Goal: Task Accomplishment & Management: Use online tool/utility

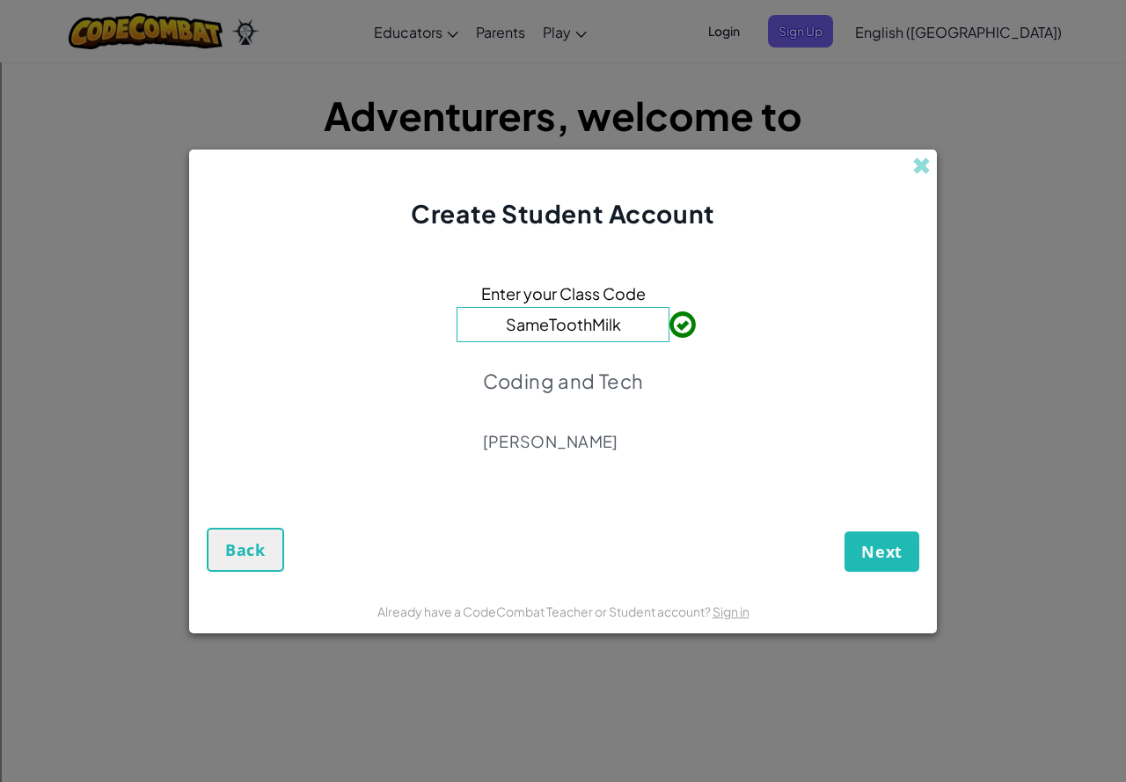
click at [910, 155] on div "Create Student Account" at bounding box center [563, 191] width 748 height 82
click at [917, 167] on span at bounding box center [921, 166] width 18 height 18
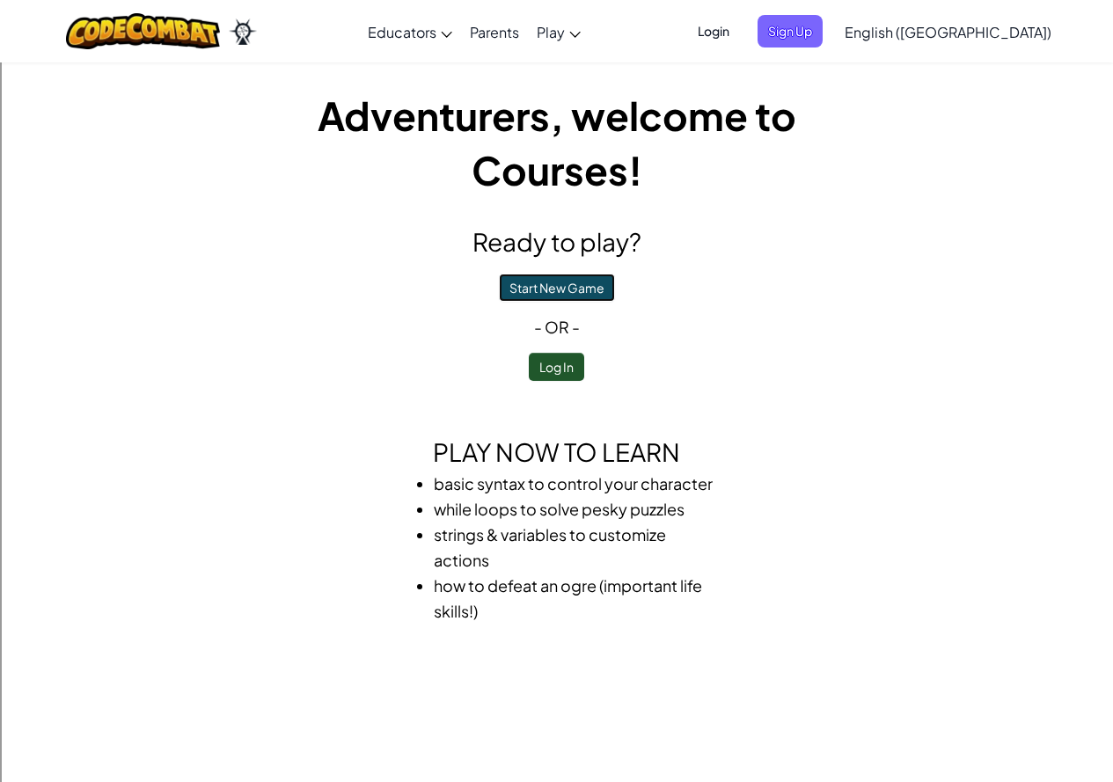
click at [581, 283] on button "Start New Game" at bounding box center [557, 288] width 116 height 28
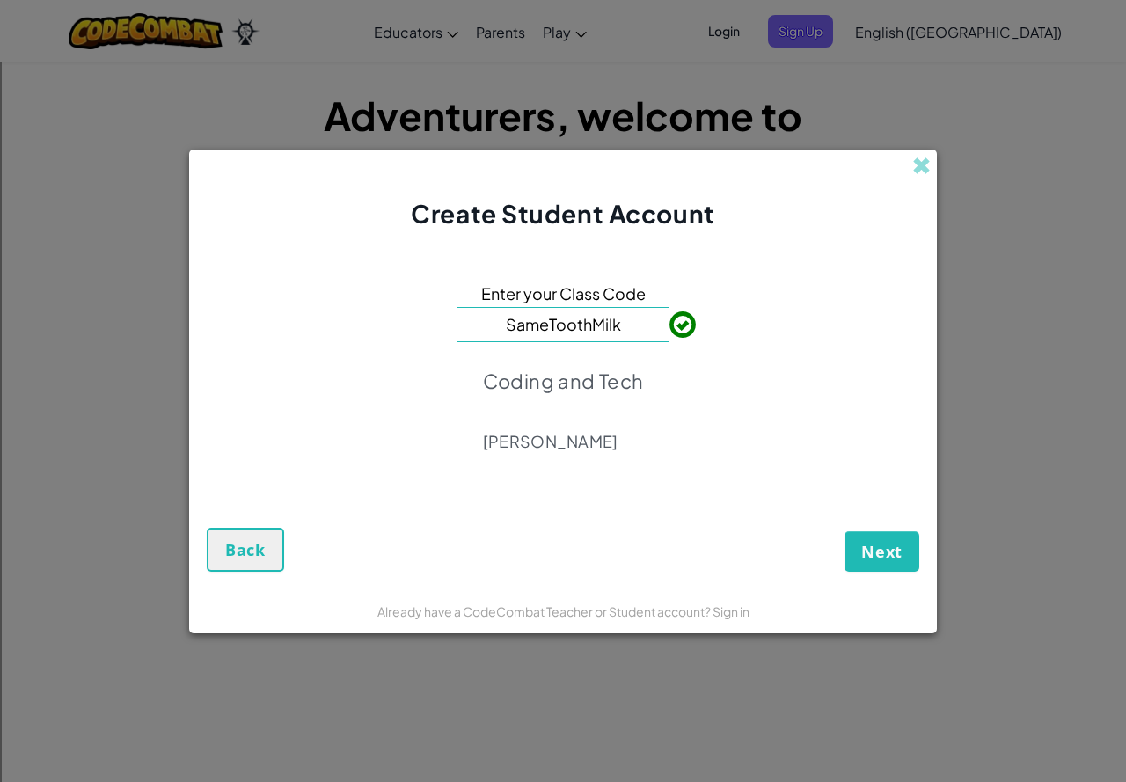
click at [633, 322] on input "SameToothMilk" at bounding box center [563, 324] width 213 height 35
click at [885, 550] on span "Next" at bounding box center [881, 551] width 41 height 21
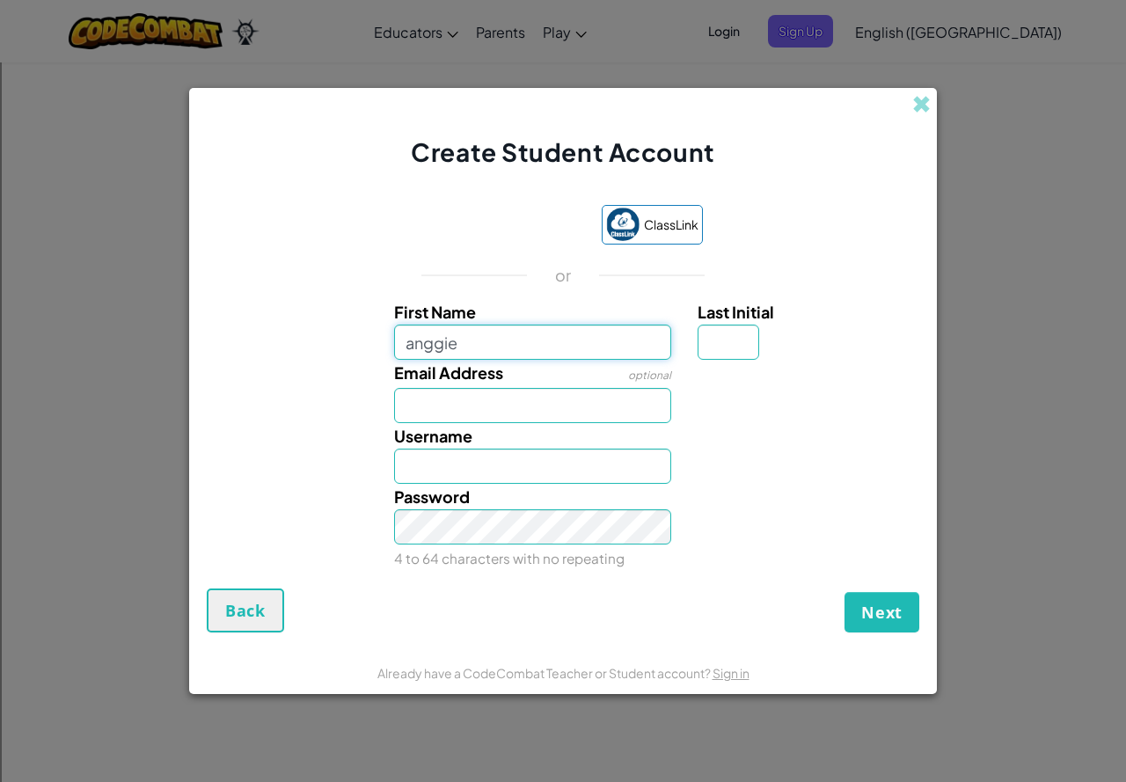
type input "anggie"
type input "Anggie"
click at [480, 411] on input "Email Address" at bounding box center [533, 405] width 278 height 35
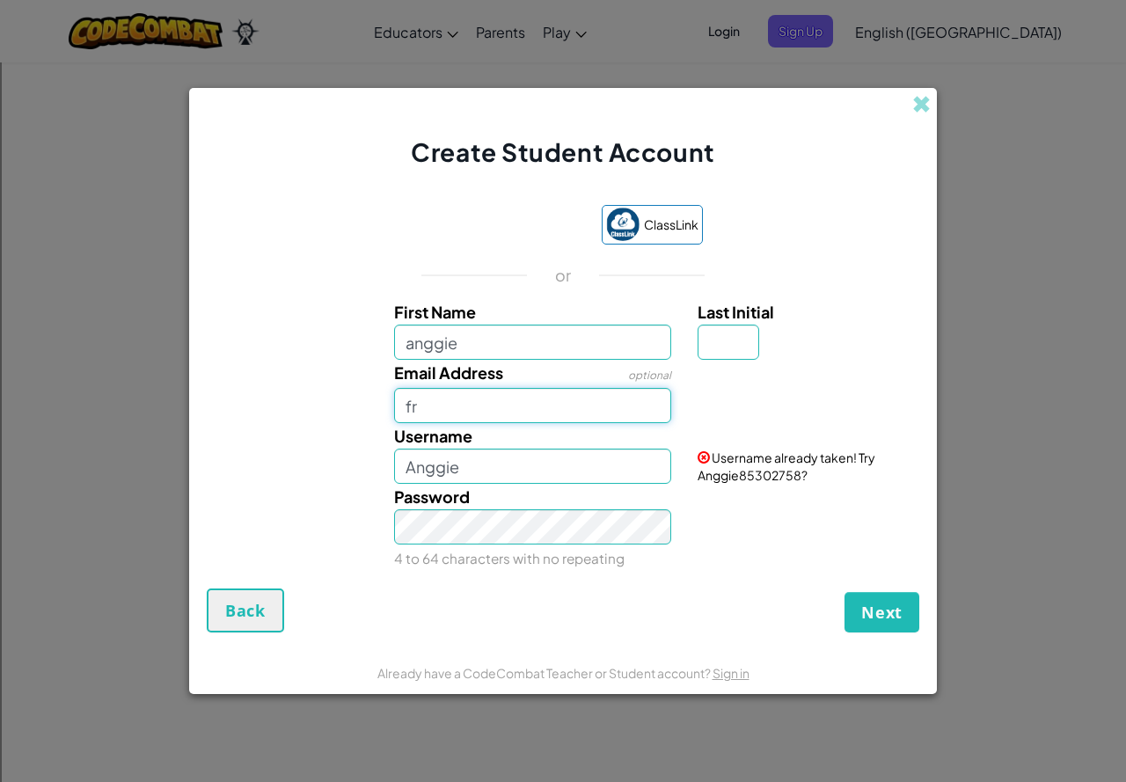
type input "f"
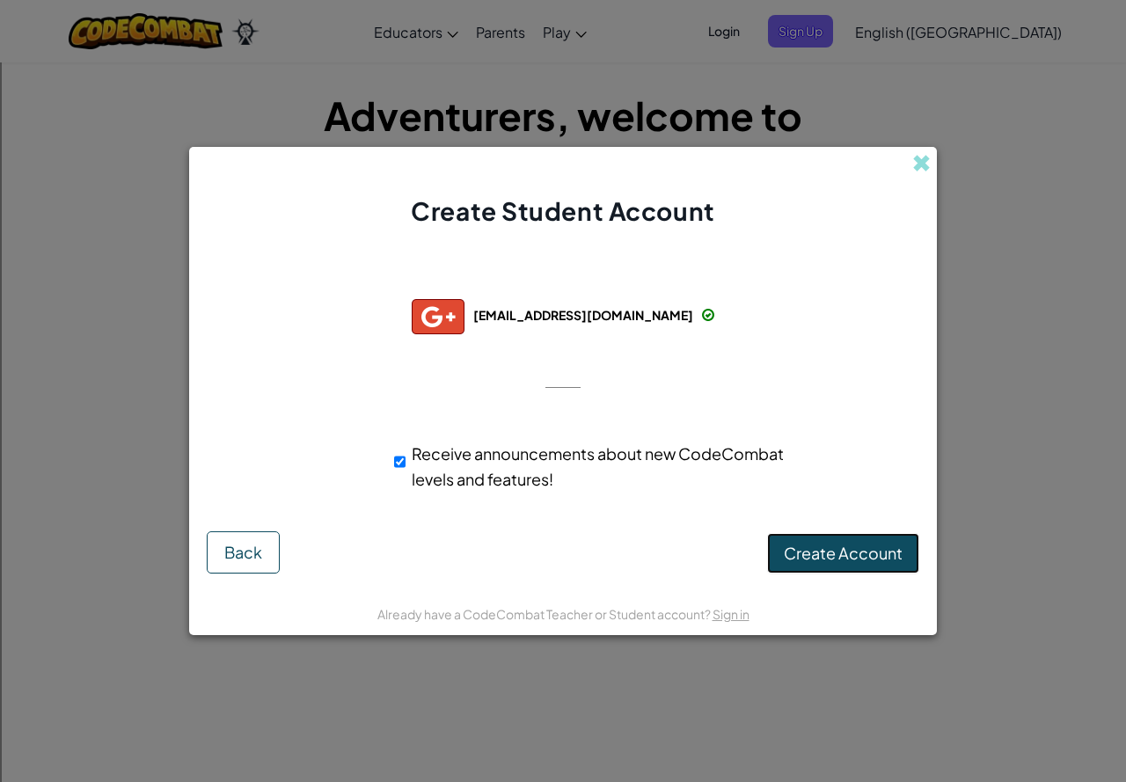
click at [846, 547] on span "Create Account" at bounding box center [843, 553] width 119 height 20
click at [837, 554] on button "Create Account" at bounding box center [843, 553] width 152 height 40
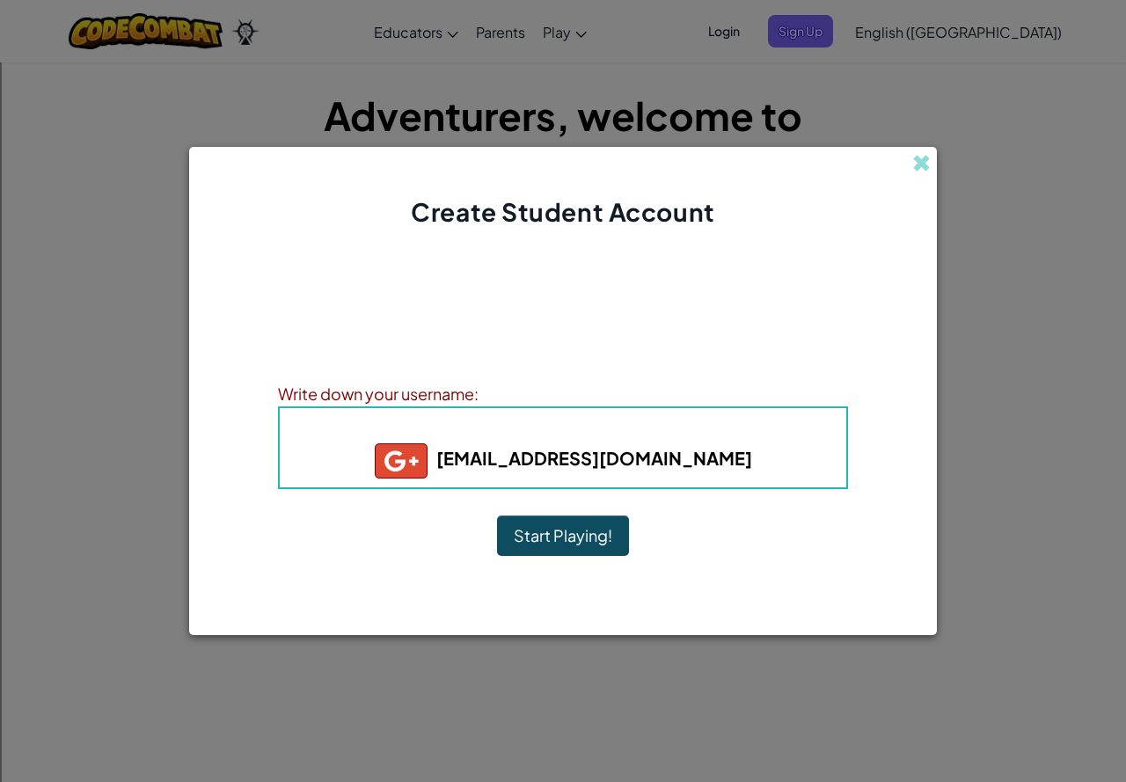
click at [555, 537] on button "Start Playing!" at bounding box center [563, 536] width 132 height 40
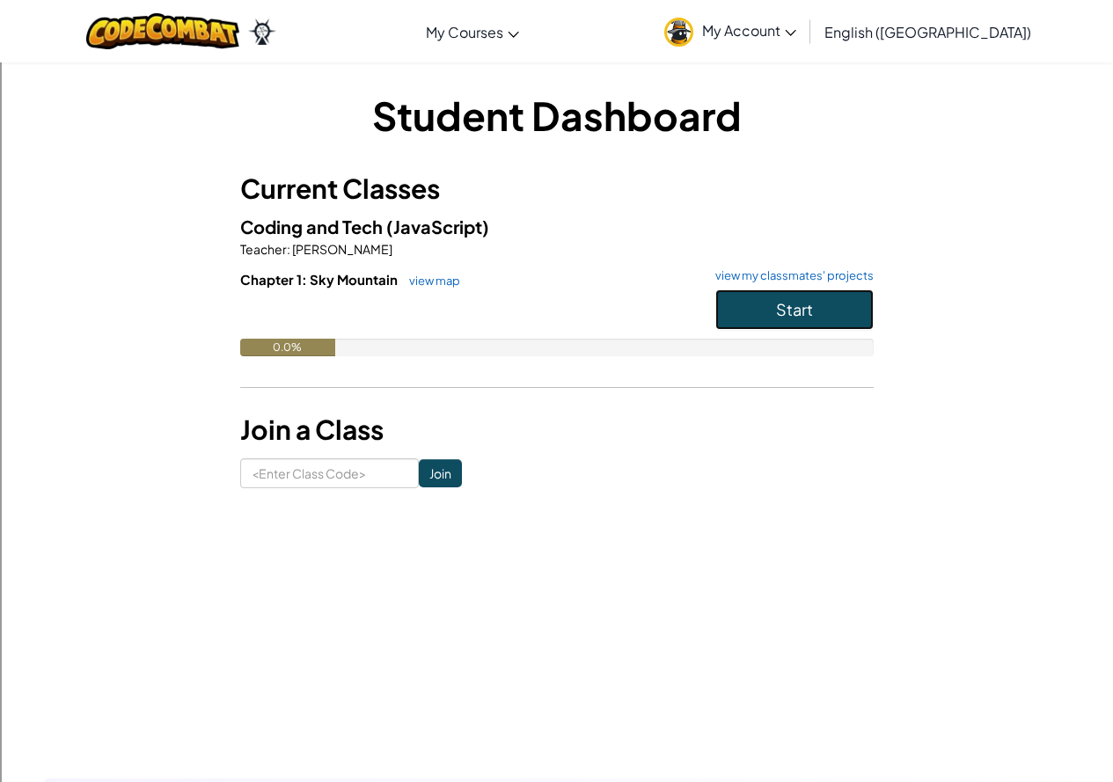
click at [757, 294] on button "Start" at bounding box center [794, 309] width 158 height 40
click at [789, 303] on span "Start" at bounding box center [794, 309] width 37 height 20
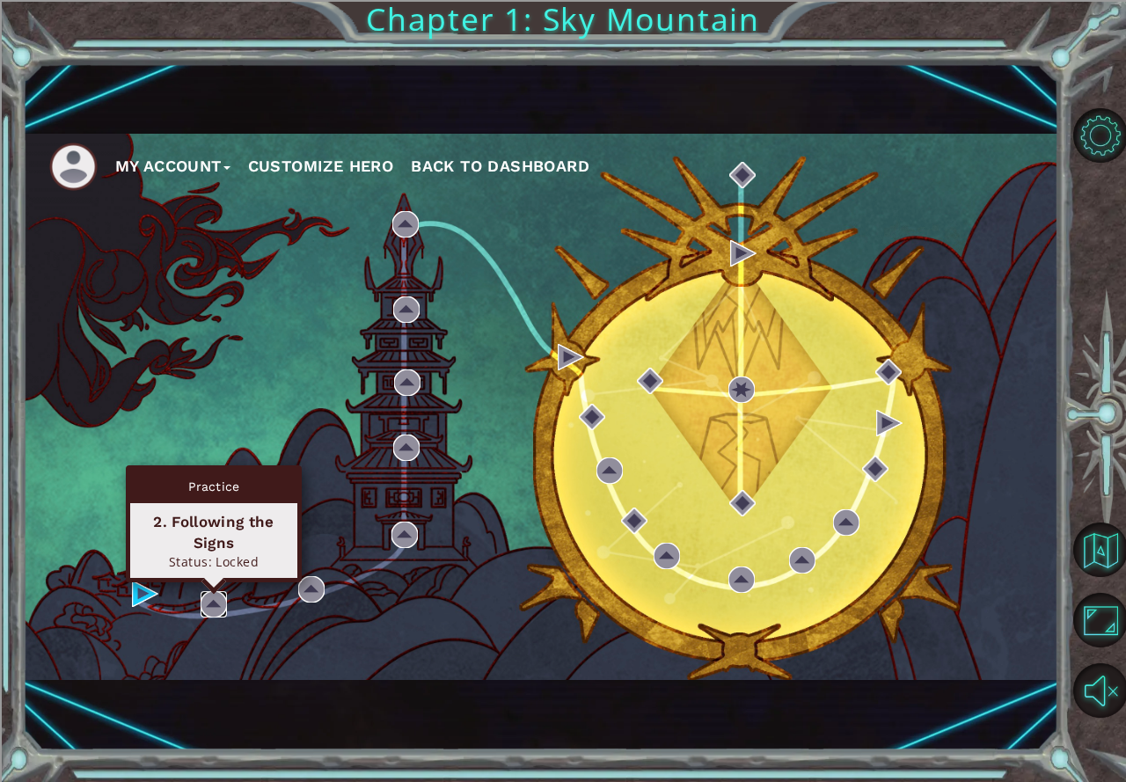
click at [209, 596] on img at bounding box center [214, 604] width 26 height 26
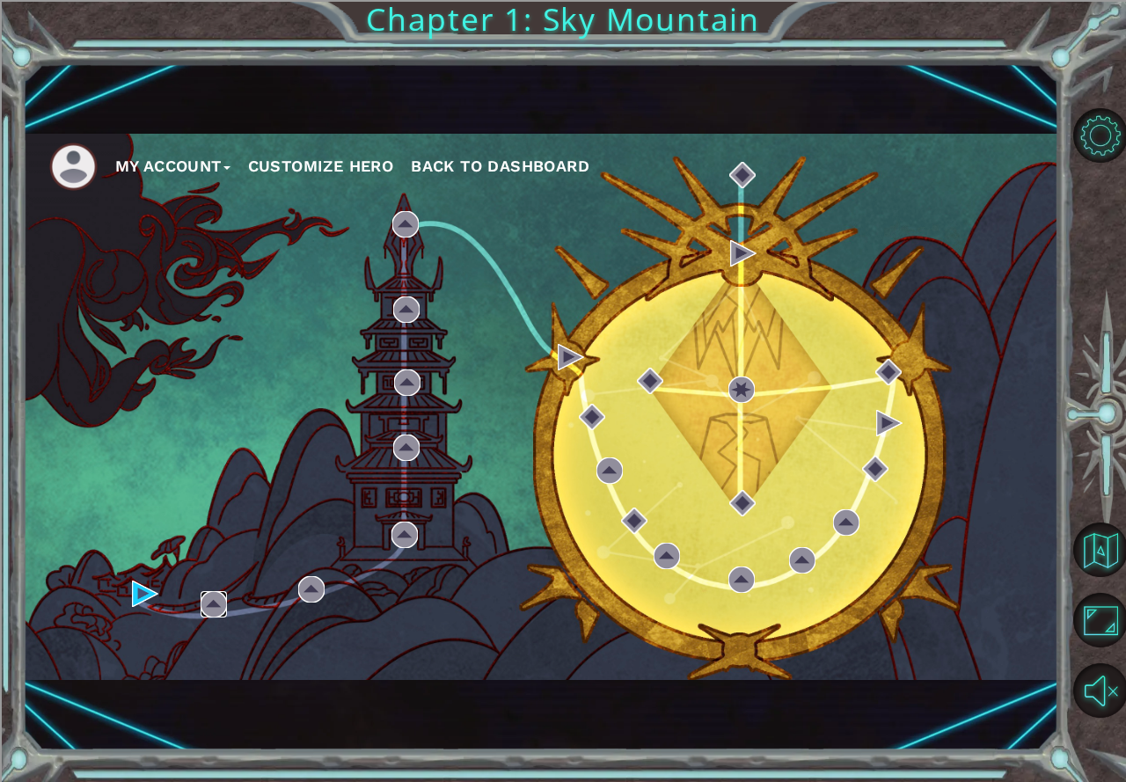
click at [213, 604] on img at bounding box center [214, 604] width 26 height 26
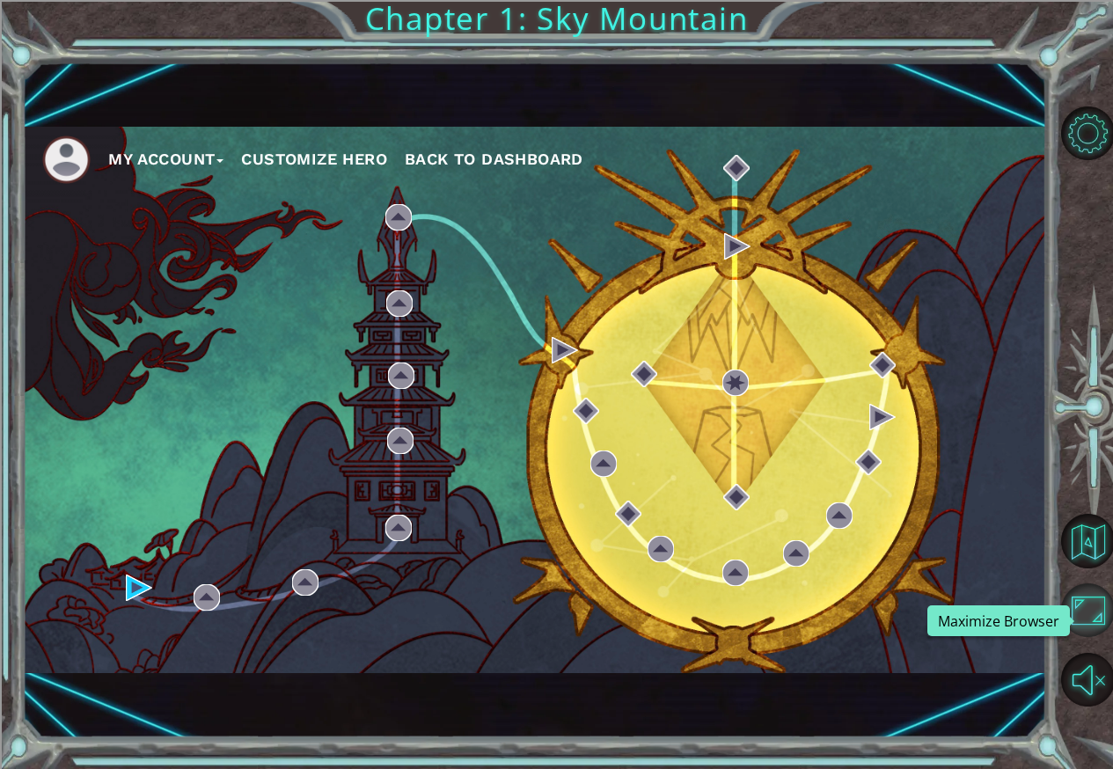
click at [1086, 603] on button "Maximize Browser" at bounding box center [1088, 610] width 54 height 54
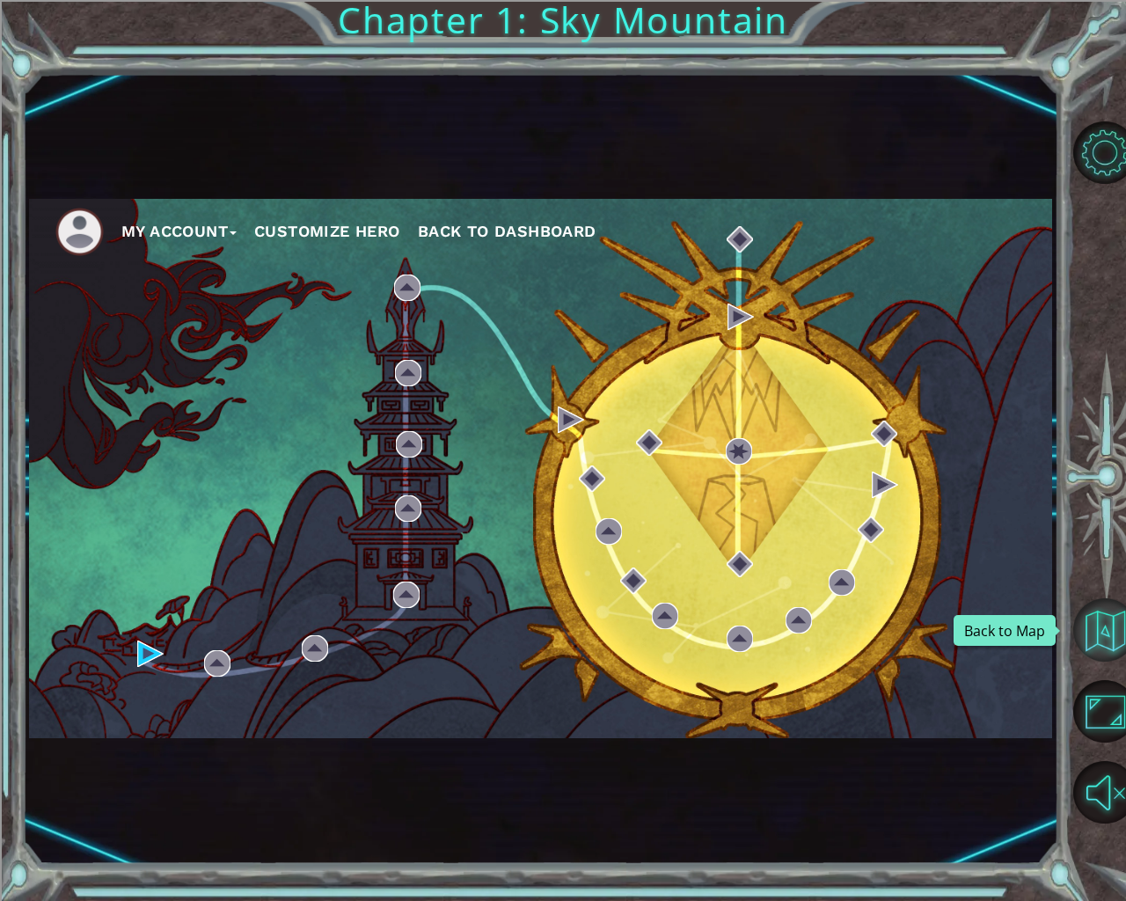
click at [1083, 629] on button "Back to Map" at bounding box center [1104, 629] width 63 height 63
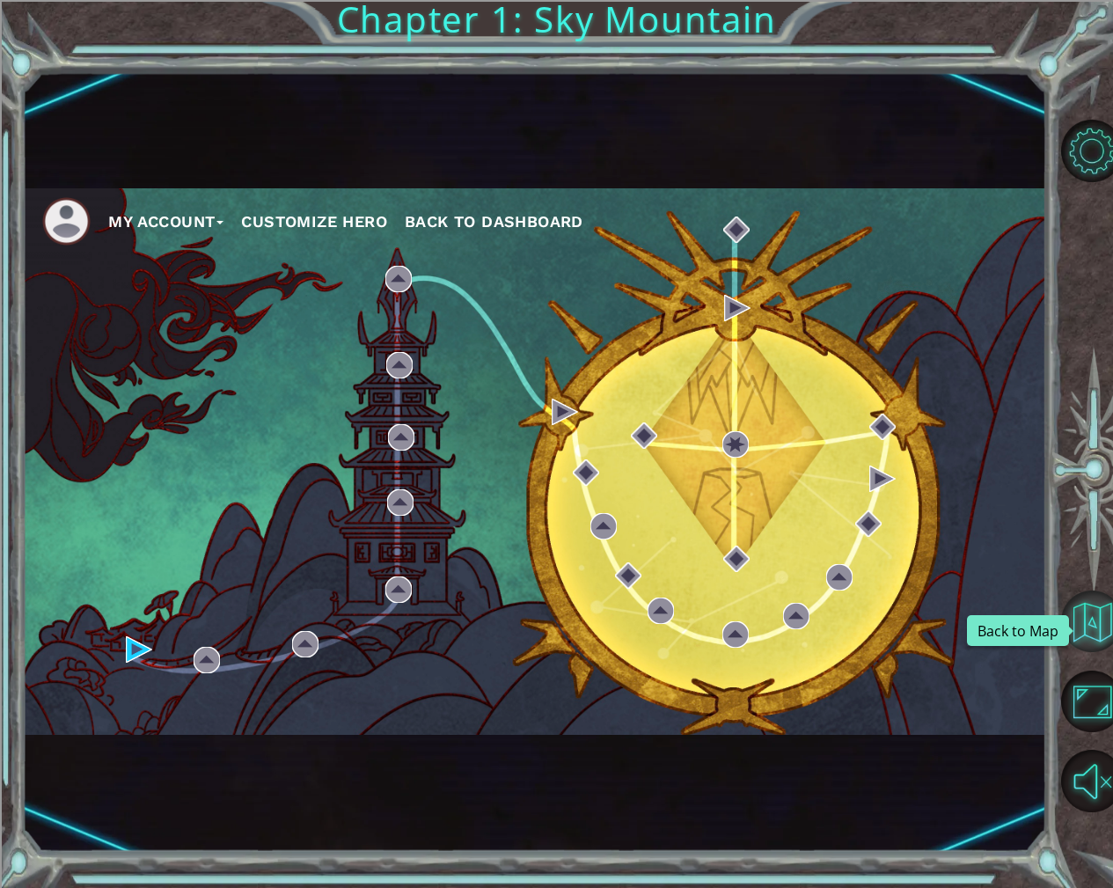
click at [1111, 627] on button "Back to Map" at bounding box center [1092, 621] width 62 height 62
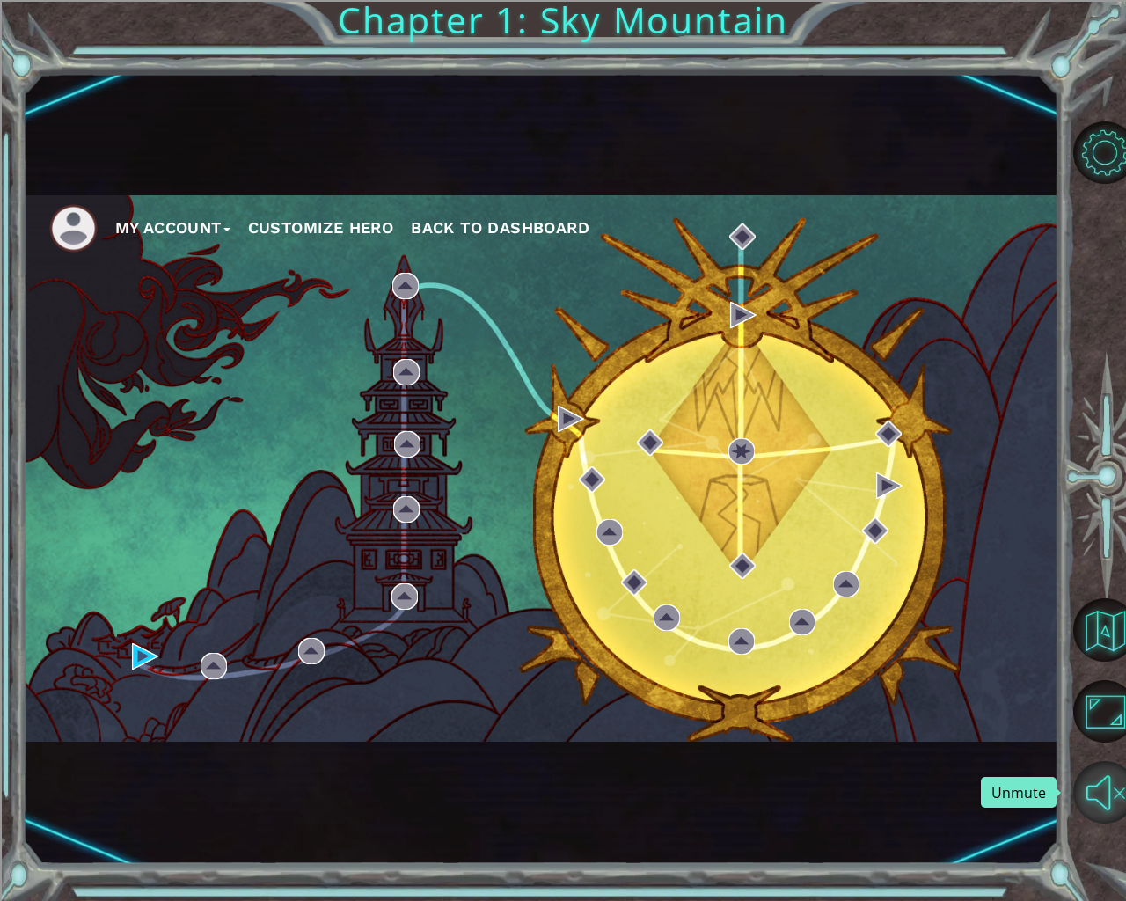
click at [1094, 781] on button "Unmute" at bounding box center [1104, 792] width 63 height 63
click at [1094, 781] on button "Mute" at bounding box center [1104, 792] width 63 height 63
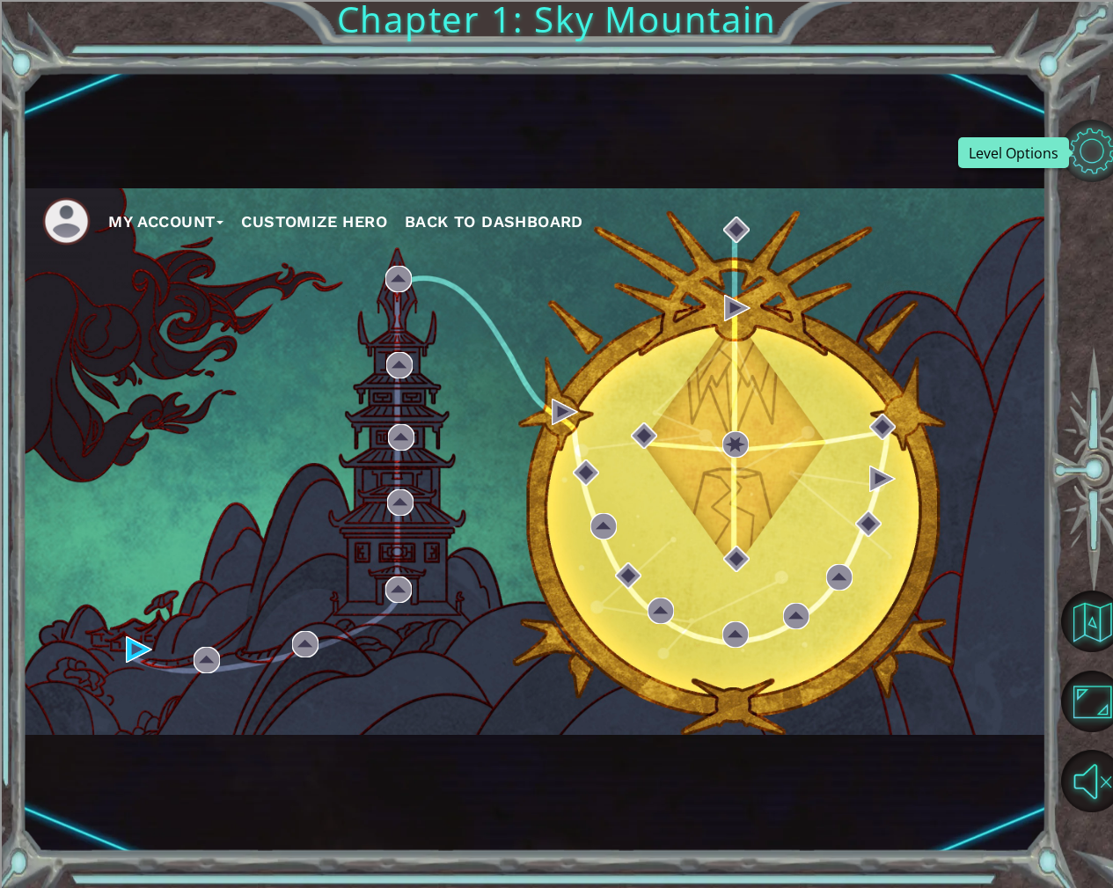
click at [1112, 160] on html "My Account Customize Hero Back to Dashboard Chapter 1: Sky Mountain Got it Back…" at bounding box center [556, 510] width 1113 height 1021
click at [1073, 150] on button "Level Options" at bounding box center [1092, 151] width 62 height 62
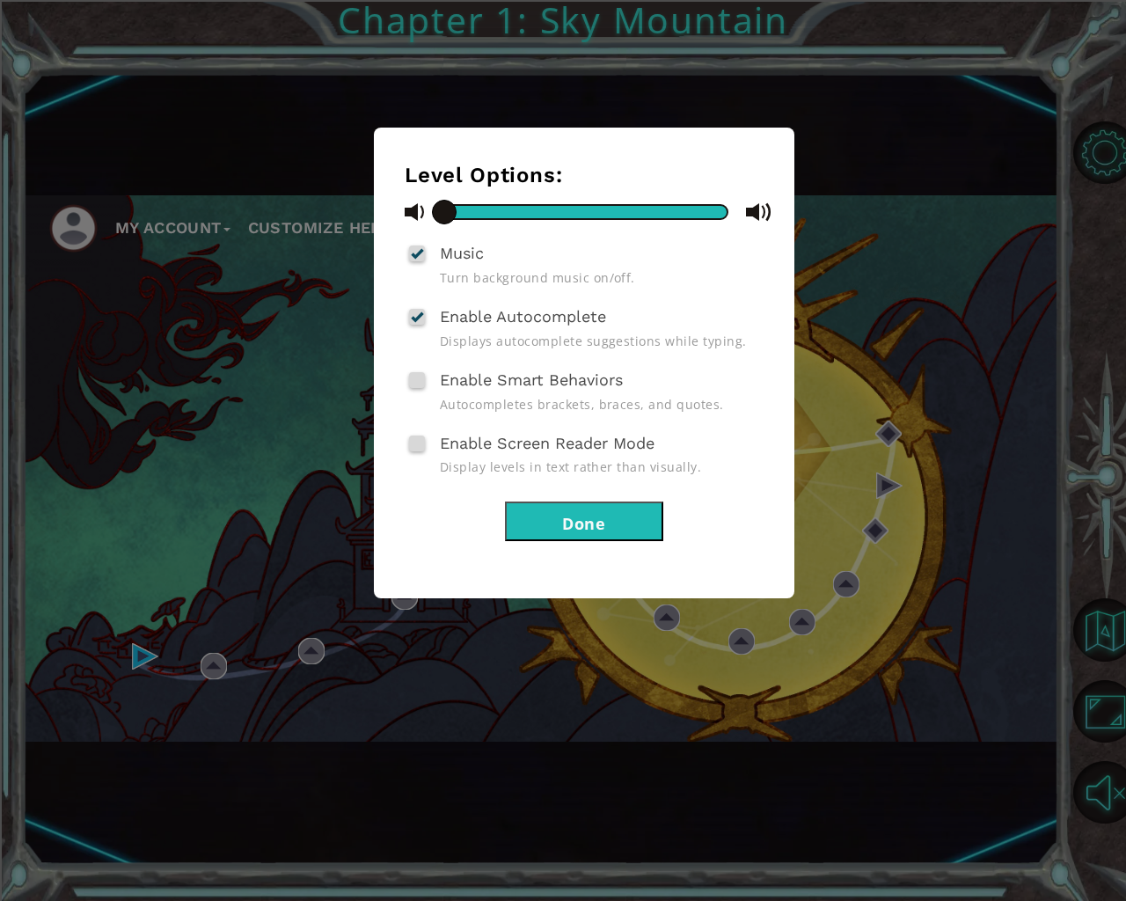
click at [564, 527] on button "Done" at bounding box center [584, 521] width 158 height 40
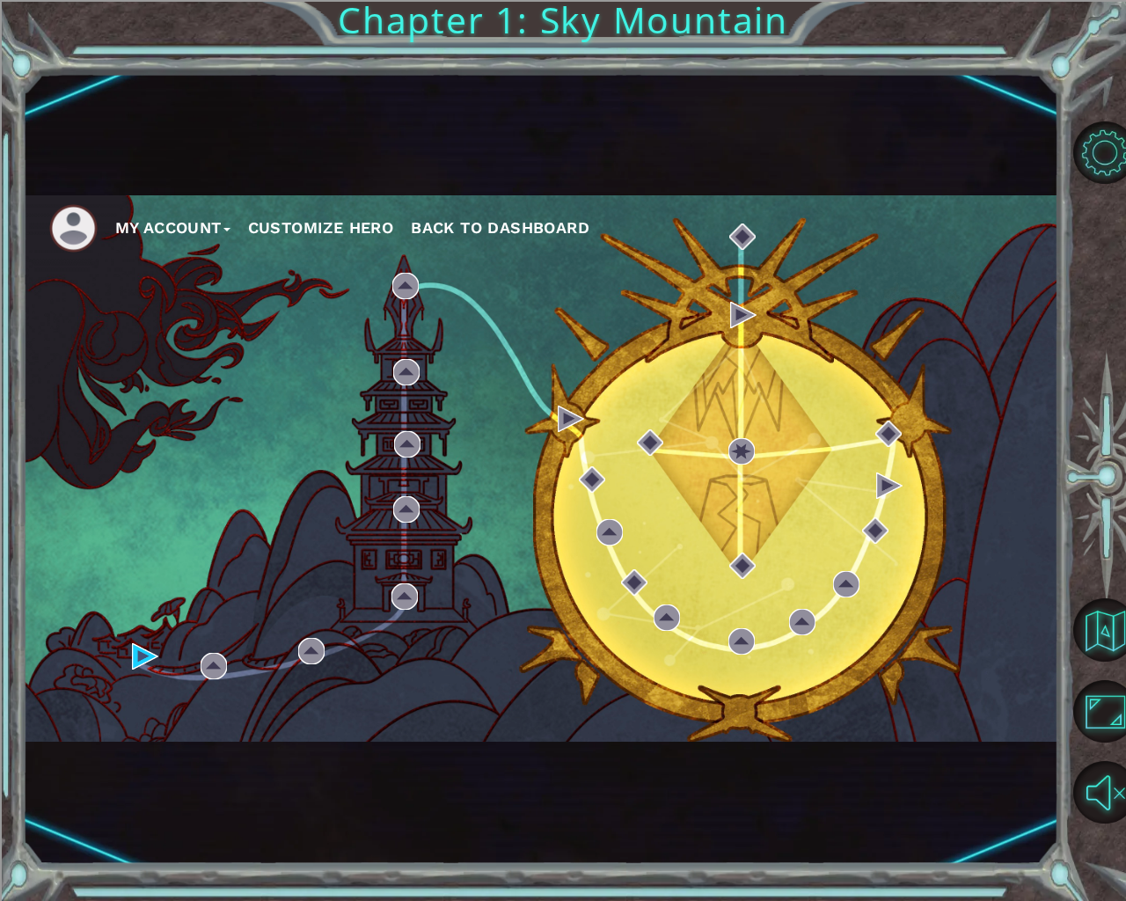
drag, startPoint x: 336, startPoint y: 213, endPoint x: 457, endPoint y: 214, distance: 121.4
click at [368, 214] on ul "My Account Customize Hero Back to Dashboard" at bounding box center [554, 228] width 1010 height 48
drag, startPoint x: 463, startPoint y: 229, endPoint x: 325, endPoint y: 237, distance: 138.3
click at [328, 246] on ul "My Account Customize Hero Back to Dashboard" at bounding box center [554, 228] width 1010 height 48
click at [322, 214] on ul "My Account Customize Hero Back to Dashboard" at bounding box center [554, 228] width 1010 height 48
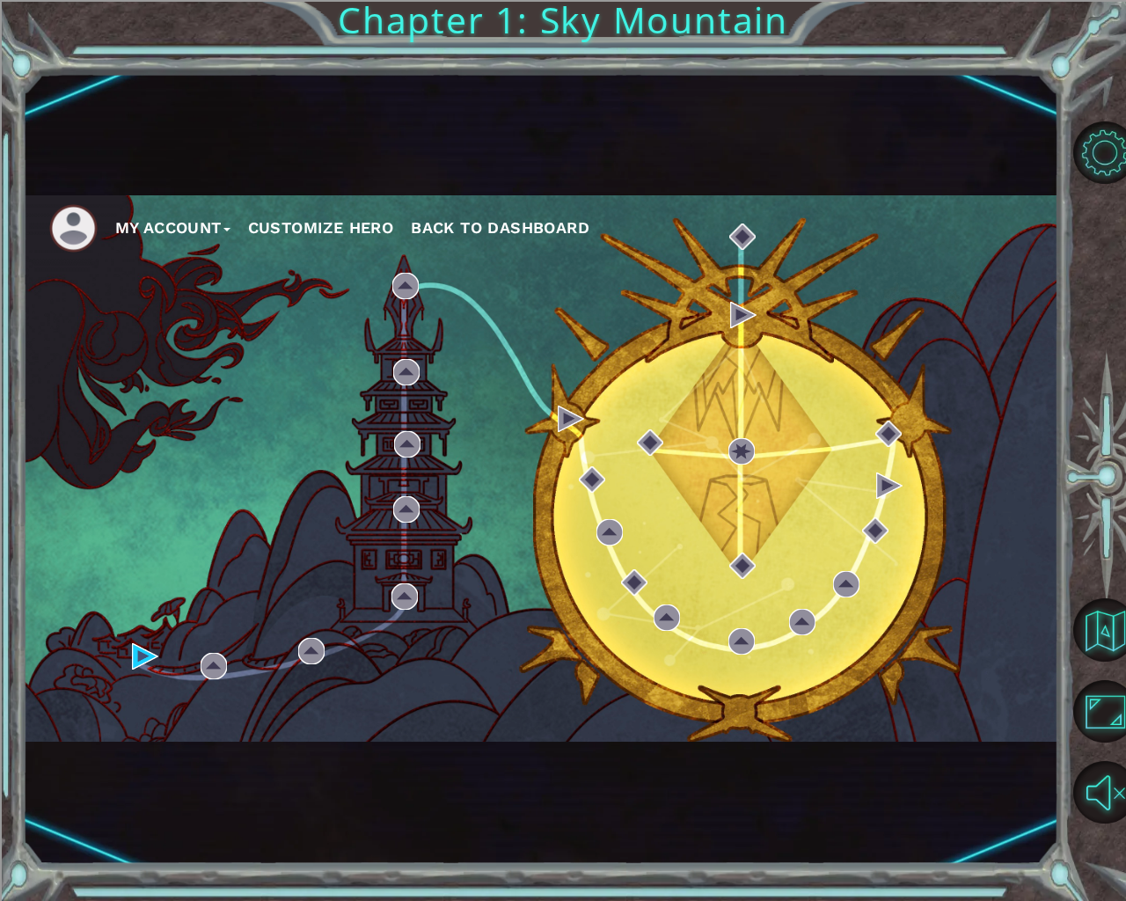
click at [330, 224] on button "Customize Hero" at bounding box center [321, 228] width 146 height 26
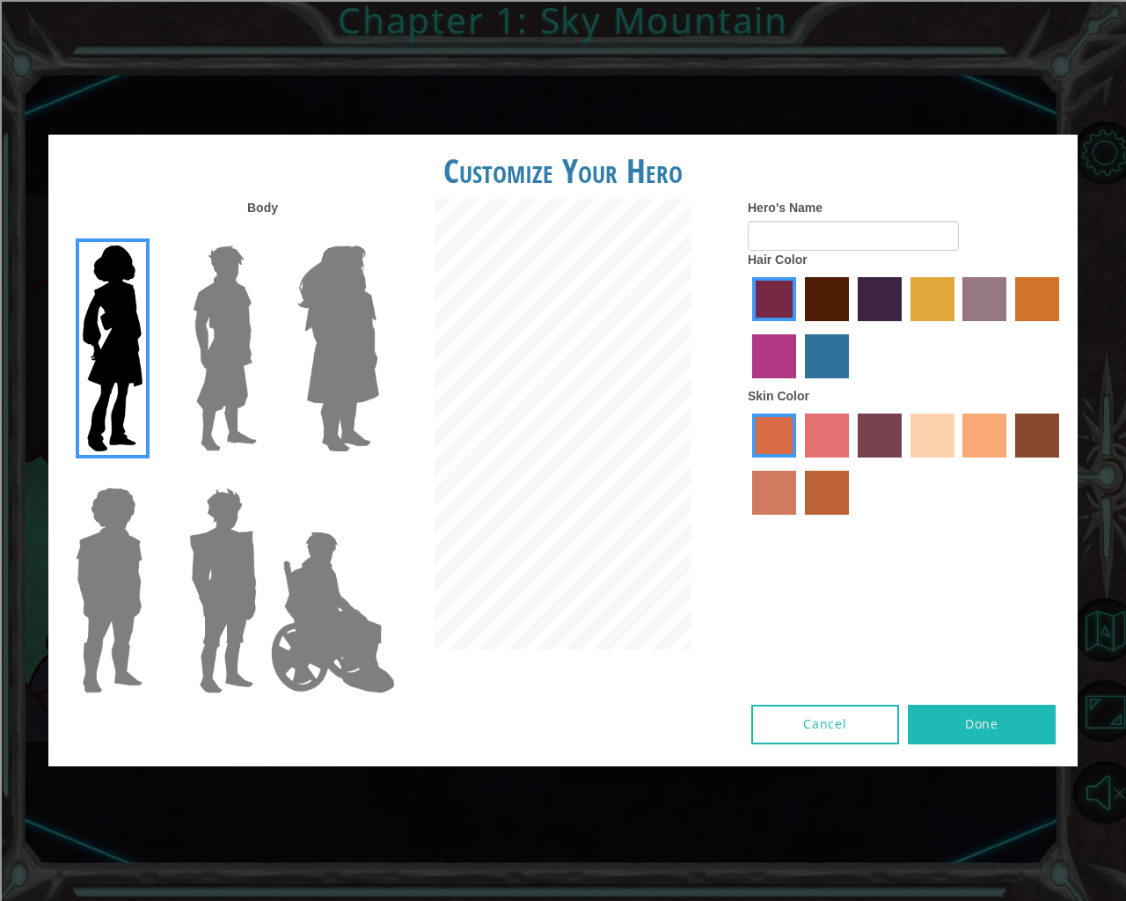
click at [312, 420] on div "Body Hero's Name Hair Color Skin Color" at bounding box center [562, 452] width 1029 height 506
click at [338, 340] on img at bounding box center [338, 348] width 96 height 220
click at [378, 234] on input "Hero Amethyst" at bounding box center [378, 234] width 0 height 0
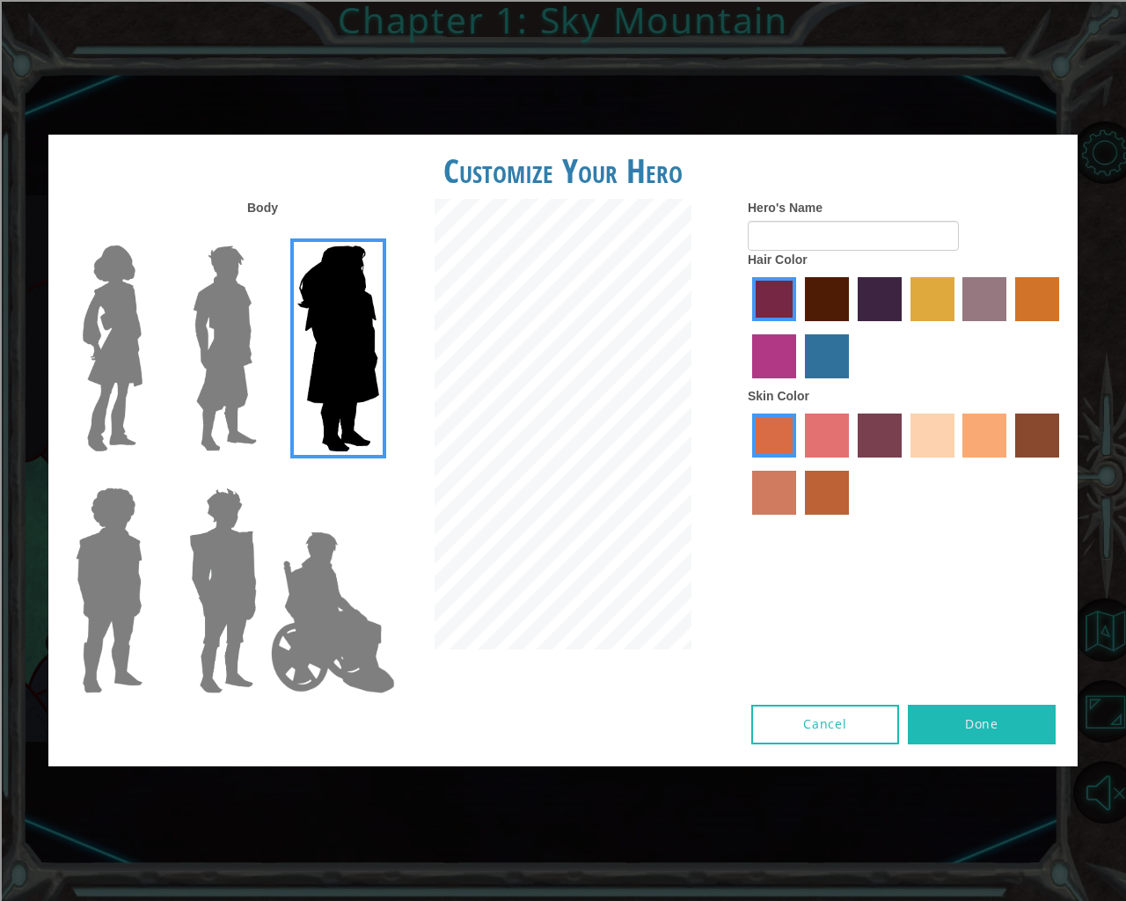
click at [143, 340] on img at bounding box center [113, 348] width 74 height 220
click at [150, 234] on input "Hero Connie" at bounding box center [150, 234] width 0 height 0
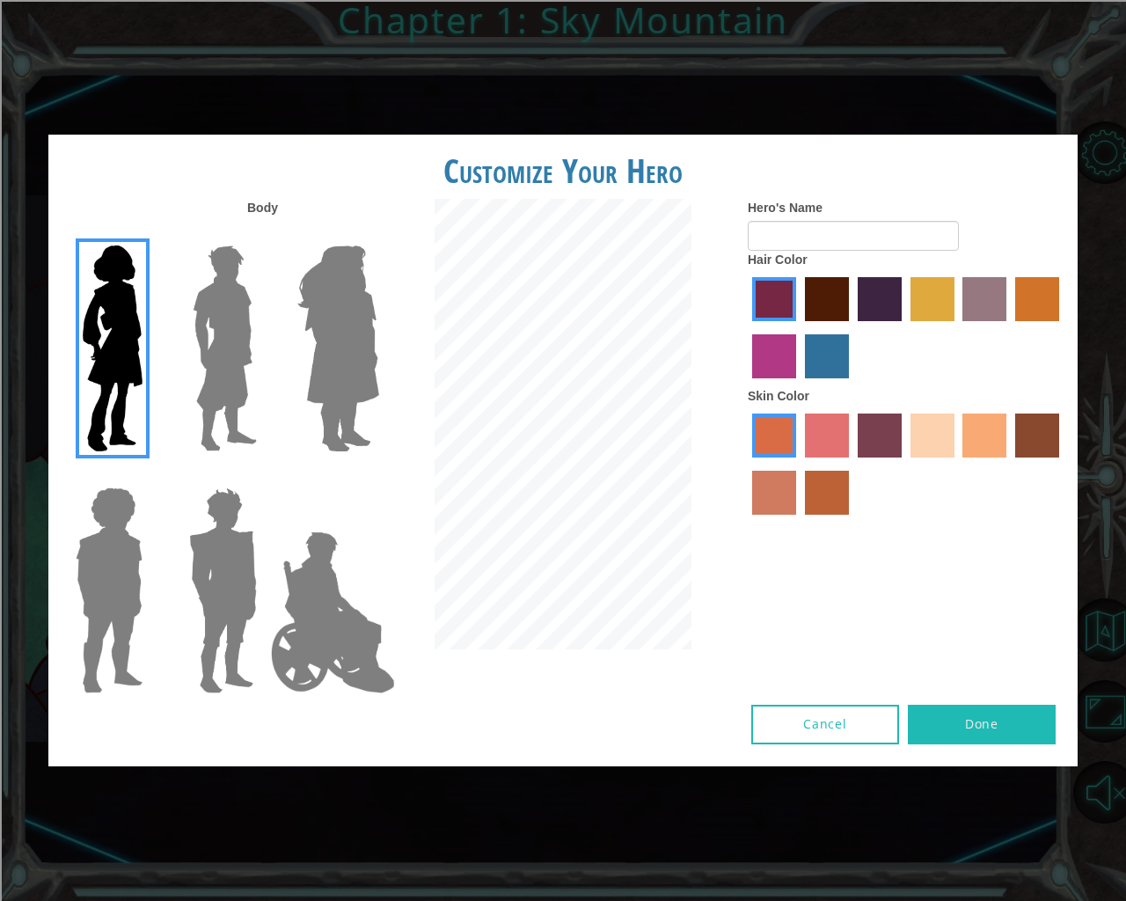
click at [983, 429] on label "tacao skin color" at bounding box center [984, 435] width 44 height 44
click at [957, 464] on input "tacao skin color" at bounding box center [957, 464] width 0 height 0
click at [1024, 713] on button "Done" at bounding box center [982, 725] width 148 height 40
type input "h"
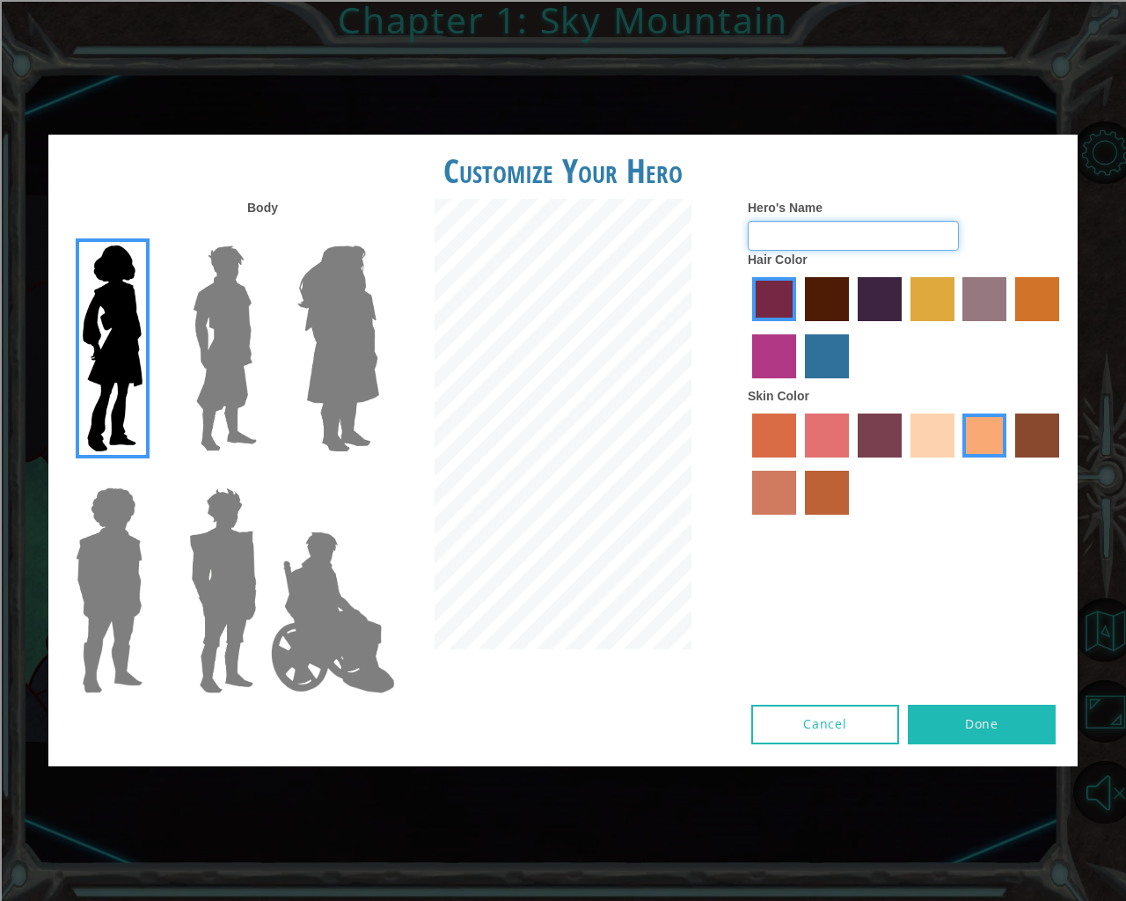
type input "a"
type input "hi"
click at [1044, 726] on button "Done" at bounding box center [982, 725] width 148 height 40
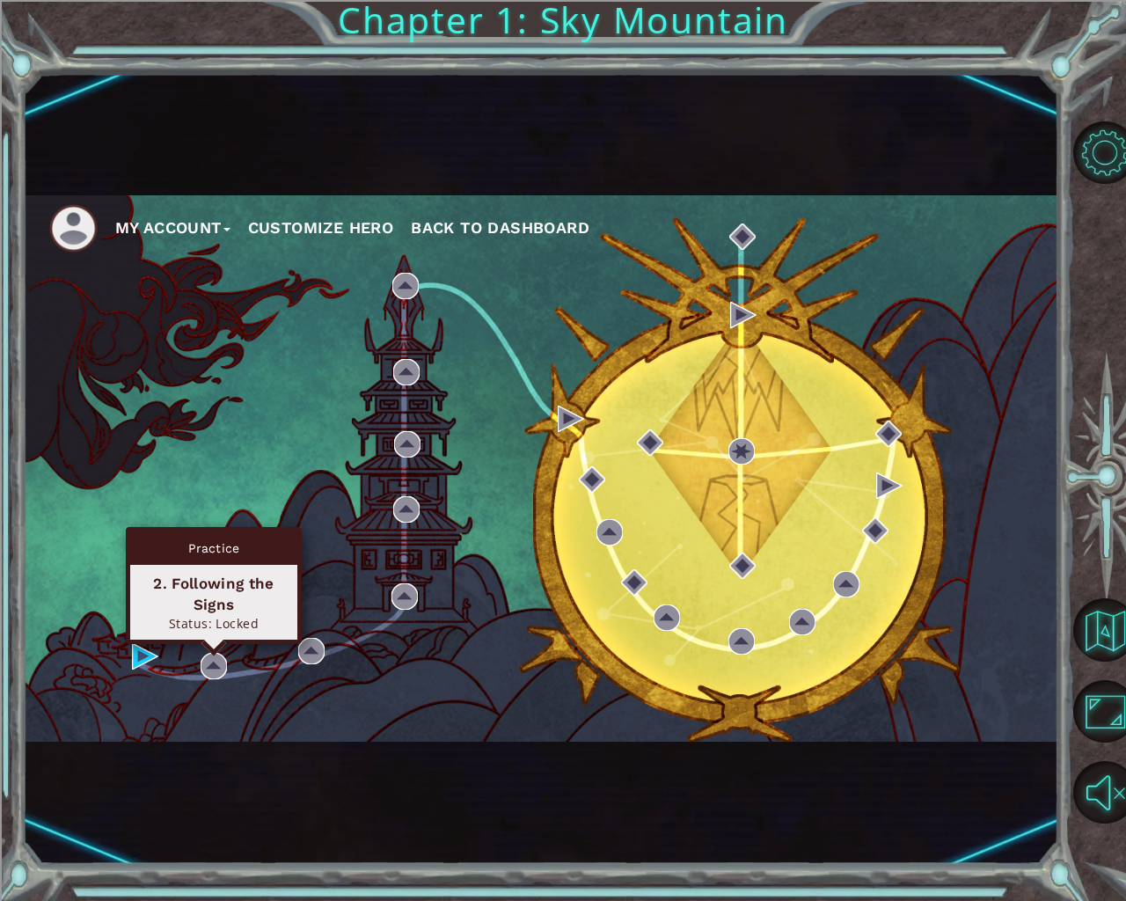
click at [215, 644] on div "Practice 2. Following the Signs Status: Locked" at bounding box center [214, 585] width 176 height 117
drag, startPoint x: 202, startPoint y: 594, endPoint x: 175, endPoint y: 611, distance: 32.5
click at [180, 607] on div "2. Following the Signs" at bounding box center [213, 594] width 151 height 42
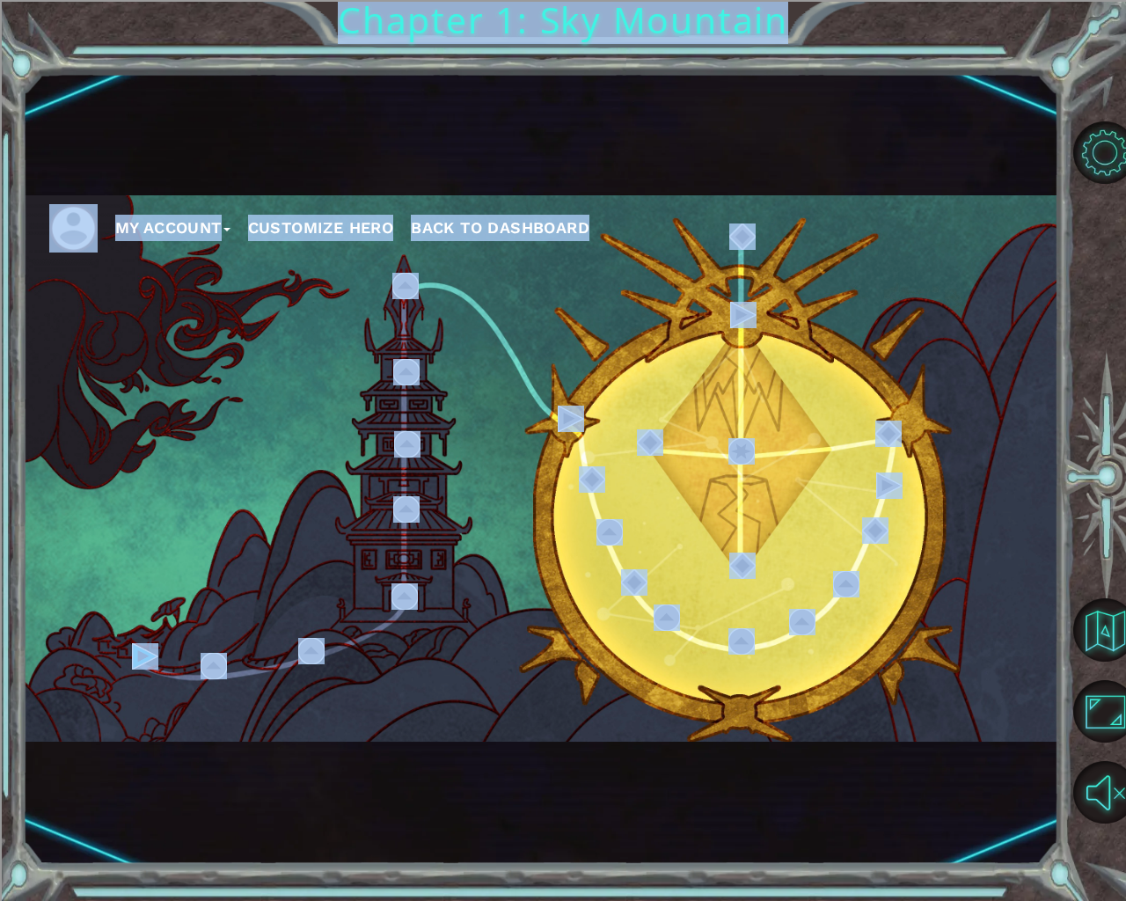
drag, startPoint x: 137, startPoint y: 641, endPoint x: 129, endPoint y: 660, distance: 20.1
click at [137, 649] on body "My Account Customize Hero Back to Dashboard Chapter 1: Sky Mountain Level Optio…" at bounding box center [563, 450] width 1126 height 901
click at [128, 666] on div "My Account Customize Hero Back to Dashboard" at bounding box center [541, 468] width 1036 height 546
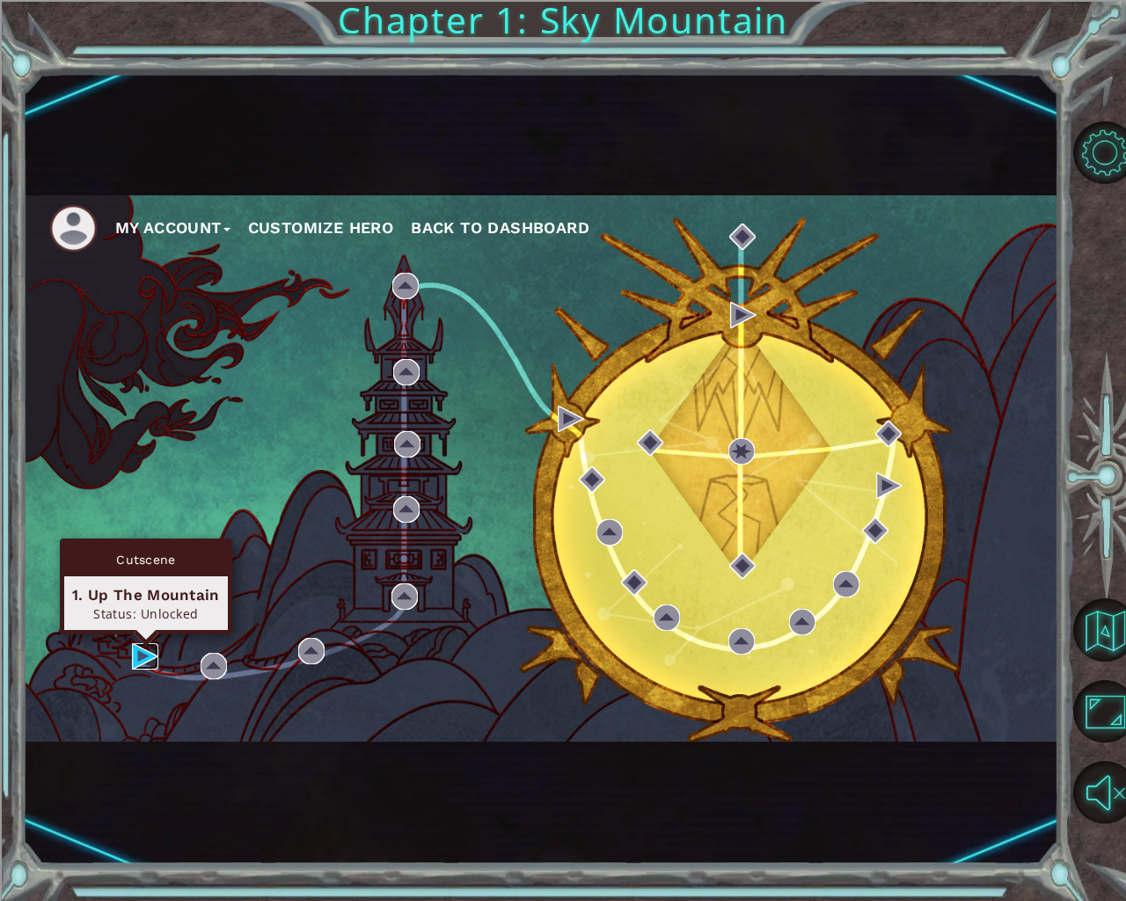
click at [141, 655] on img at bounding box center [145, 656] width 26 height 26
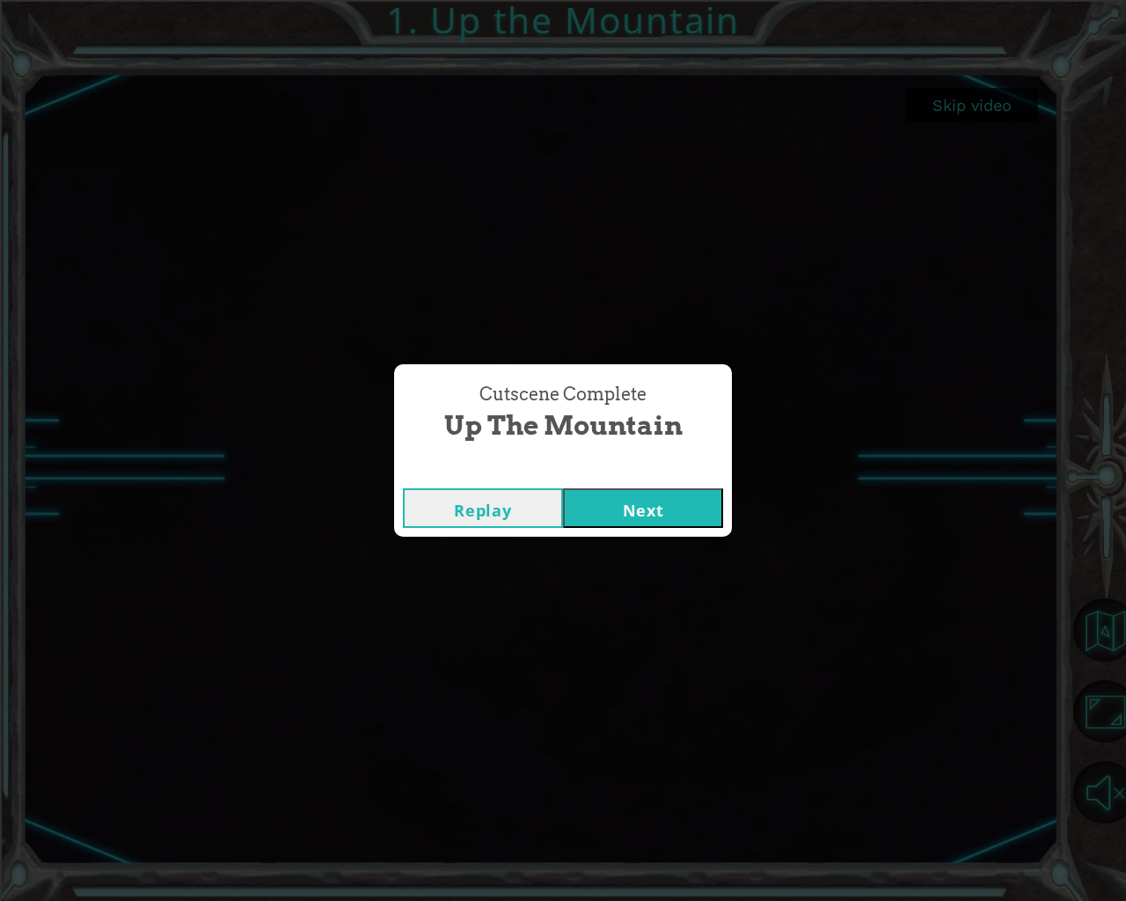
click at [611, 494] on button "Next" at bounding box center [643, 508] width 160 height 40
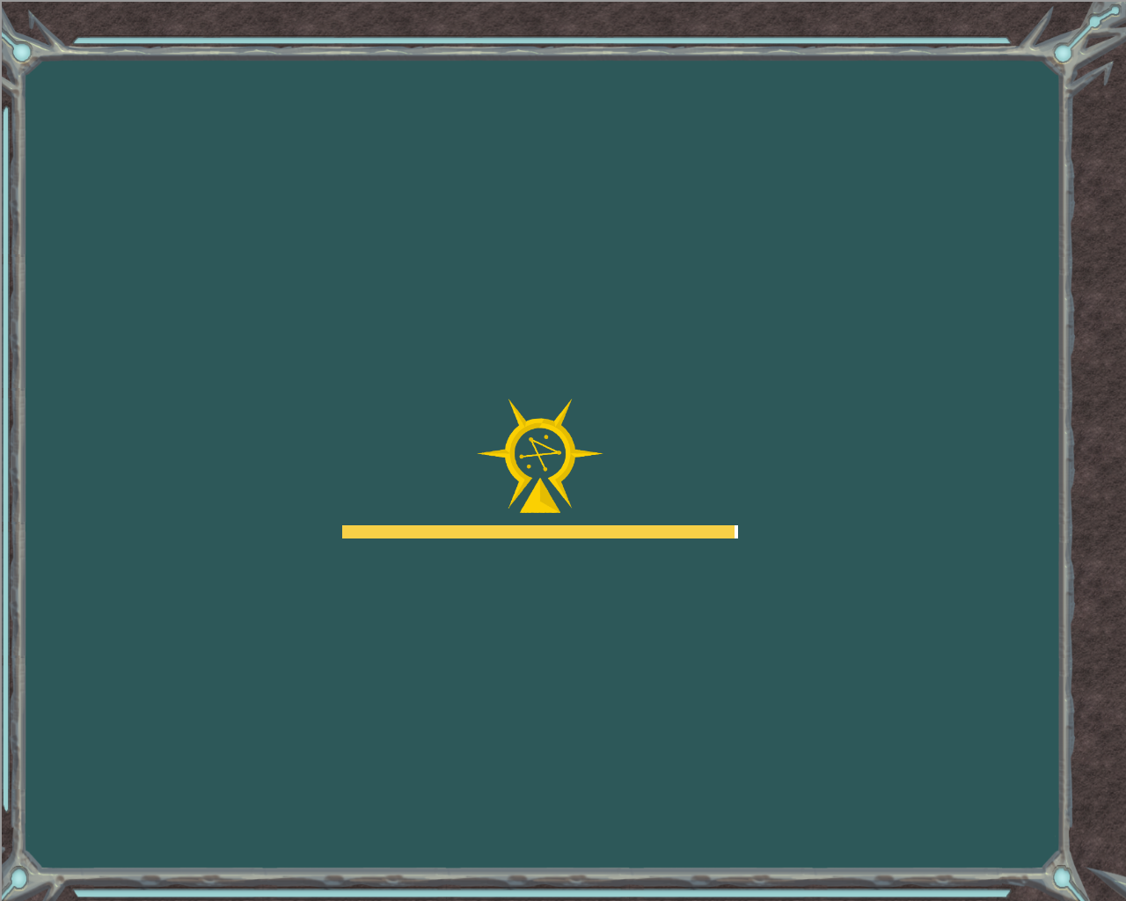
drag, startPoint x: 226, startPoint y: 542, endPoint x: 1004, endPoint y: 582, distance: 778.7
click at [1074, 584] on div "Goals Error loading from server. Try refreshing the page. You'll need to join a…" at bounding box center [563, 450] width 1126 height 901
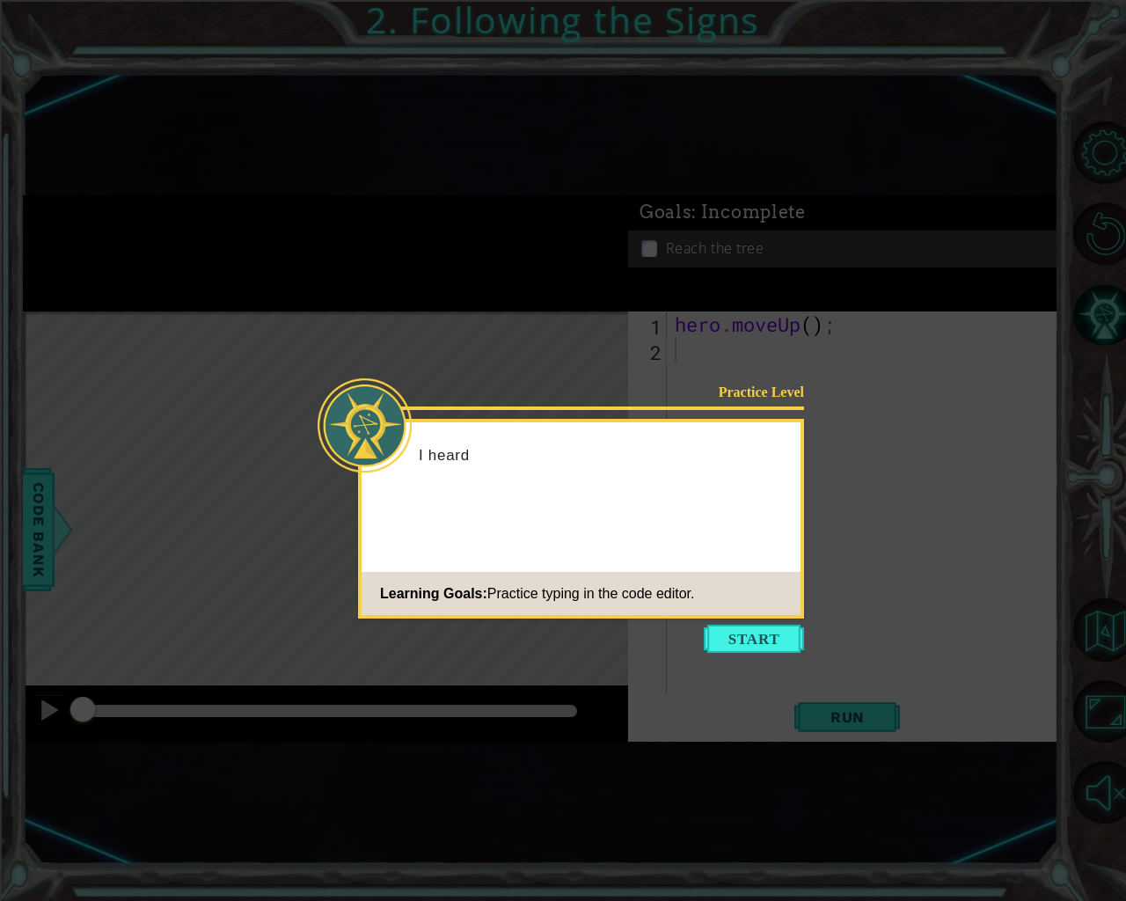
click at [444, 543] on div "Practice Level I heard Learning Goals: Practice typing in the code editor." at bounding box center [581, 519] width 446 height 200
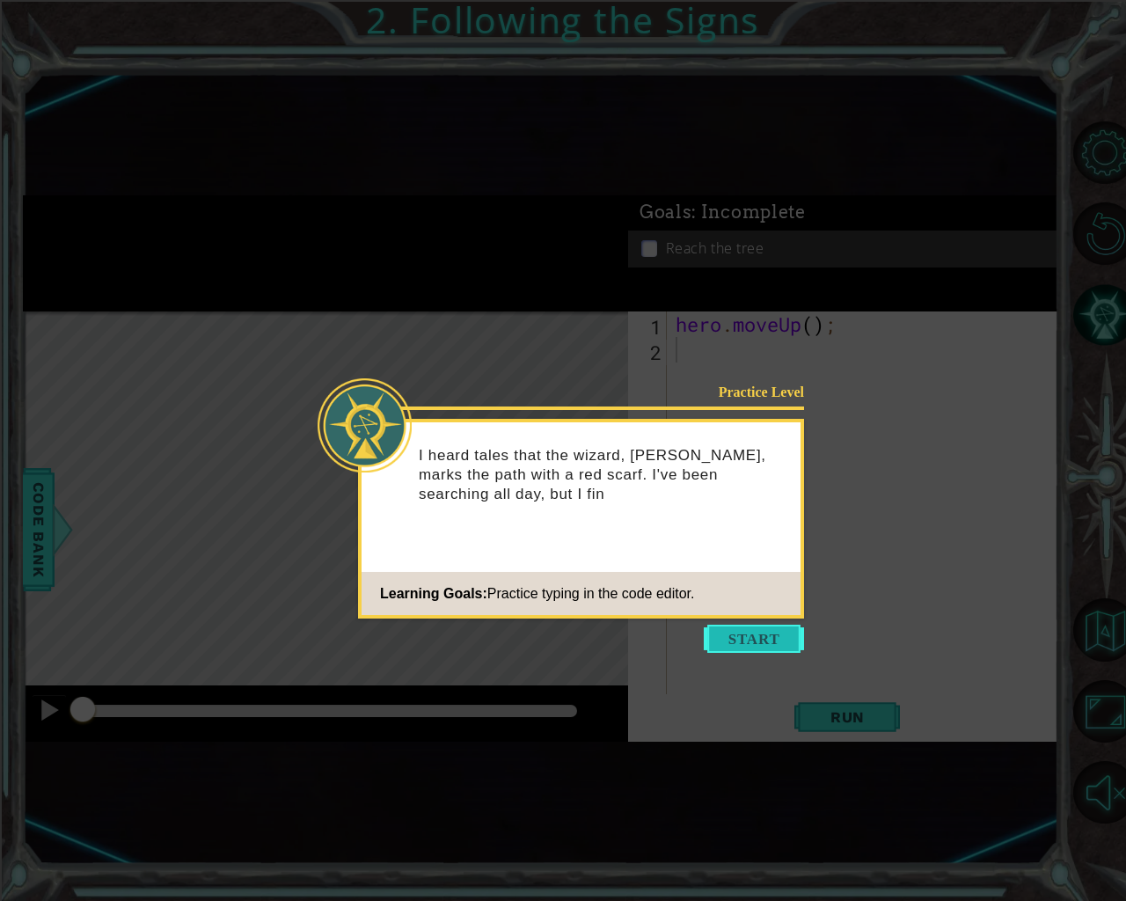
click at [728, 630] on button "Start" at bounding box center [754, 639] width 100 height 28
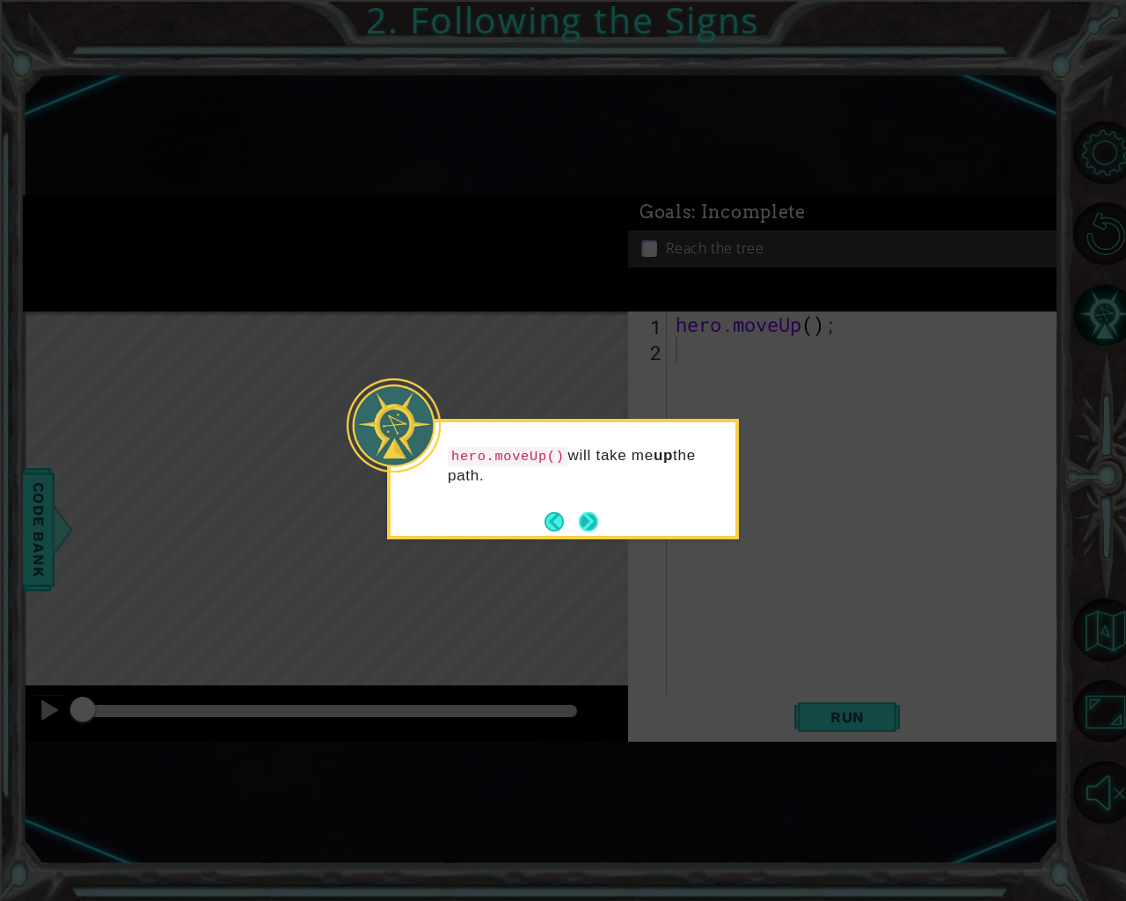
click at [589, 529] on button "Next" at bounding box center [588, 521] width 19 height 19
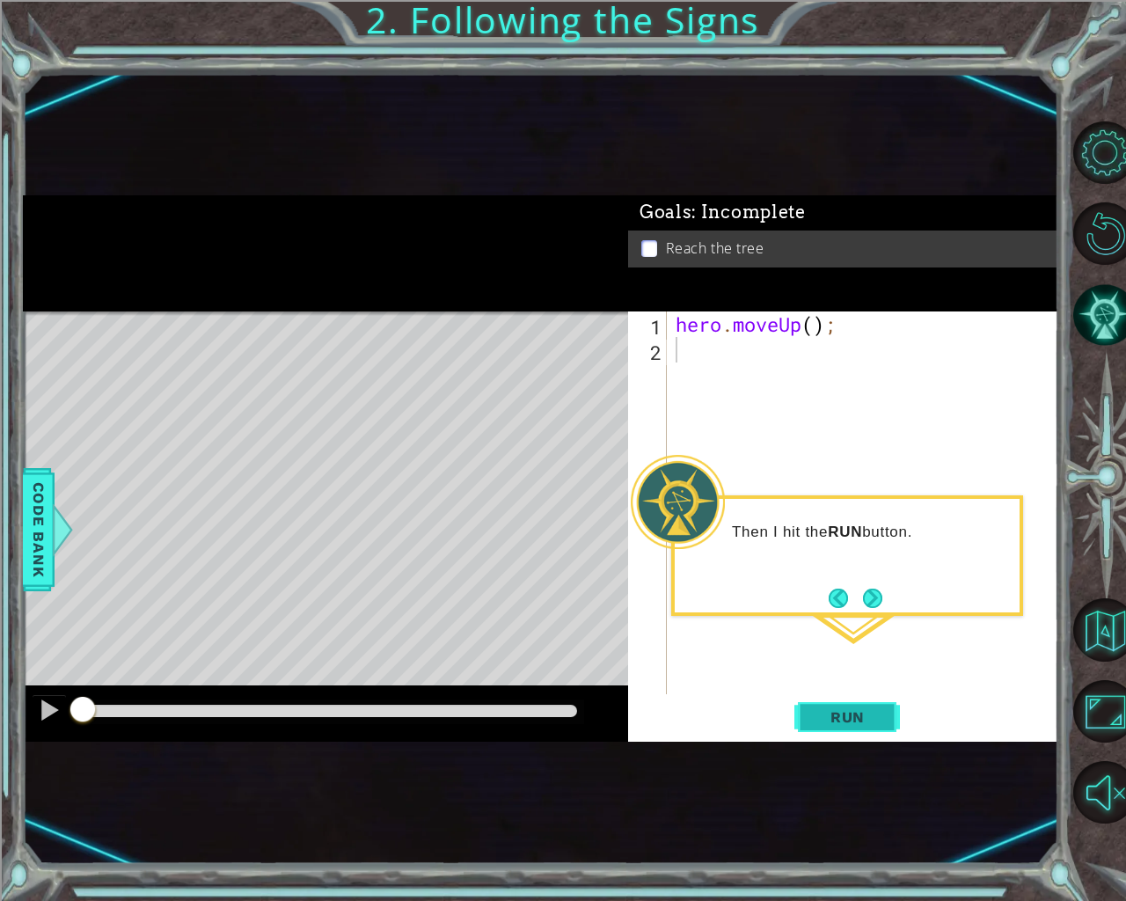
click at [870, 720] on span "Run" at bounding box center [847, 717] width 69 height 18
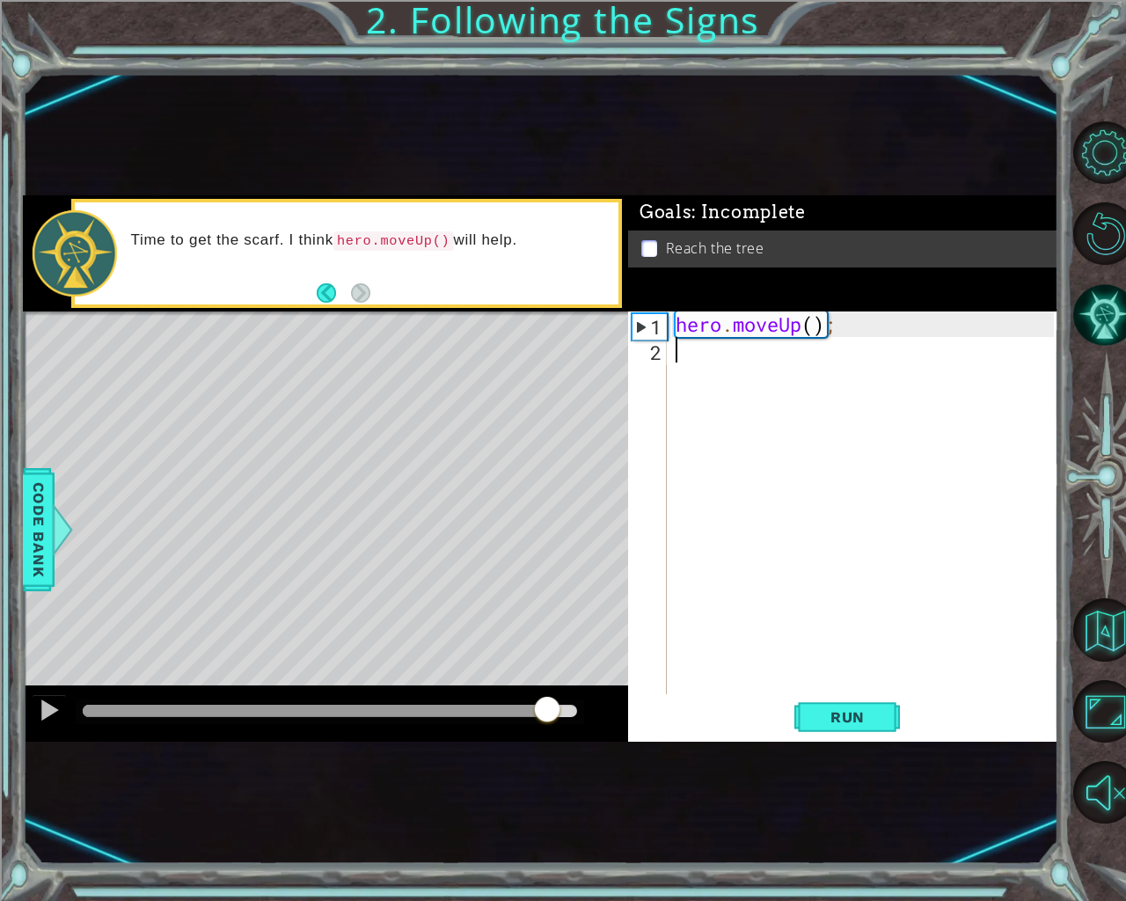
drag, startPoint x: 412, startPoint y: 713, endPoint x: 567, endPoint y: 713, distance: 154.8
click at [563, 713] on div at bounding box center [547, 711] width 32 height 32
drag, startPoint x: 252, startPoint y: 694, endPoint x: 420, endPoint y: 699, distance: 168.1
click at [420, 699] on div at bounding box center [325, 713] width 605 height 56
drag, startPoint x: 338, startPoint y: 703, endPoint x: 623, endPoint y: 691, distance: 285.3
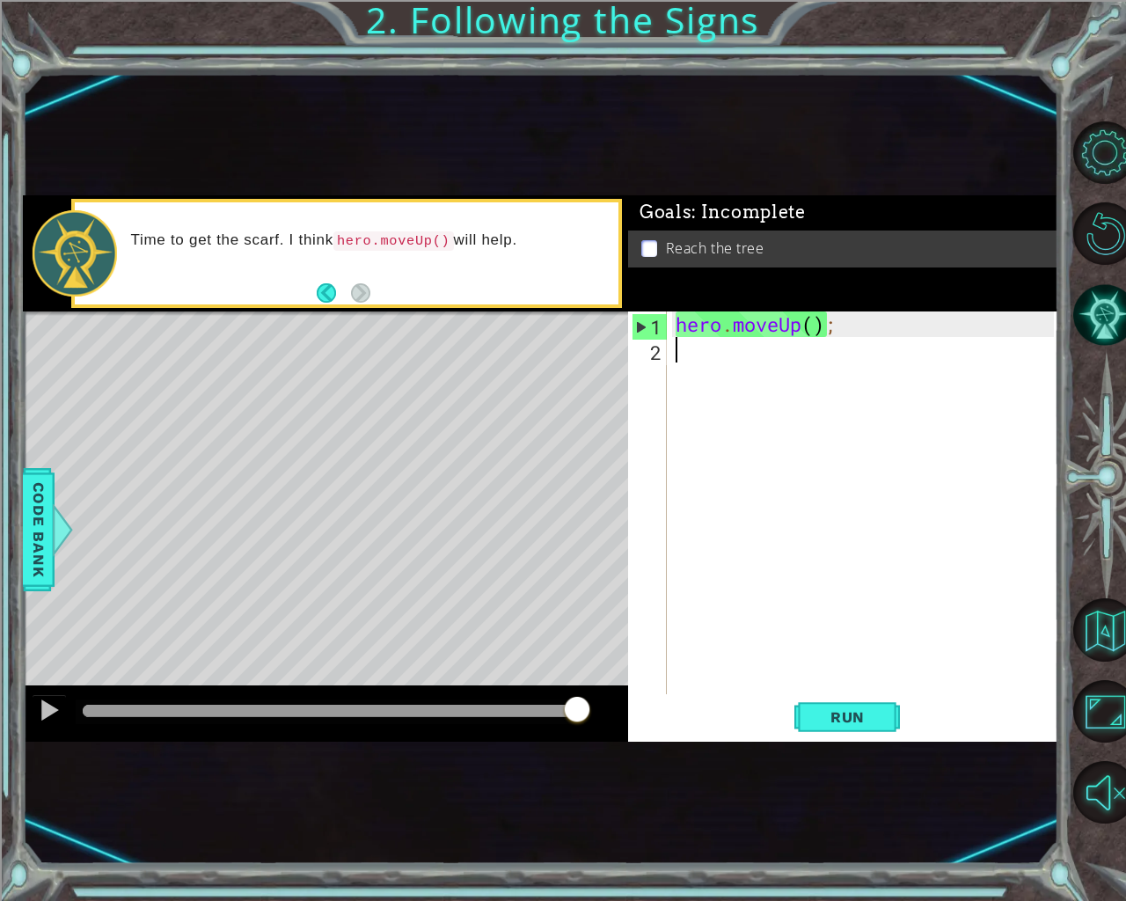
click at [623, 691] on div at bounding box center [325, 713] width 605 height 56
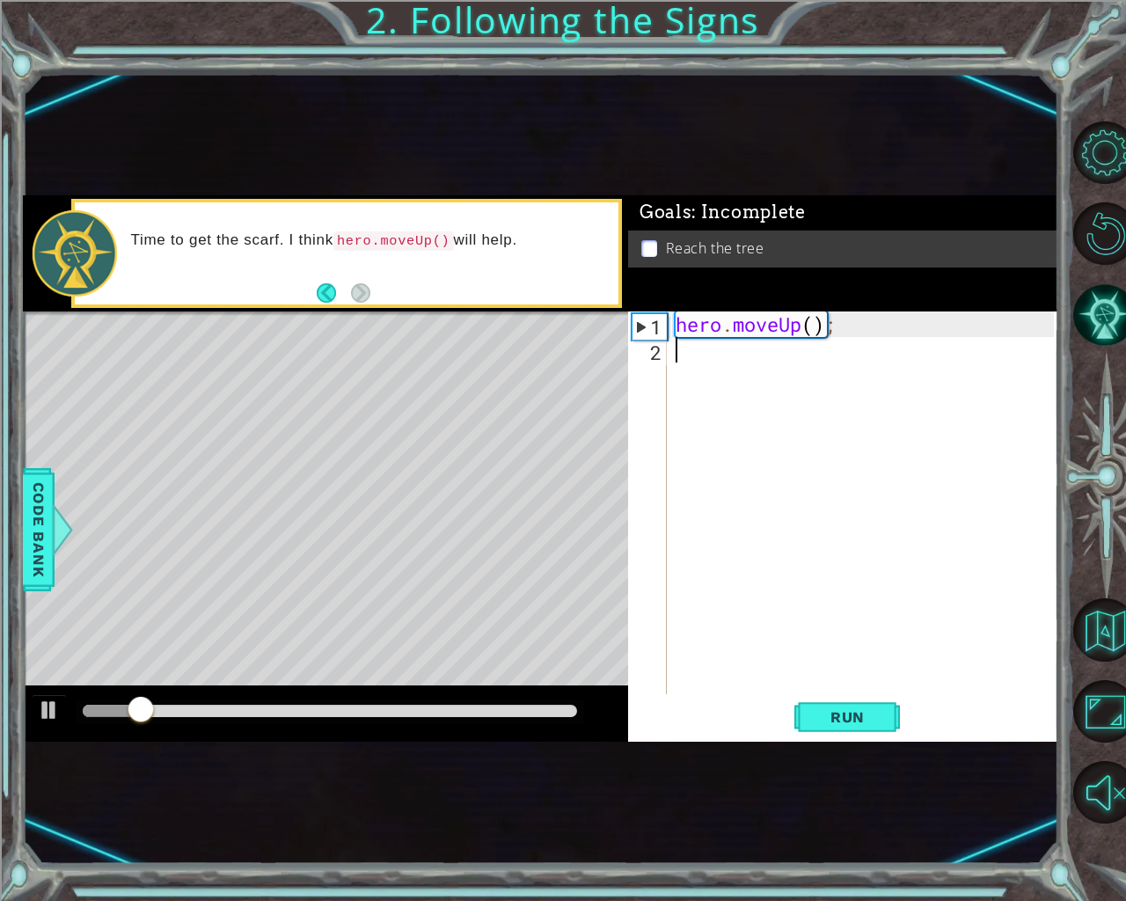
click at [719, 339] on div "hero . moveUp ( ) ;" at bounding box center [867, 528] width 391 height 434
click at [824, 711] on span "Run" at bounding box center [847, 717] width 69 height 18
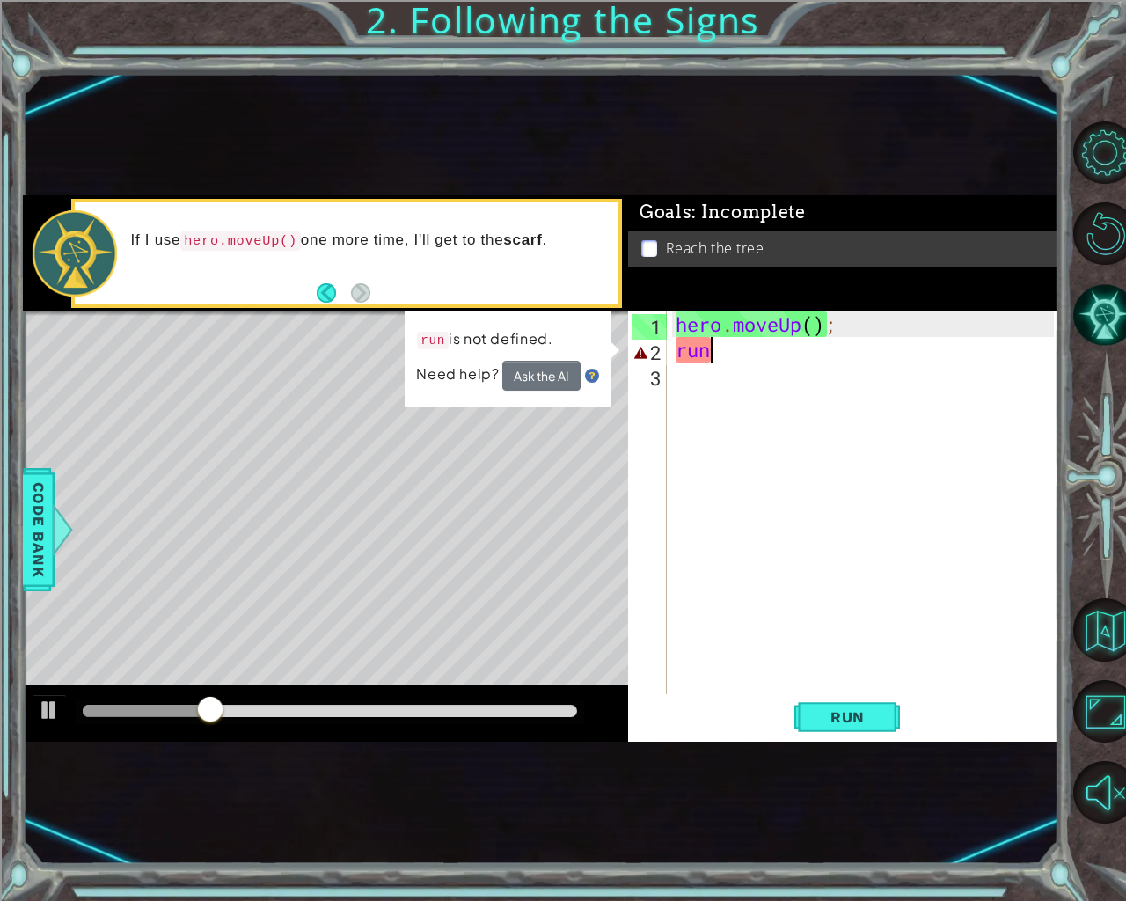
click at [730, 340] on div "hero . moveUp ( ) ; run" at bounding box center [867, 528] width 391 height 434
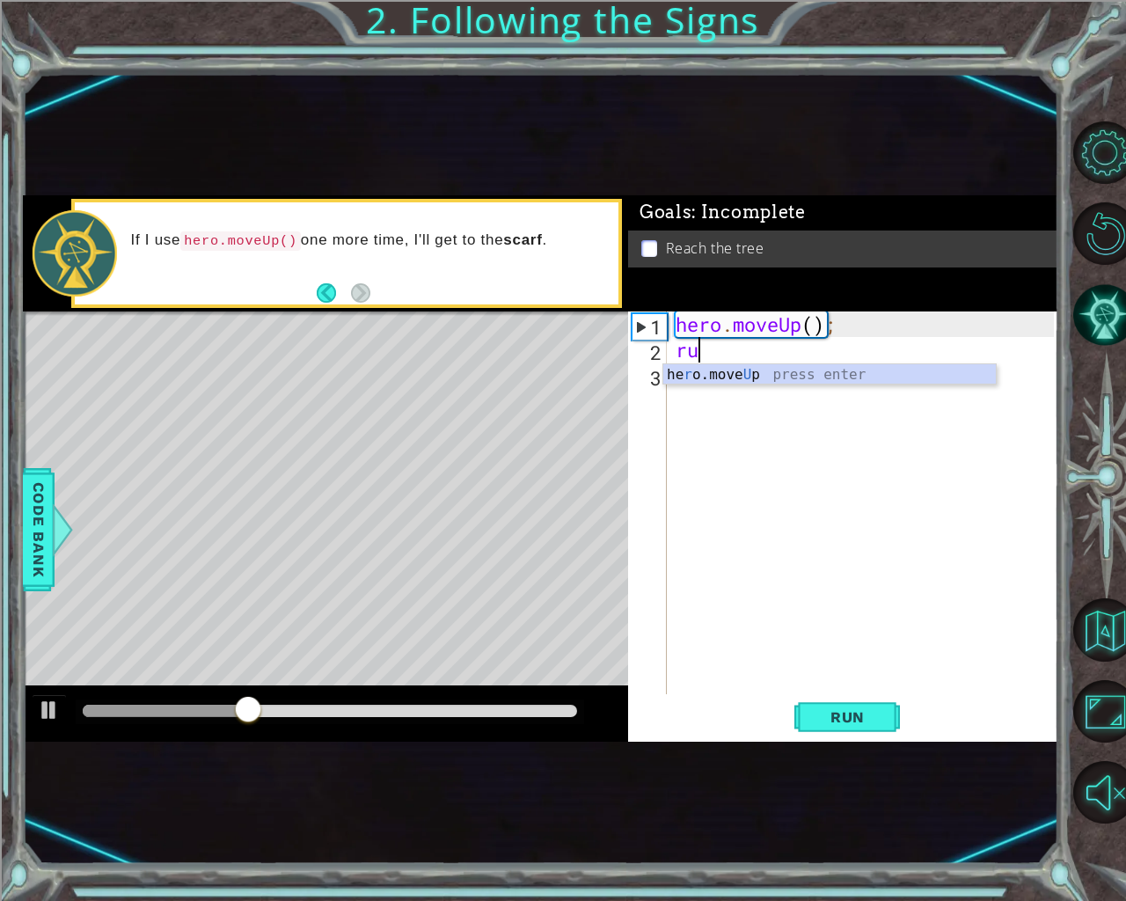
type textarea "r"
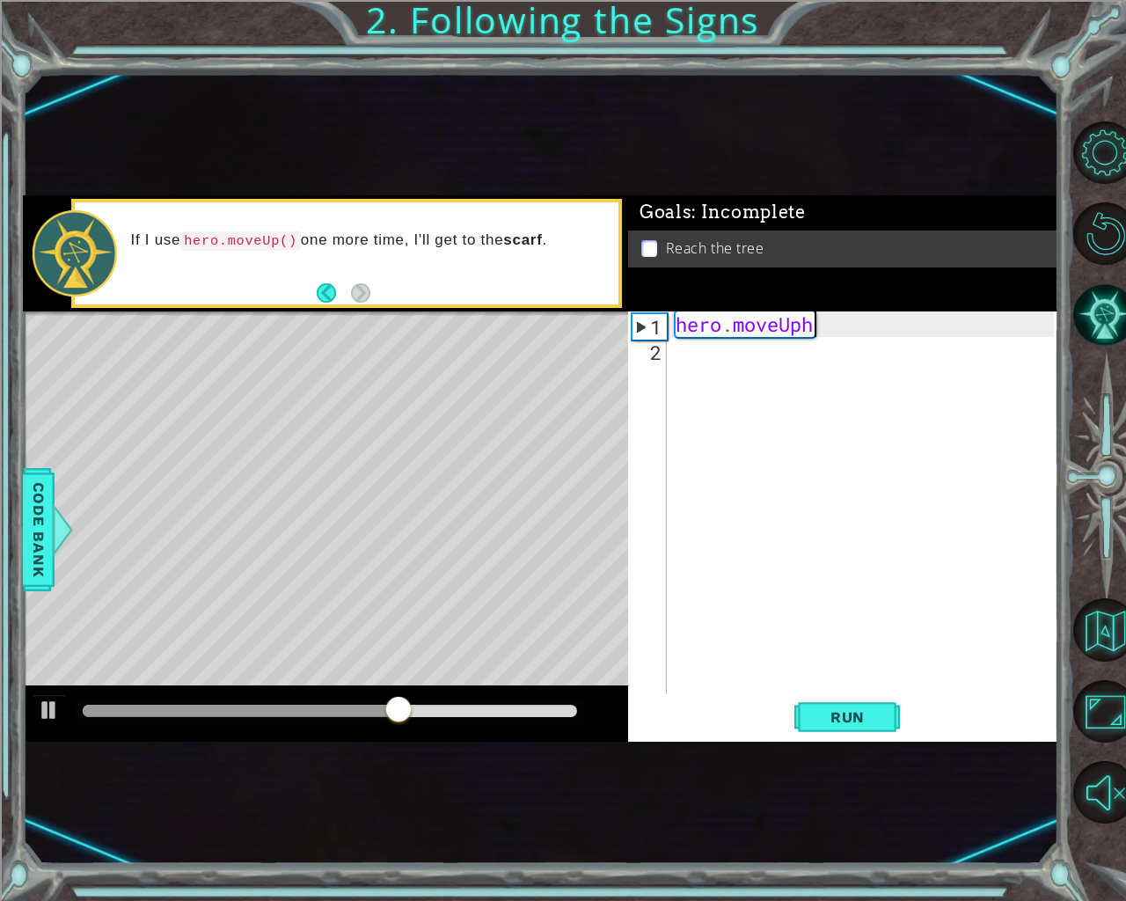
scroll to position [0, 5]
type textarea "hero.moveUp"
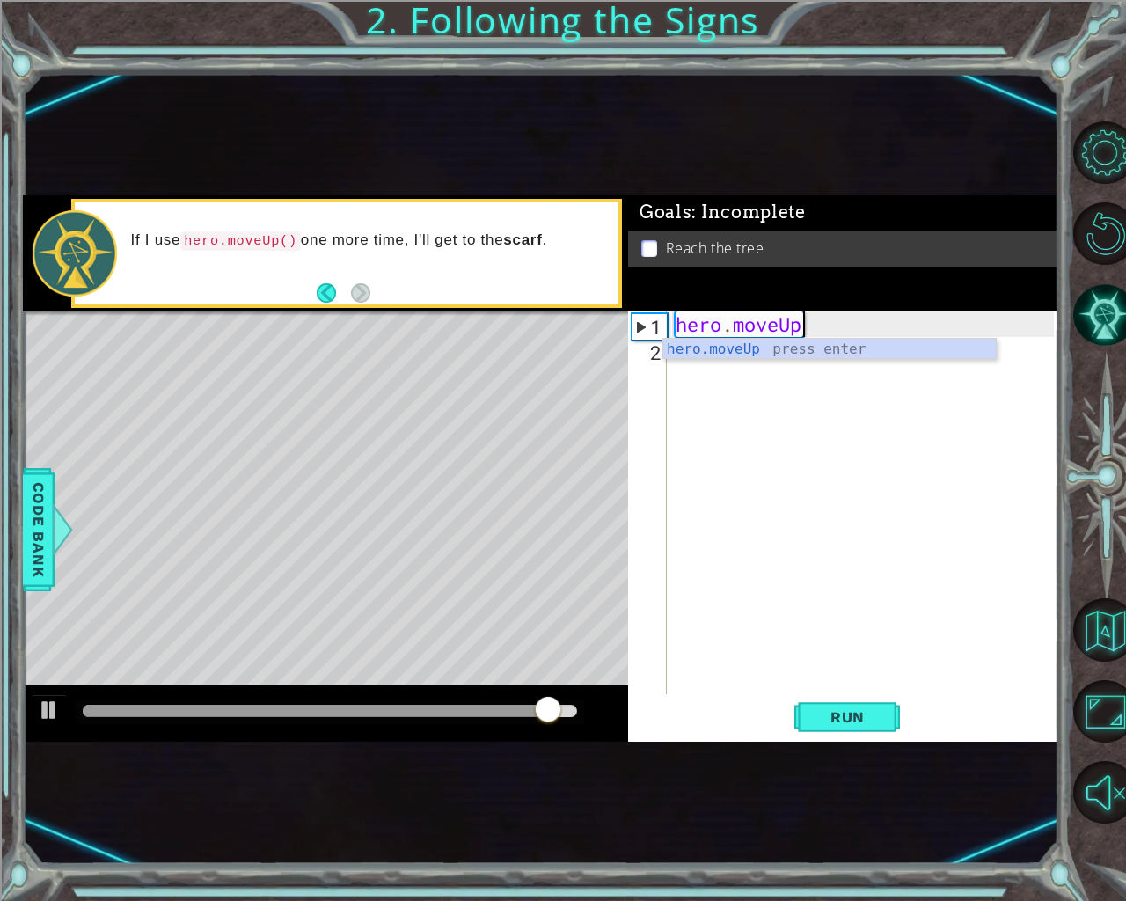
click at [712, 387] on div "hero . moveUp" at bounding box center [867, 528] width 391 height 434
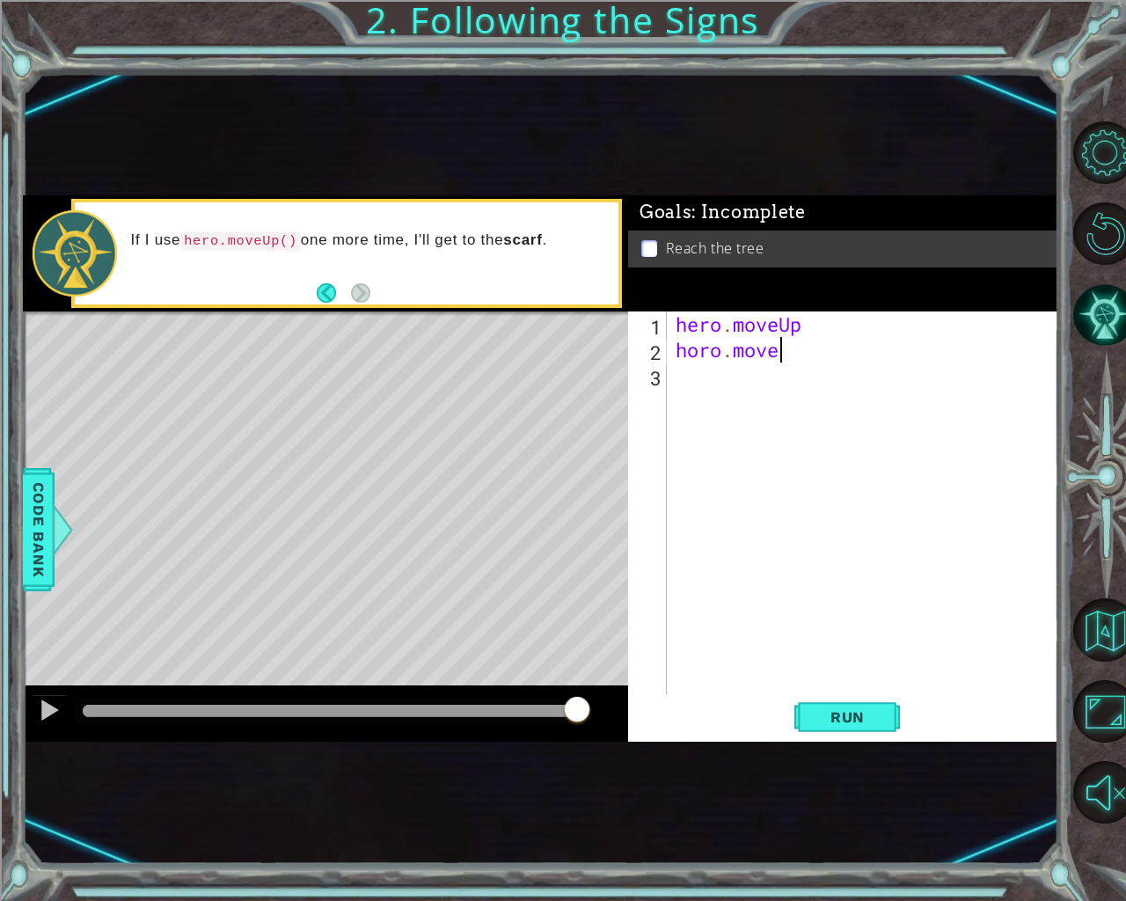
scroll to position [0, 4]
click at [833, 721] on span "Run" at bounding box center [847, 717] width 69 height 18
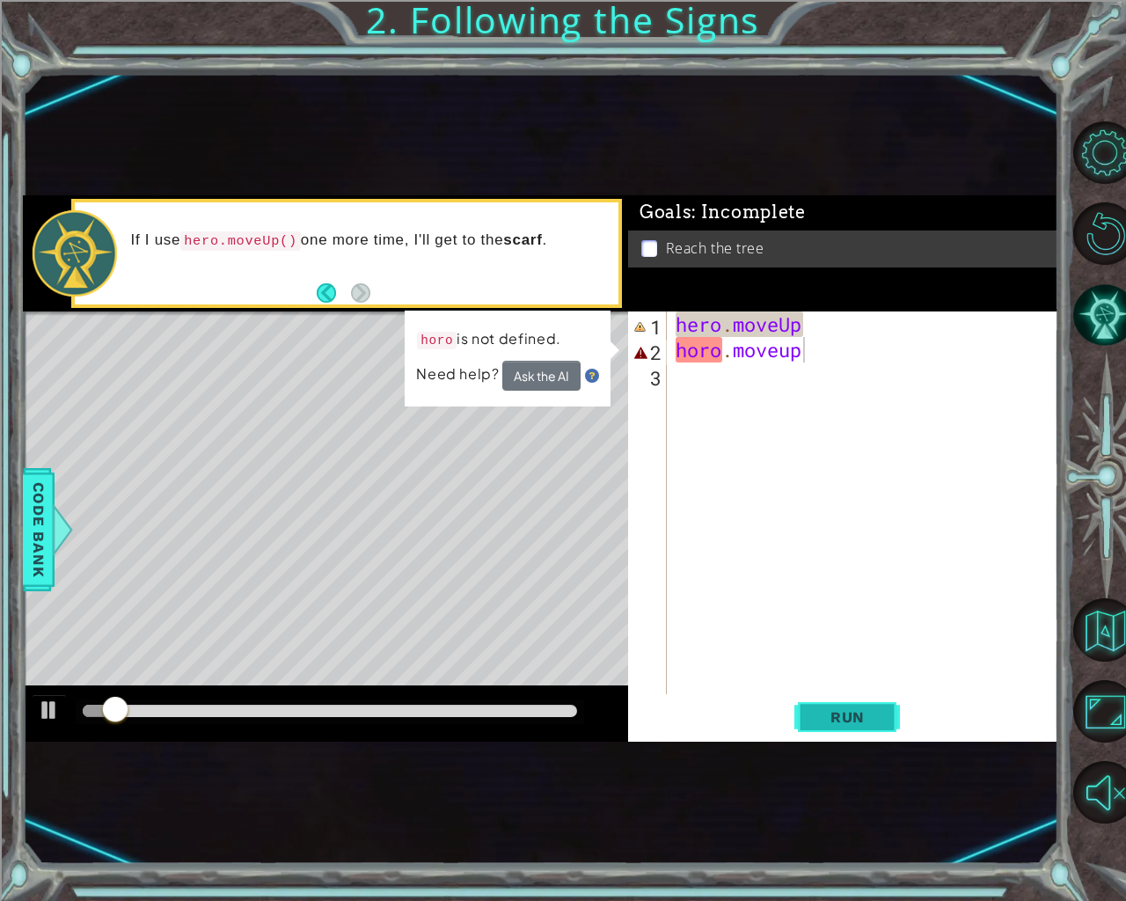
click at [833, 721] on span "Run" at bounding box center [847, 717] width 69 height 18
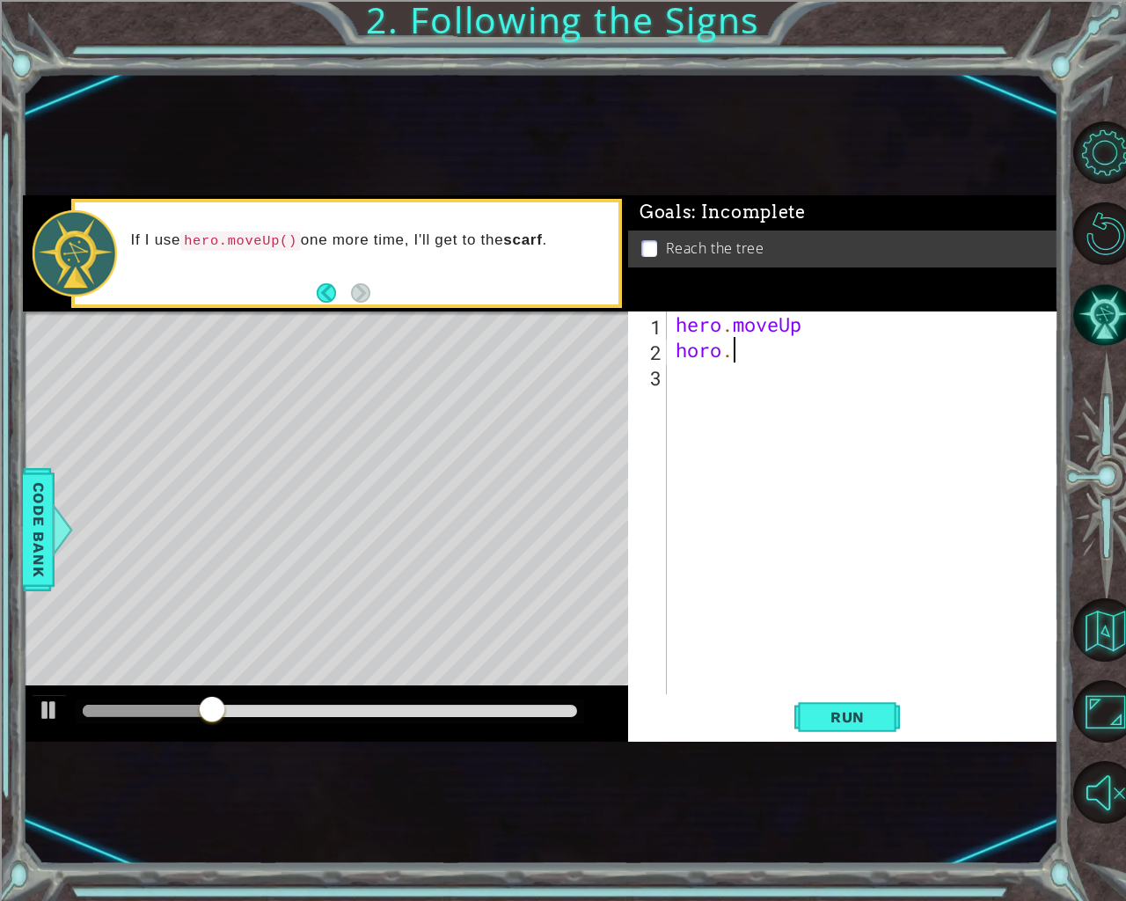
scroll to position [0, 1]
click at [857, 706] on button "Run" at bounding box center [847, 716] width 106 height 43
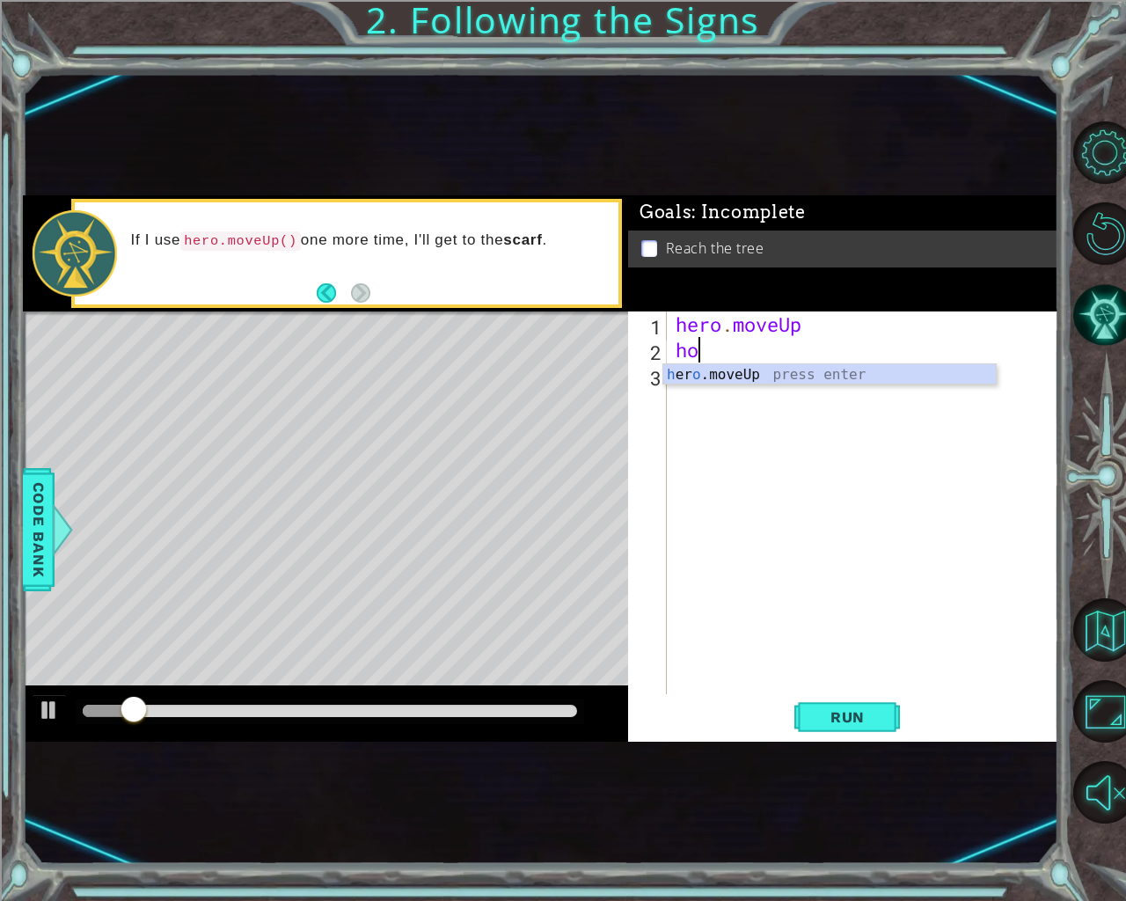
scroll to position [0, 0]
type textarea "h"
type textarea "hero.moveUp"
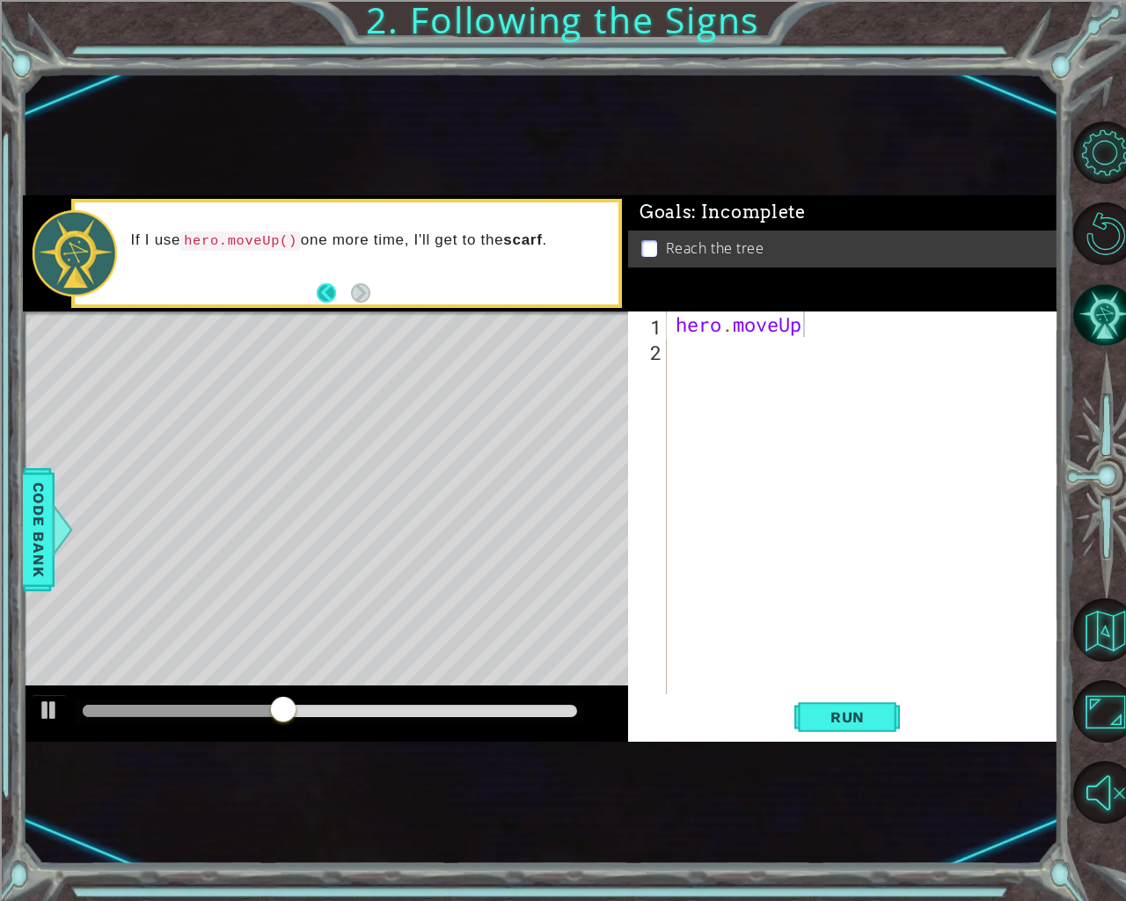
click at [324, 293] on button "Back" at bounding box center [334, 292] width 34 height 19
click at [365, 288] on button "Next" at bounding box center [360, 291] width 19 height 19
click at [689, 343] on div "hero . moveUp" at bounding box center [867, 528] width 391 height 434
click at [858, 712] on span "Run" at bounding box center [847, 717] width 69 height 18
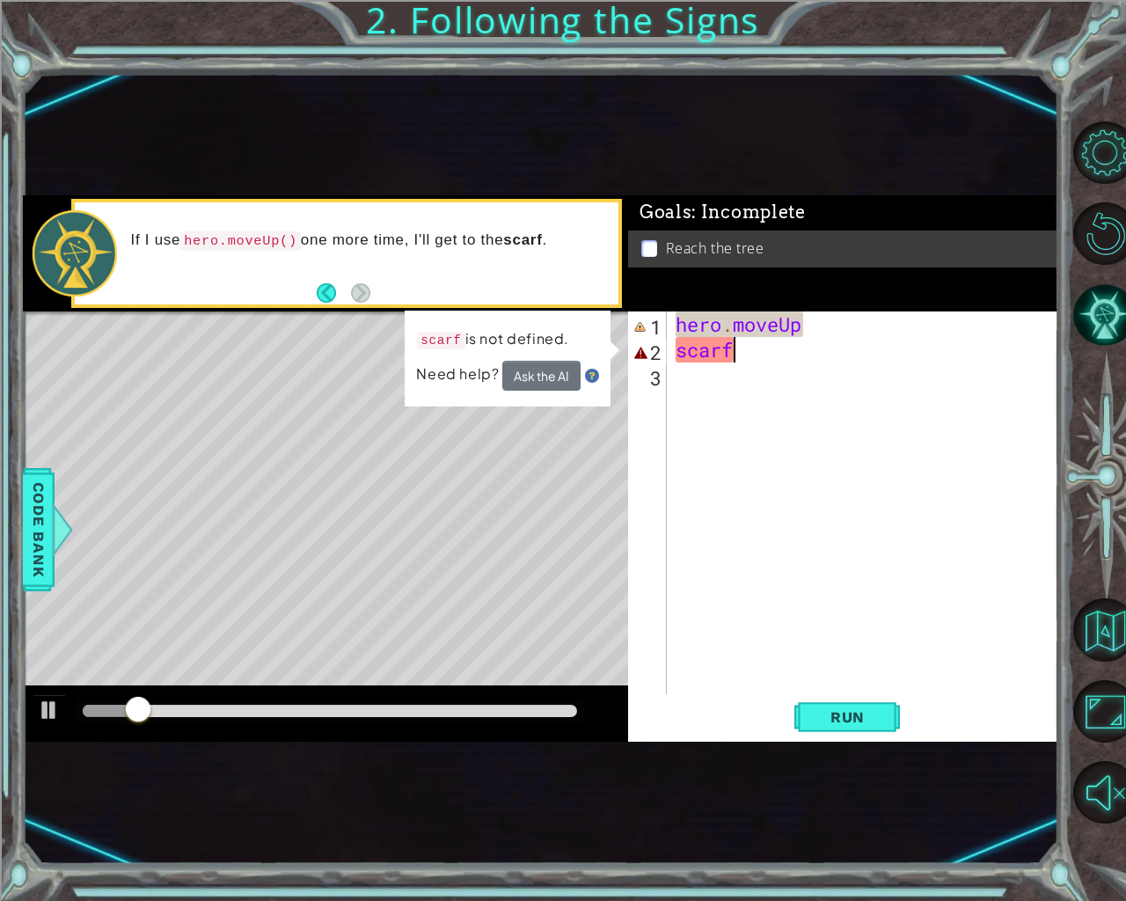
scroll to position [0, 1]
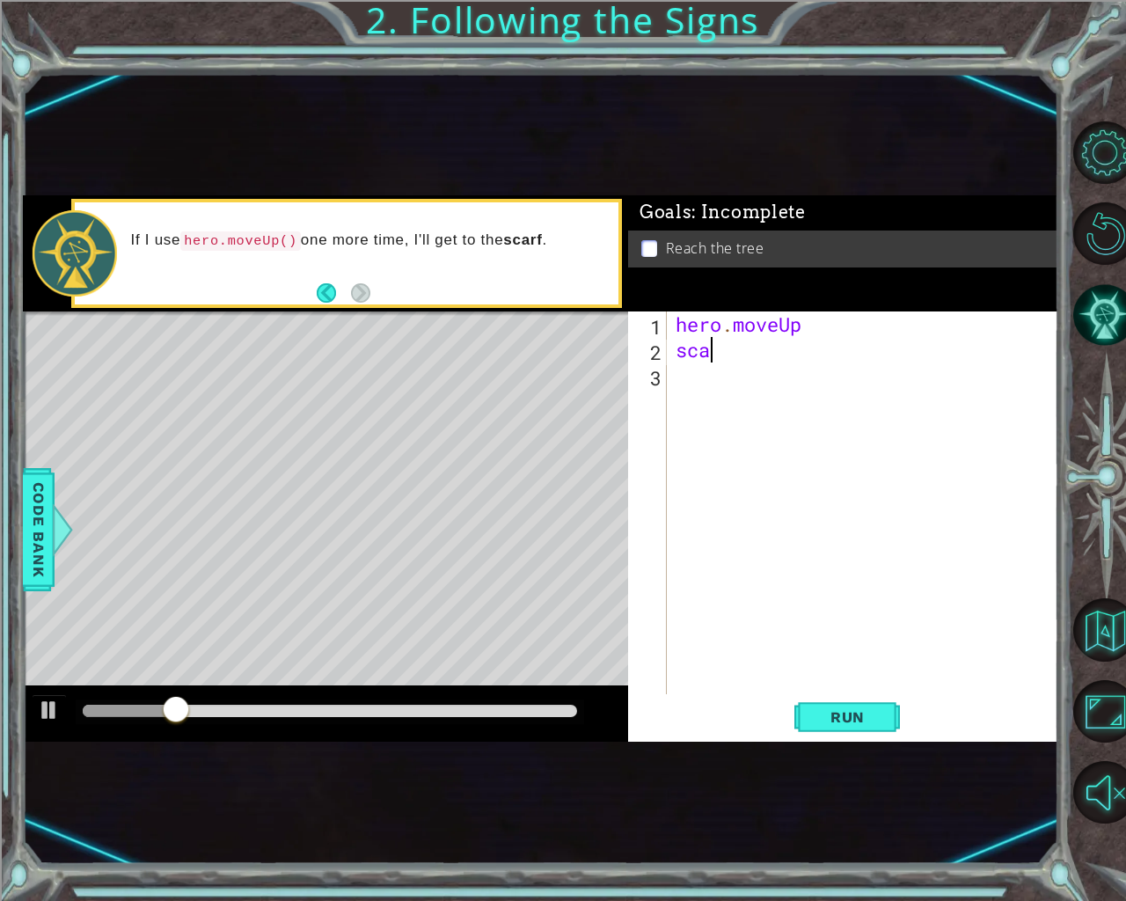
type textarea "s"
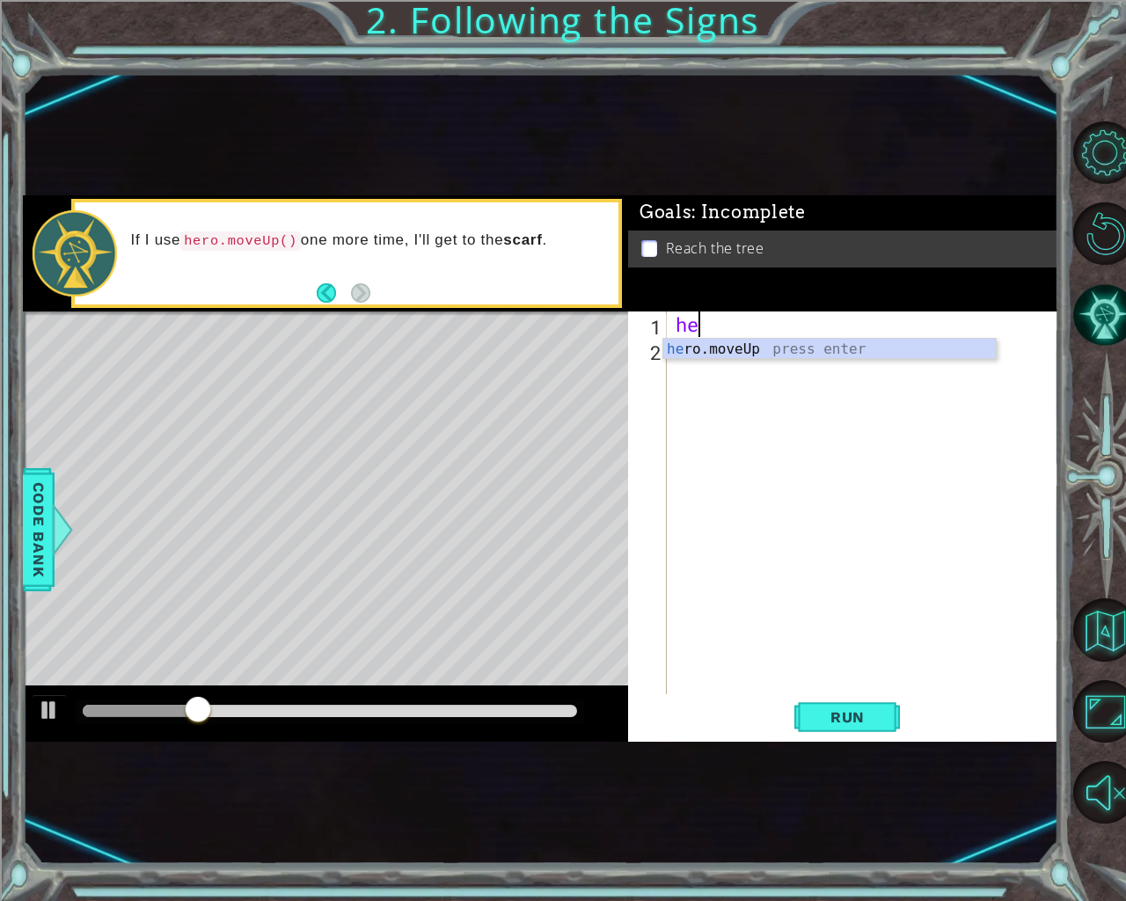
type textarea "h"
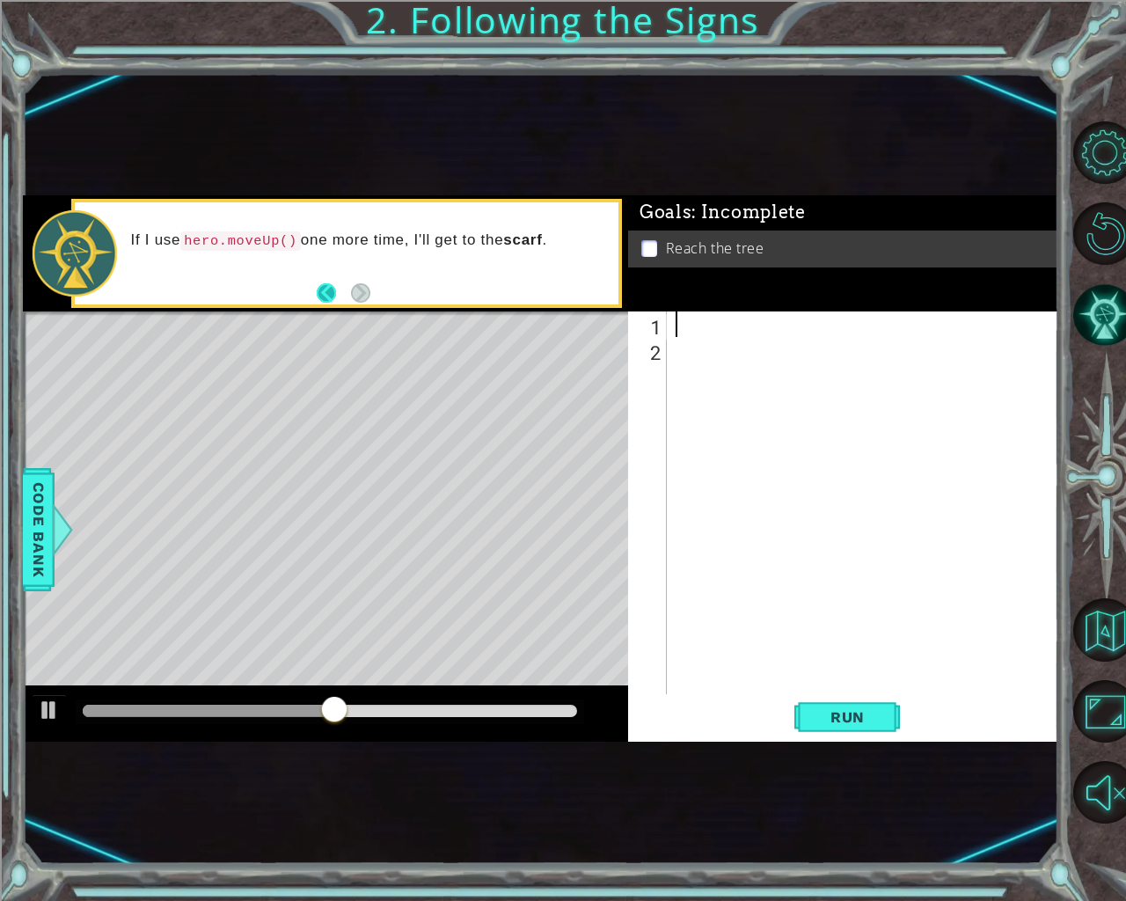
click at [337, 294] on button "Back" at bounding box center [334, 292] width 34 height 19
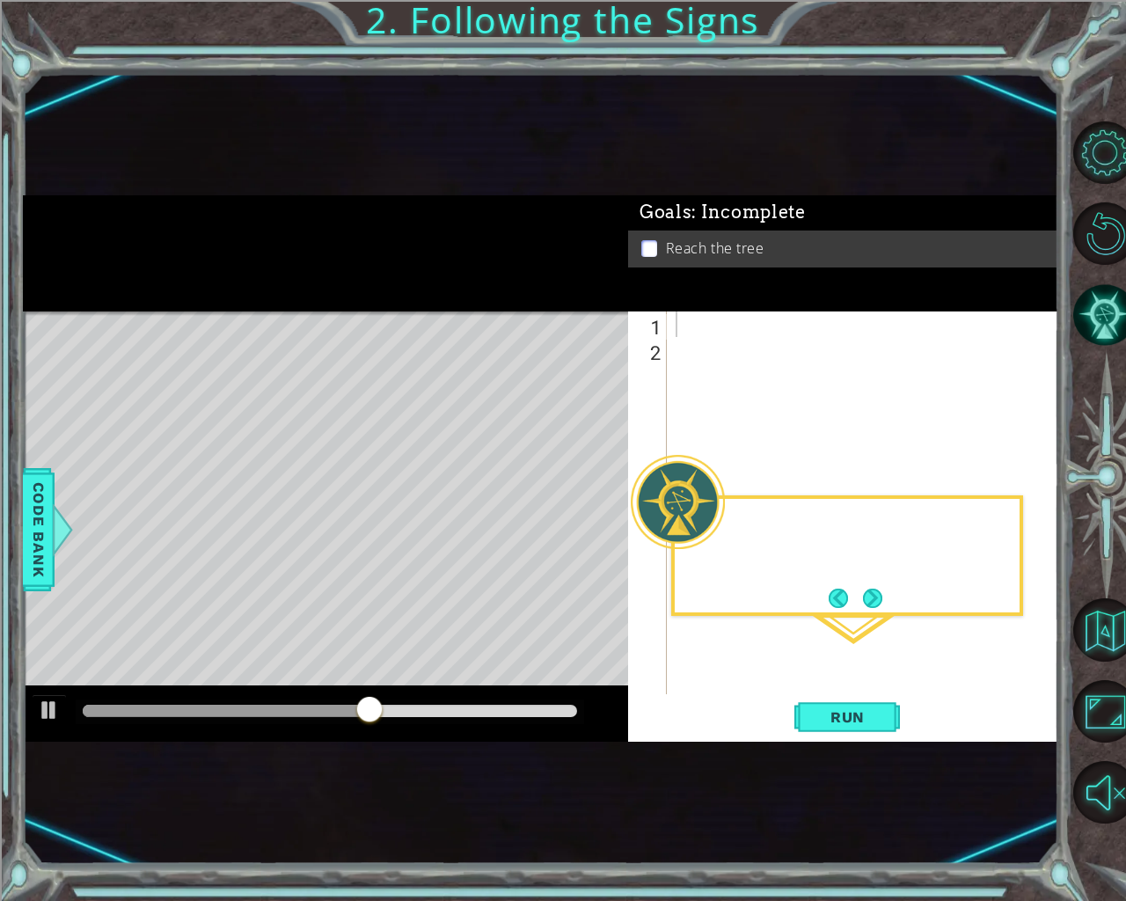
click at [337, 294] on div at bounding box center [325, 253] width 605 height 116
click at [880, 598] on button "Next" at bounding box center [872, 598] width 22 height 22
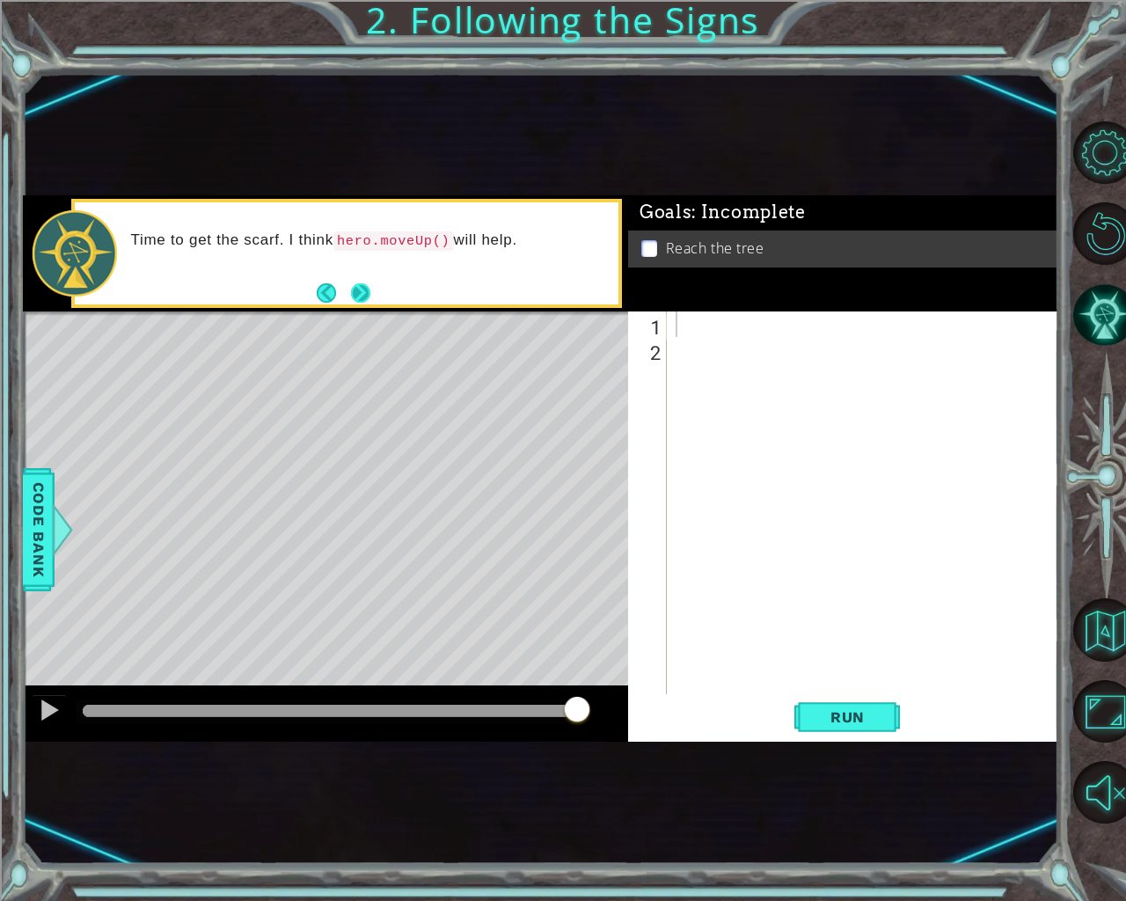
click at [368, 296] on button "Next" at bounding box center [360, 291] width 19 height 19
drag, startPoint x: 185, startPoint y: 237, endPoint x: 255, endPoint y: 232, distance: 70.5
click at [255, 232] on p "If I use hero.moveUp() one more time, I'll get to the scarf ." at bounding box center [369, 240] width 476 height 20
click at [712, 319] on div at bounding box center [867, 528] width 391 height 434
type textarea "b"
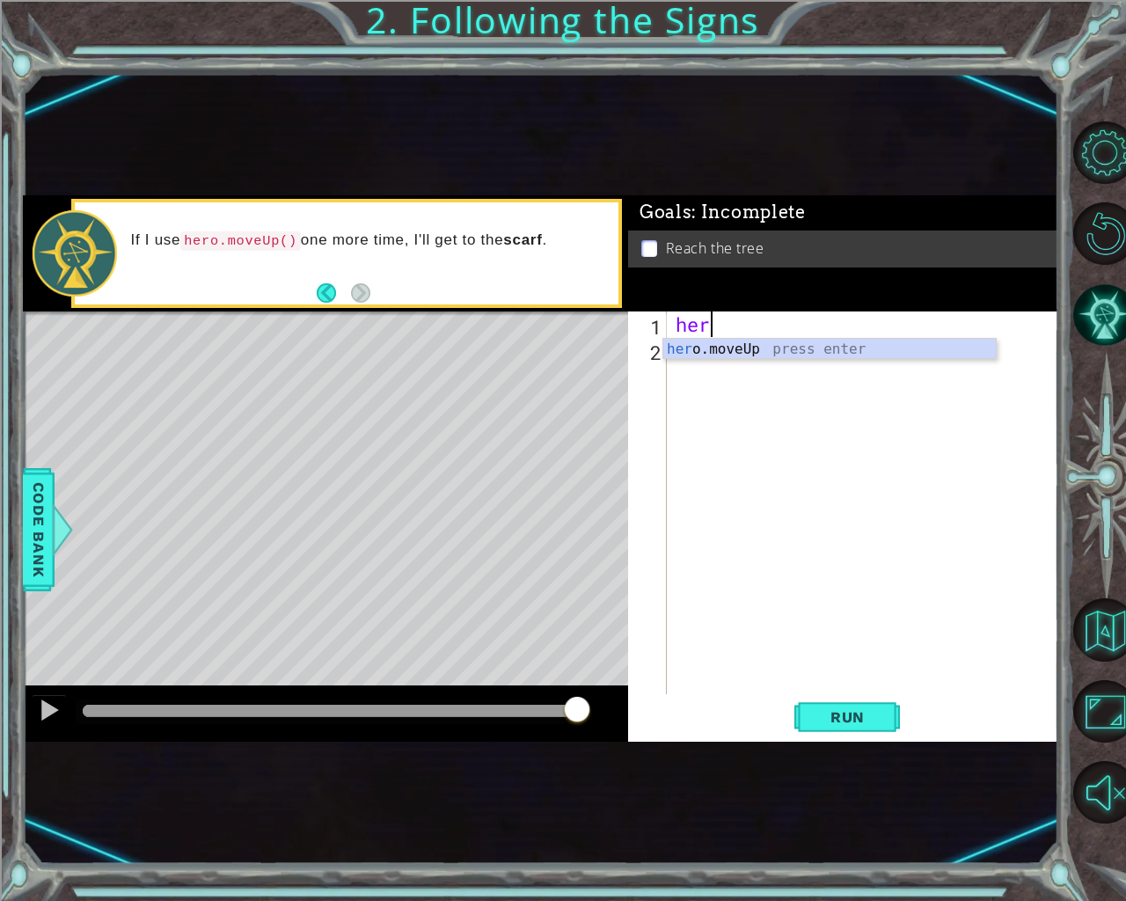
type textarea "hero"
click at [726, 350] on div "hero .moveUp press enter" at bounding box center [829, 370] width 333 height 63
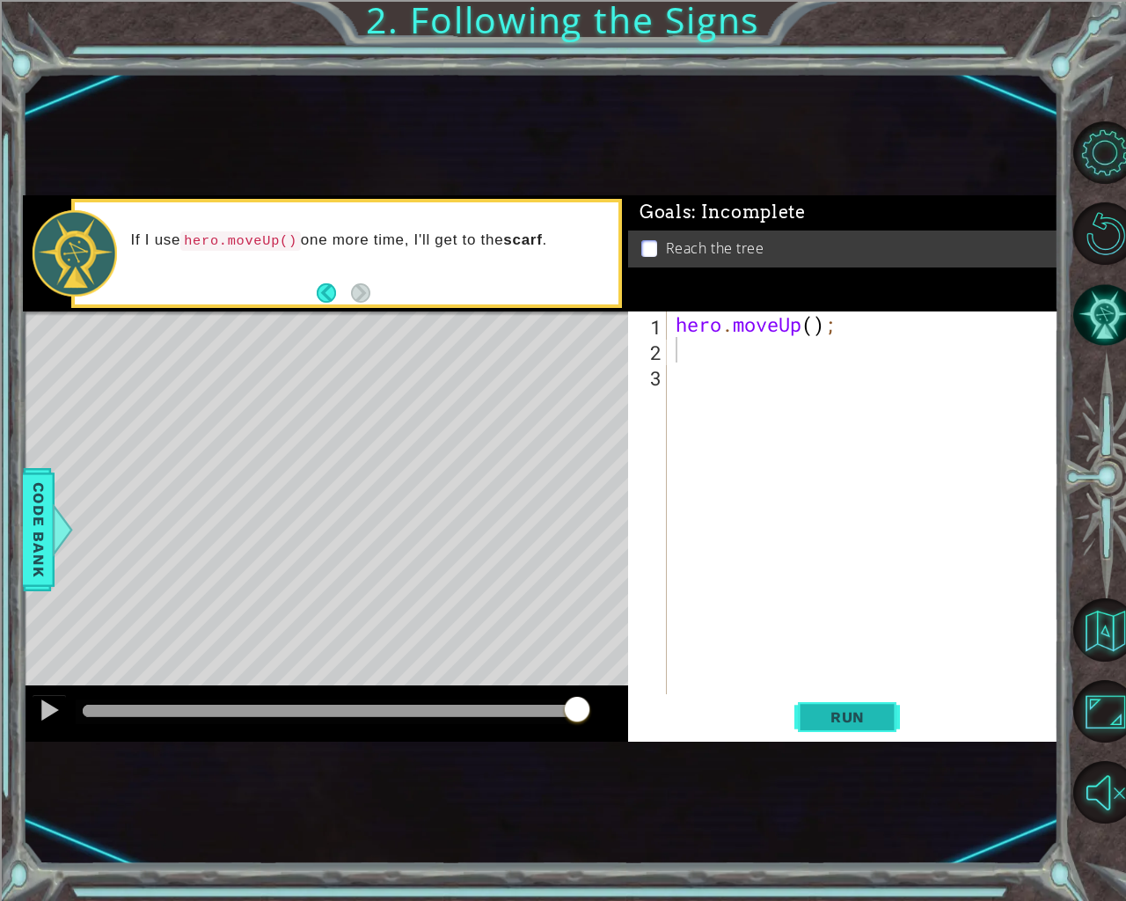
drag, startPoint x: 845, startPoint y: 744, endPoint x: 844, endPoint y: 718, distance: 26.5
click at [845, 735] on div "1 ההההההההההההההההההההההההההההההההההההההההההההההההההההההההההההההההההההההההההההה…" at bounding box center [541, 468] width 1036 height 793
click at [844, 713] on span "Run" at bounding box center [847, 717] width 69 height 18
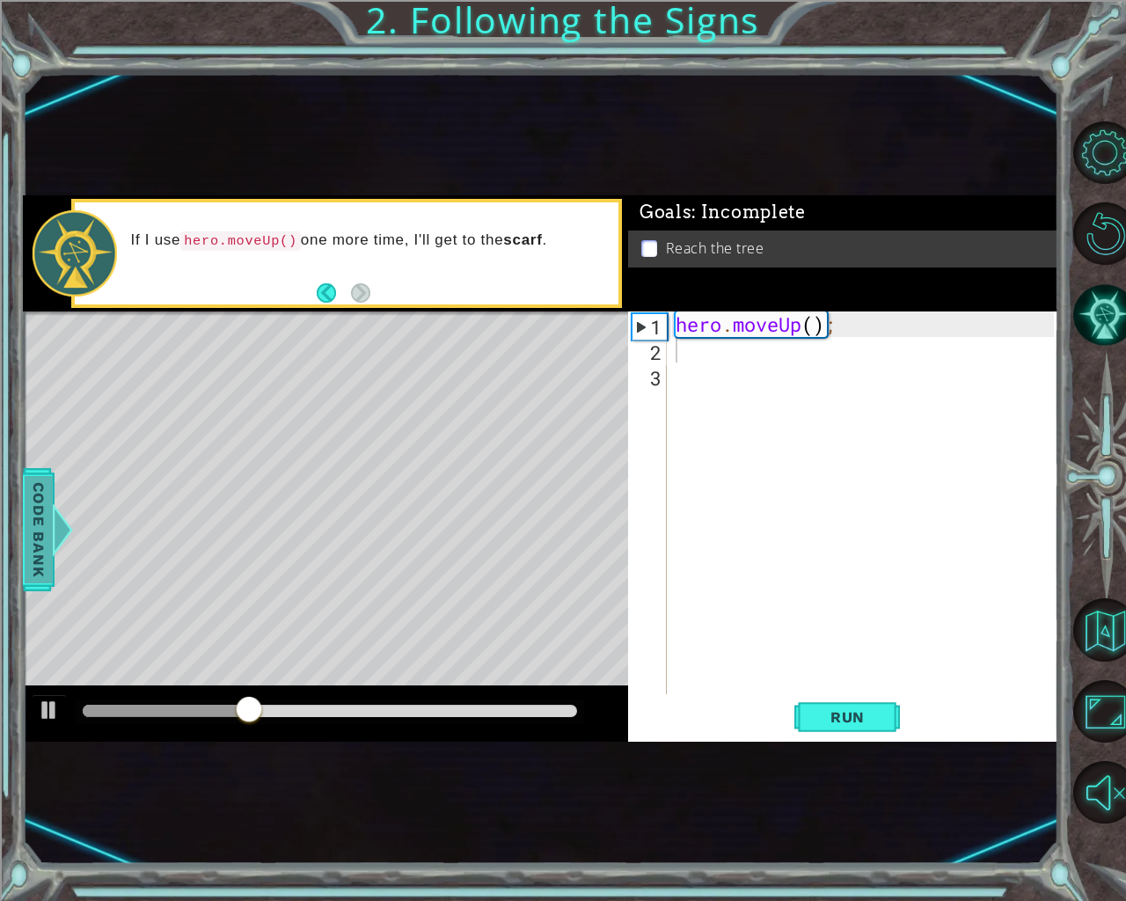
click at [33, 520] on span "Code Bank" at bounding box center [39, 528] width 28 height 107
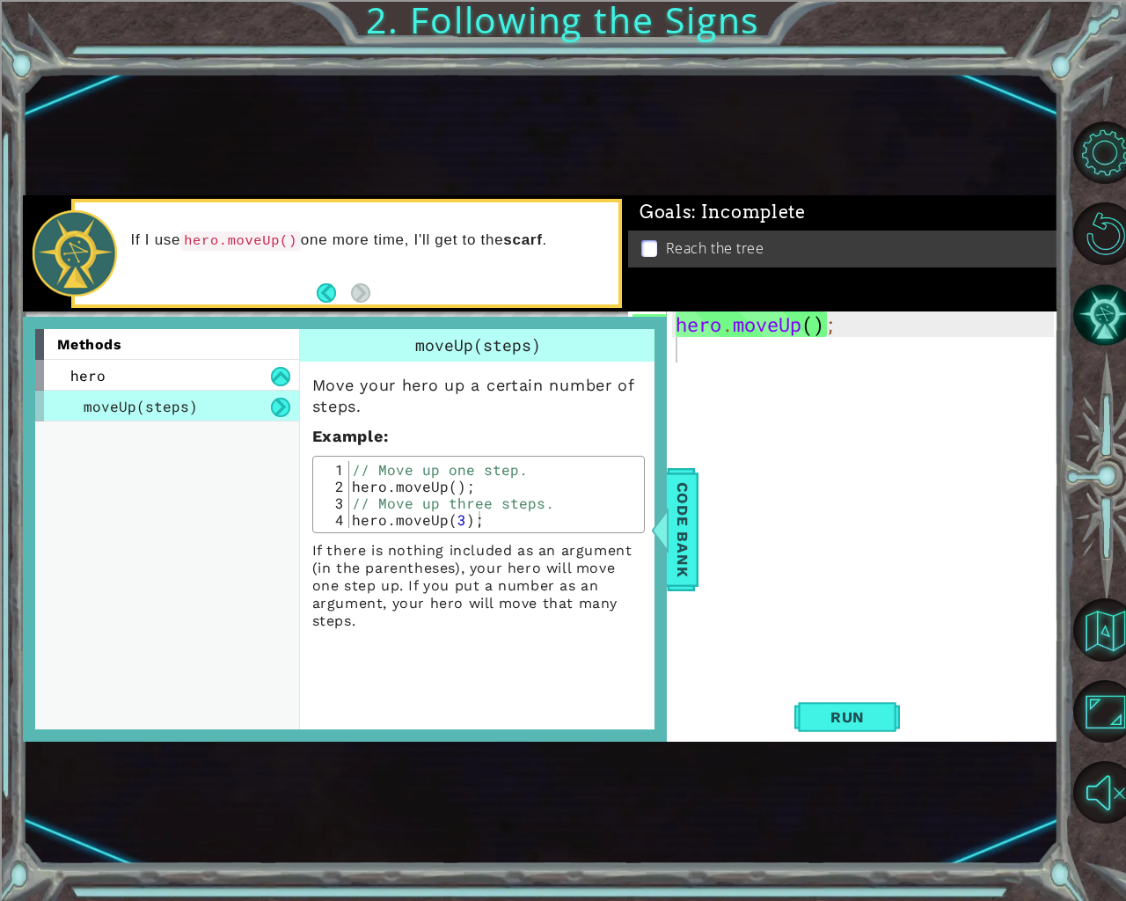
type textarea "// Move up one step."
drag, startPoint x: 375, startPoint y: 470, endPoint x: 513, endPoint y: 469, distance: 138.1
click at [513, 469] on div "// Move up one step. hero . moveUp ( ) ; // Move up three steps. hero . moveUp …" at bounding box center [493, 511] width 290 height 100
click at [794, 391] on div "hero . moveUp ( ) ;" at bounding box center [867, 528] width 391 height 434
click at [633, 337] on div "moveUp(steps)" at bounding box center [478, 345] width 357 height 33
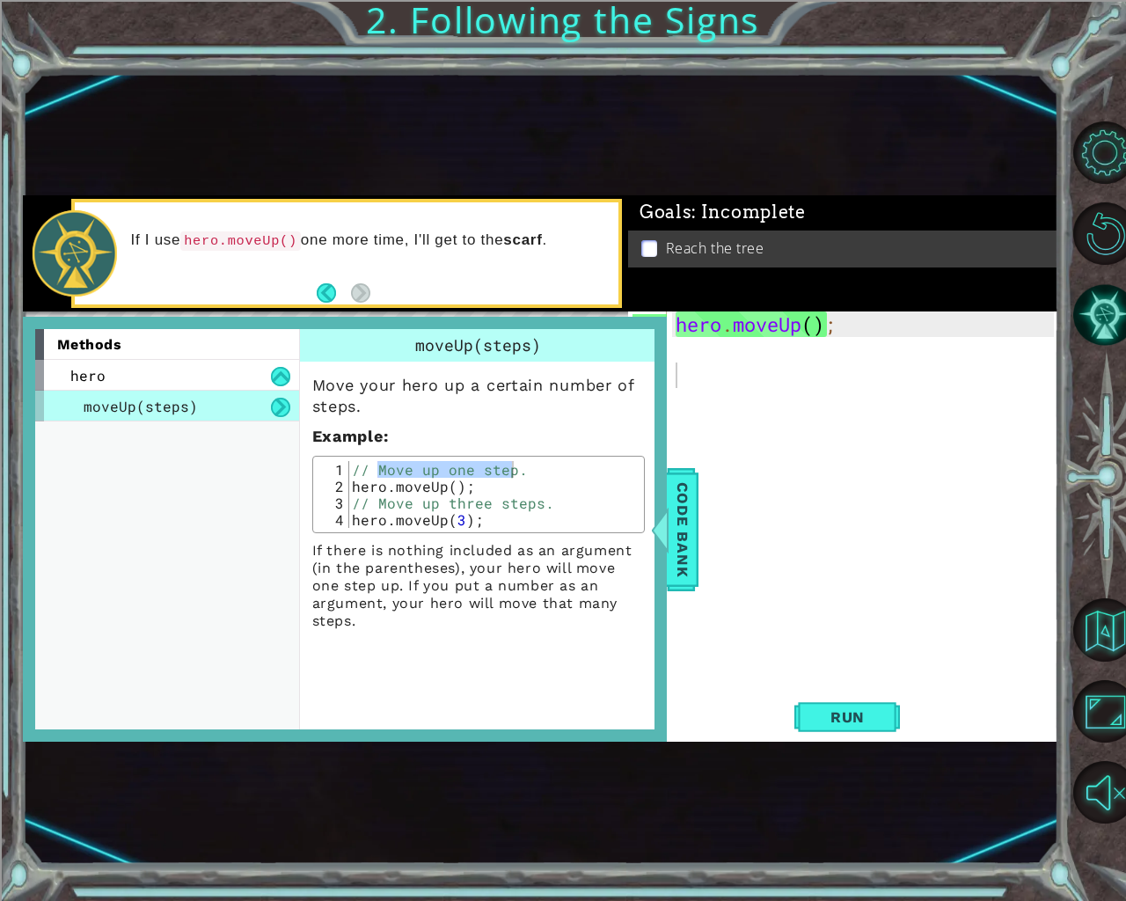
type textarea "hero.moveUp();"
click at [675, 337] on div "hero . moveUp ( ) ;" at bounding box center [867, 528] width 391 height 434
click at [682, 340] on div "hero . moveUp ( ) ;" at bounding box center [867, 528] width 391 height 434
click at [684, 541] on span "Code Bank" at bounding box center [683, 528] width 28 height 107
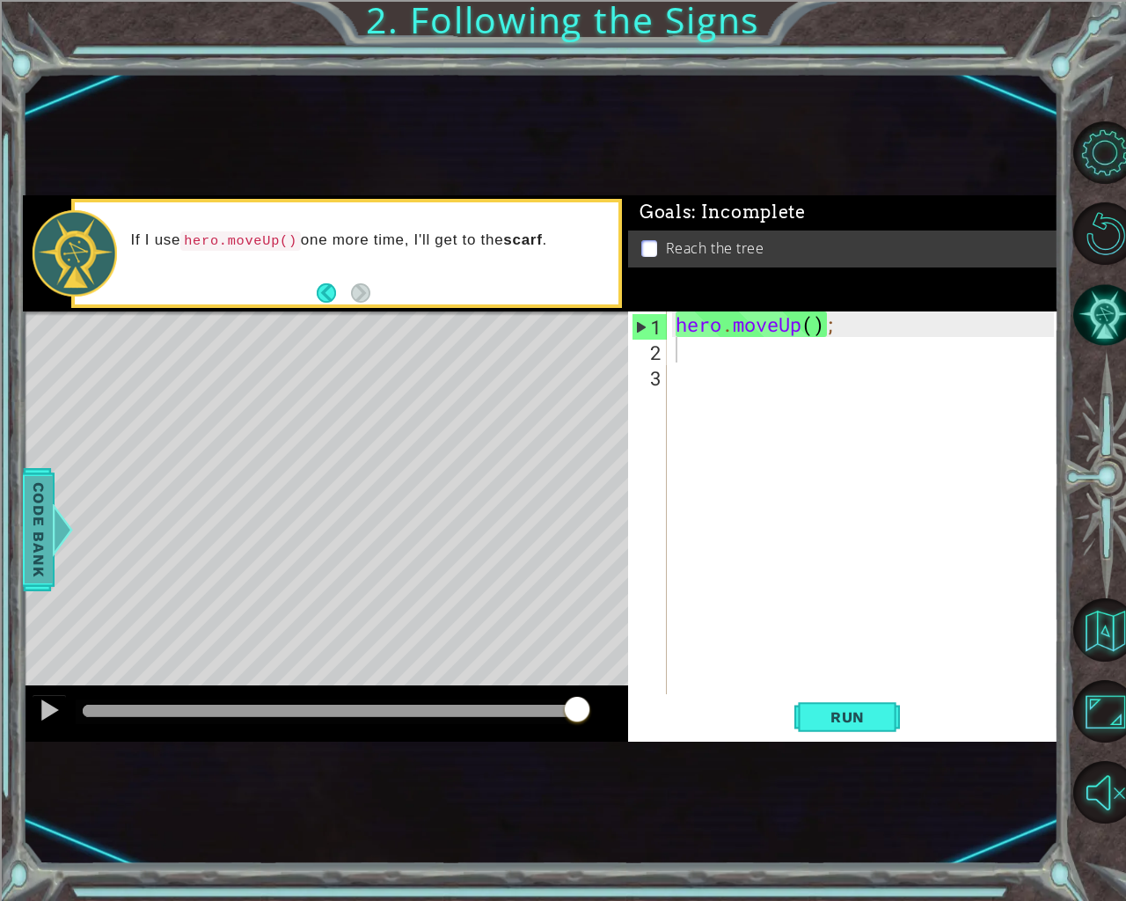
click at [33, 503] on span "Code Bank" at bounding box center [39, 528] width 28 height 107
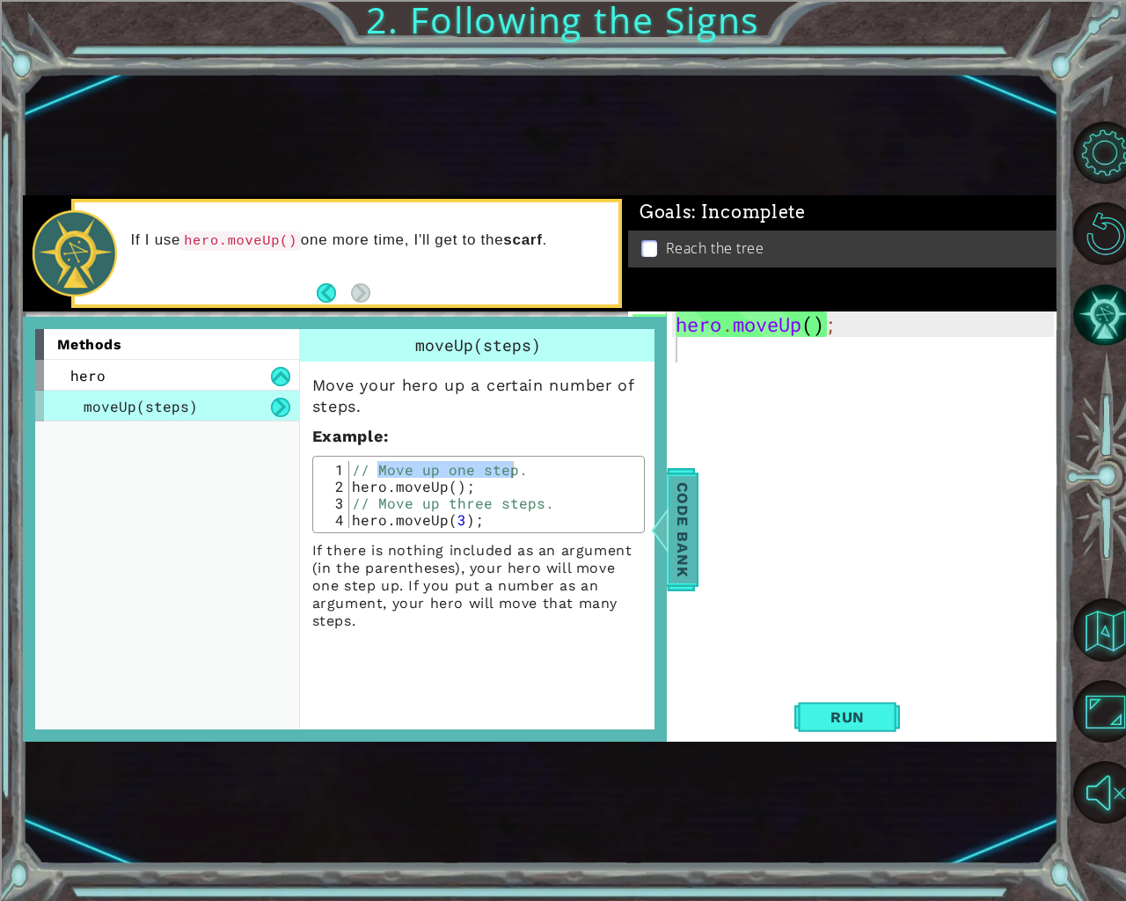
click at [669, 529] on div at bounding box center [659, 529] width 22 height 53
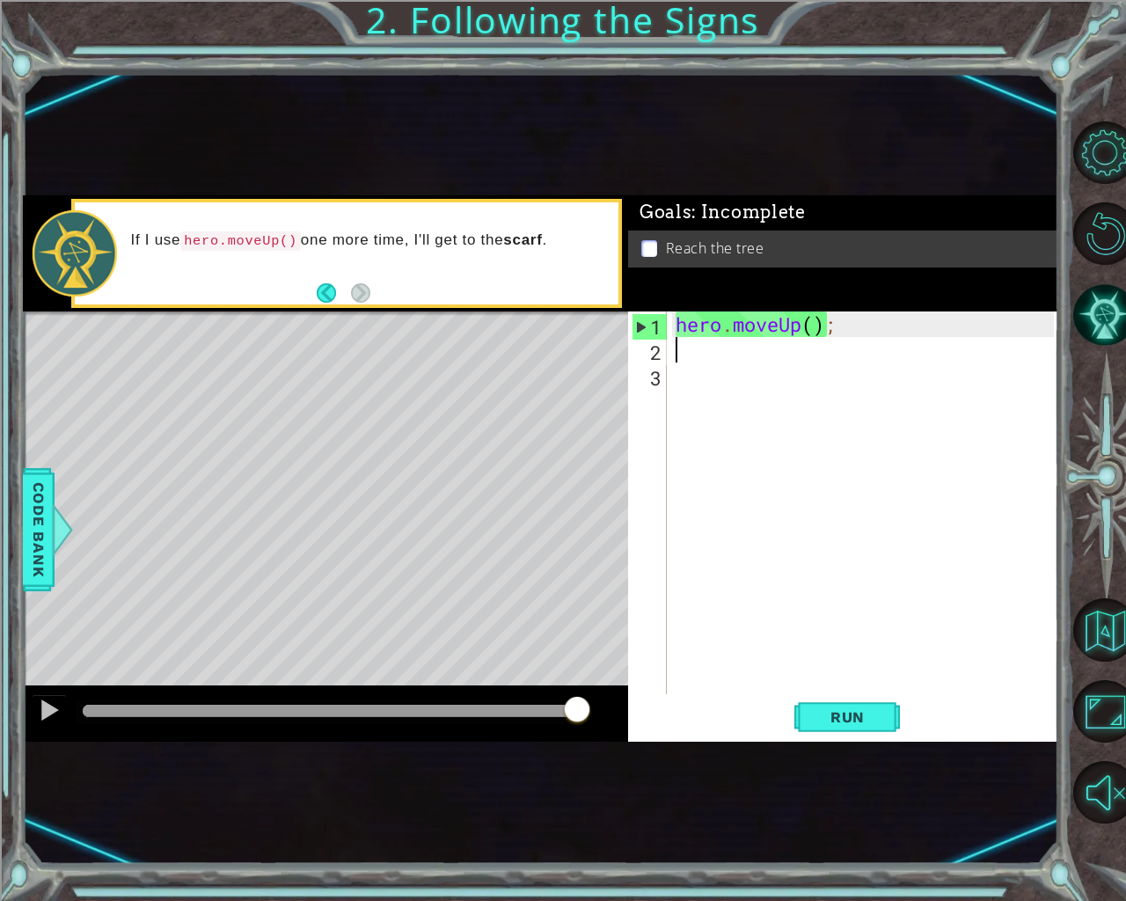
click at [675, 347] on div "hero . moveUp ( ) ;" at bounding box center [867, 528] width 391 height 434
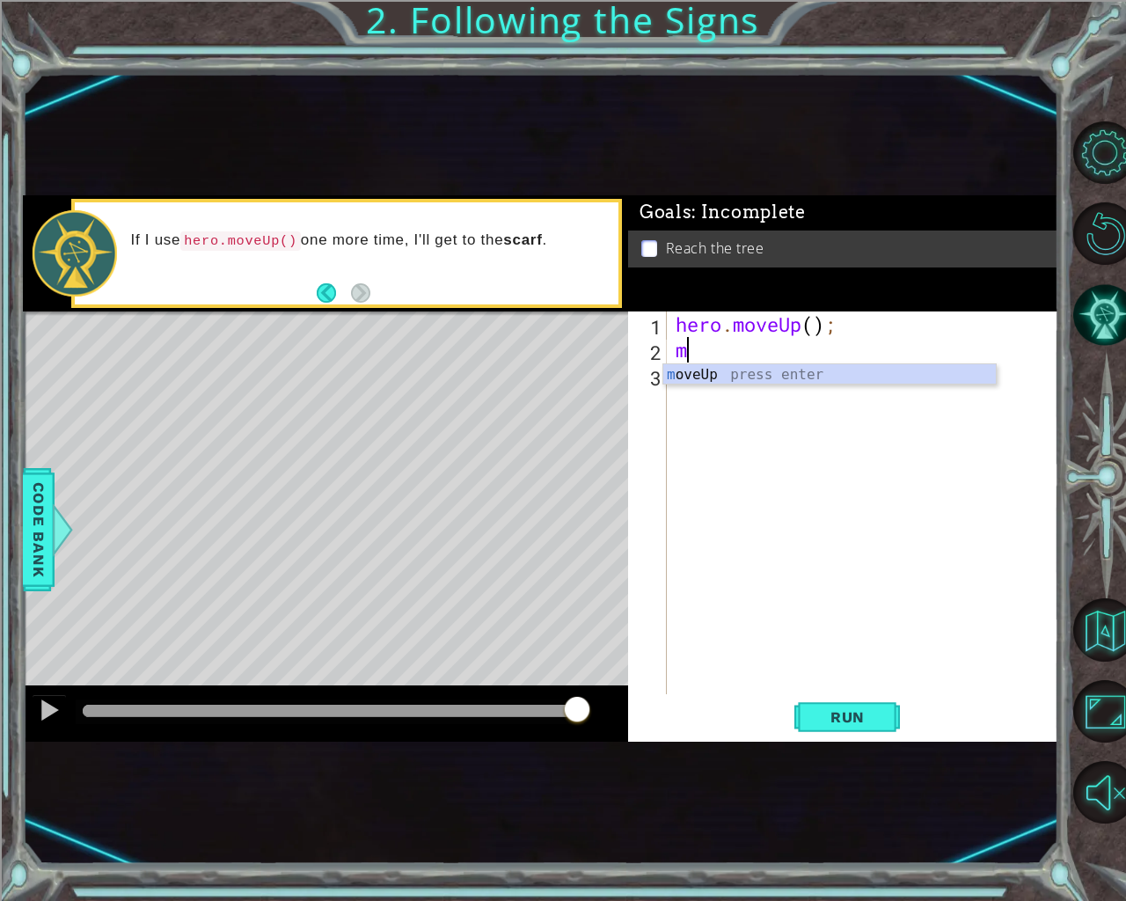
type textarea "mo"
click at [768, 381] on div "mo veUp press enter" at bounding box center [829, 395] width 333 height 63
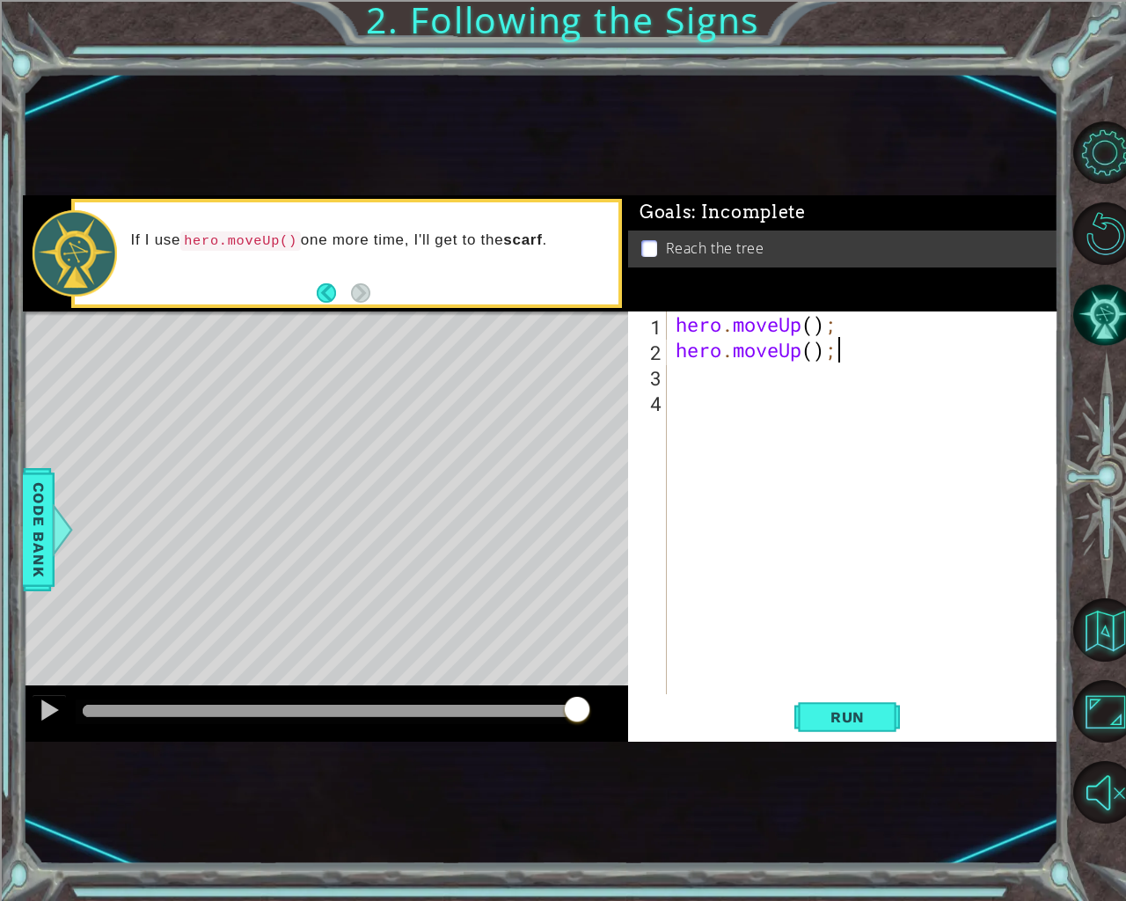
click at [833, 351] on div "hero . moveUp ( ) ; hero . moveUp ( ) ;" at bounding box center [867, 528] width 391 height 434
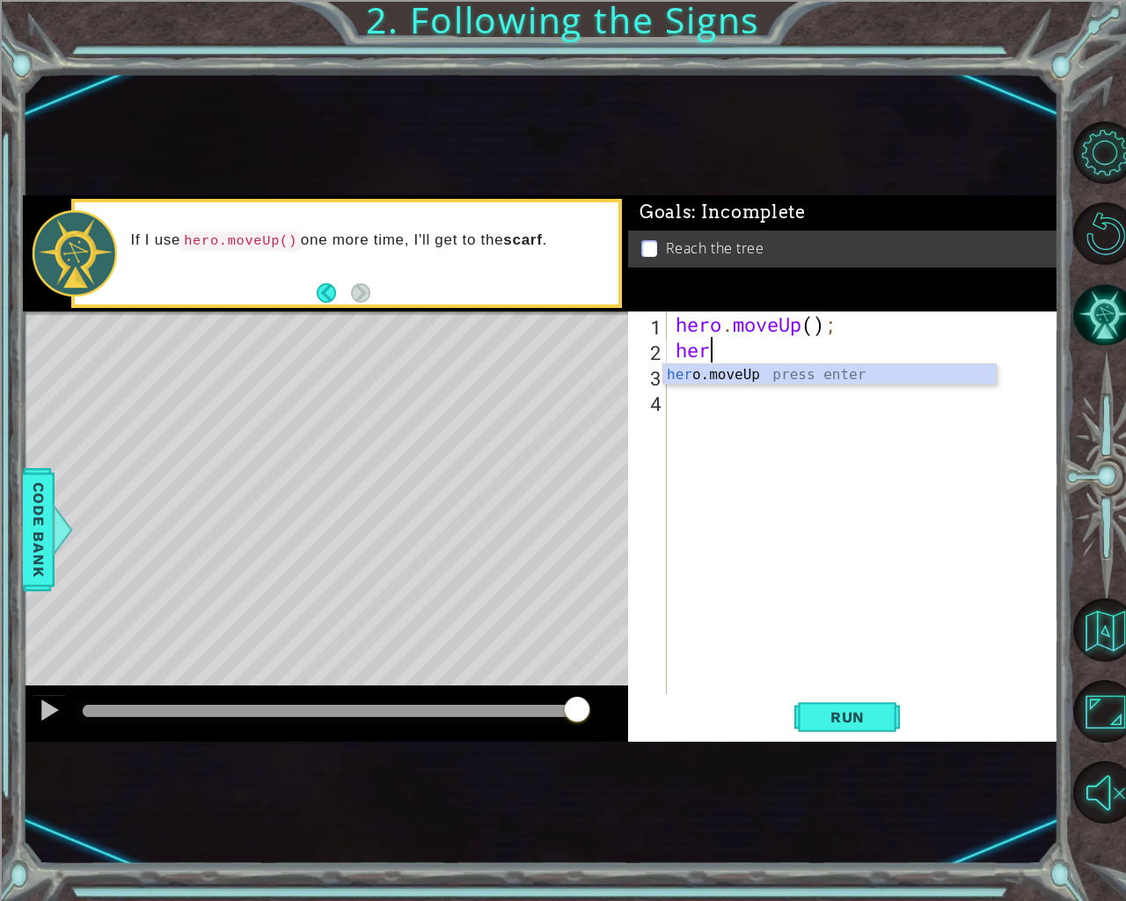
type textarea "h"
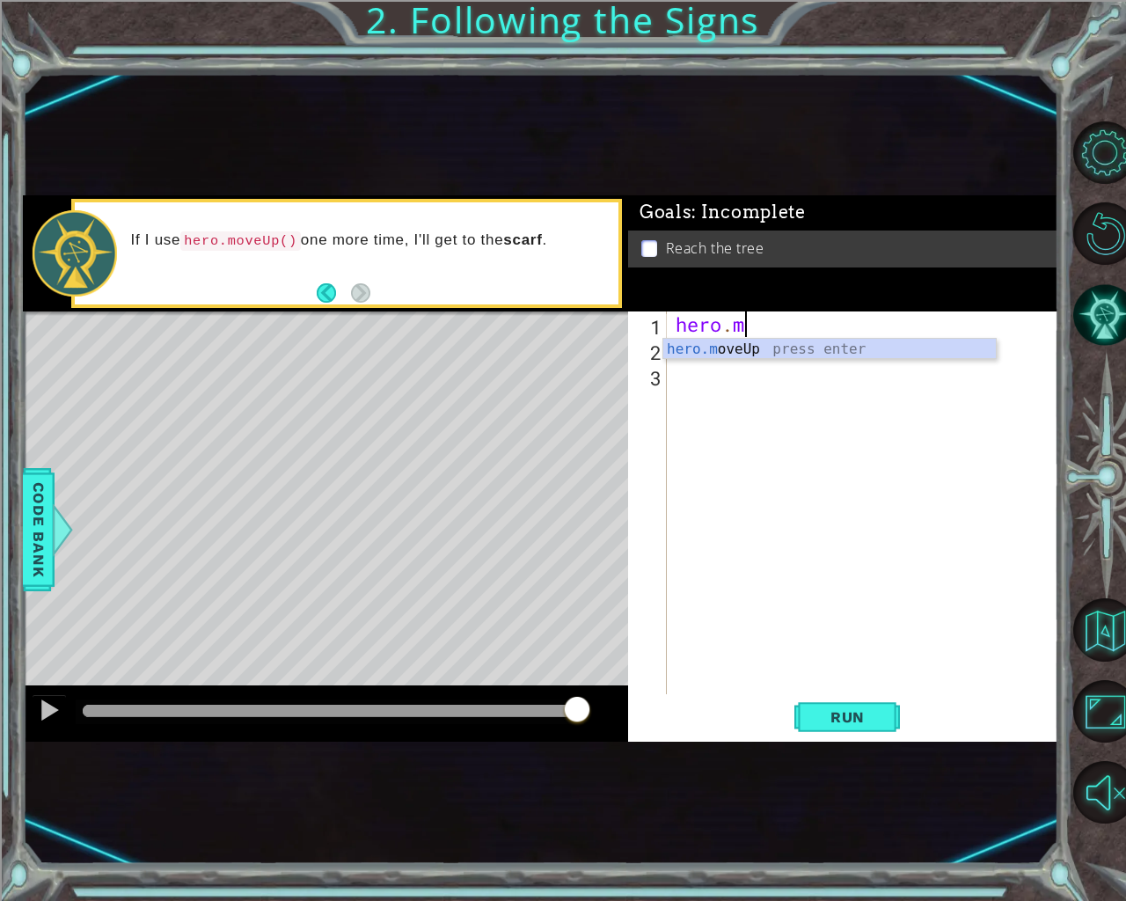
type textarea "[DOMAIN_NAME]"
click at [703, 349] on div "[DOMAIN_NAME] veUp press enter" at bounding box center [829, 370] width 333 height 63
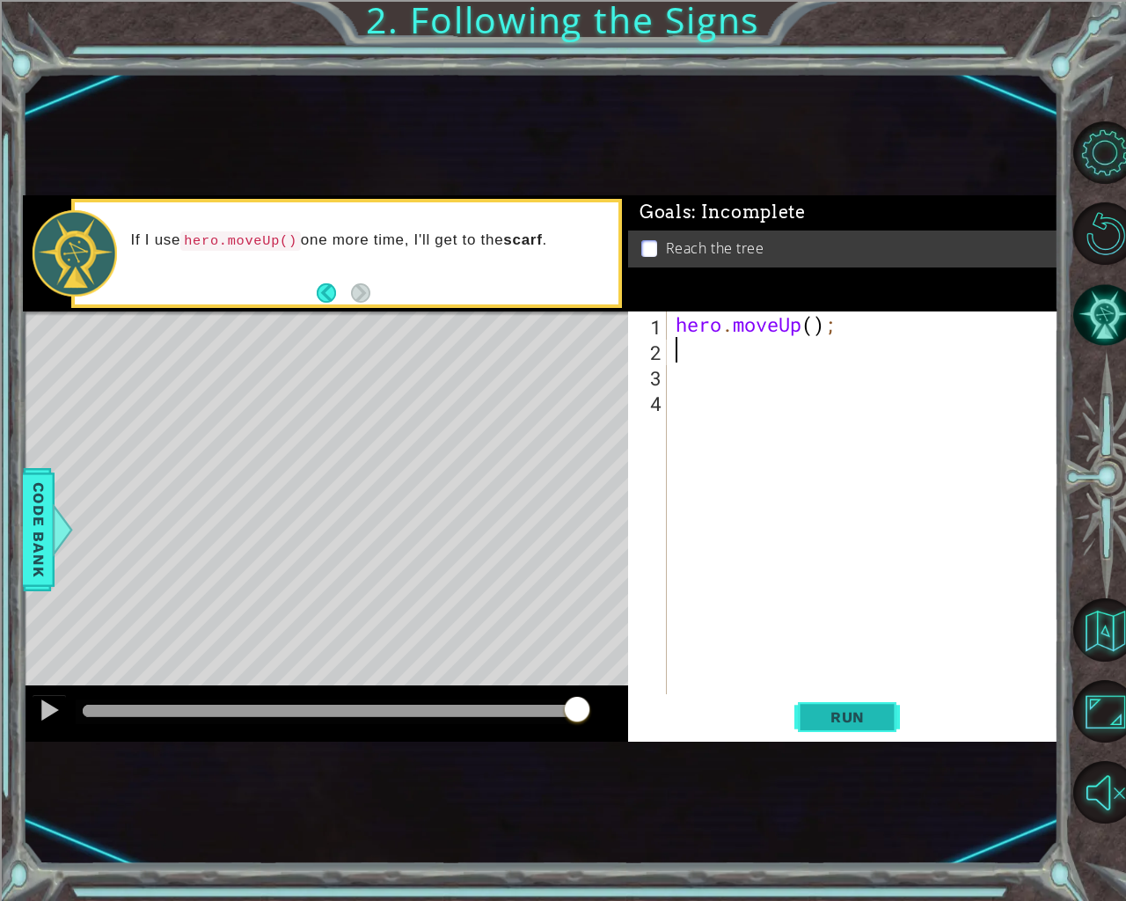
click at [867, 701] on button "Run" at bounding box center [847, 716] width 106 height 43
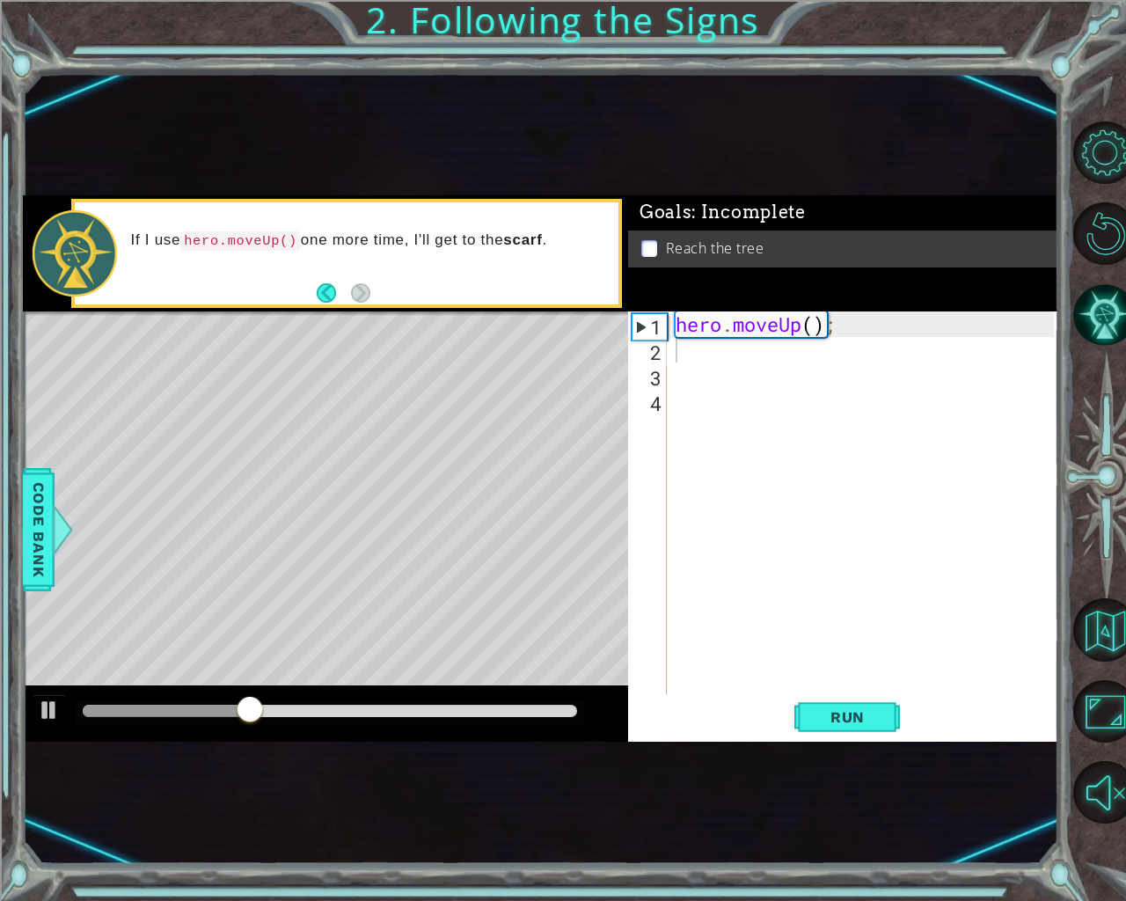
drag, startPoint x: 23, startPoint y: 499, endPoint x: 40, endPoint y: 501, distance: 16.8
click at [37, 502] on div "Code Bank" at bounding box center [39, 529] width 32 height 123
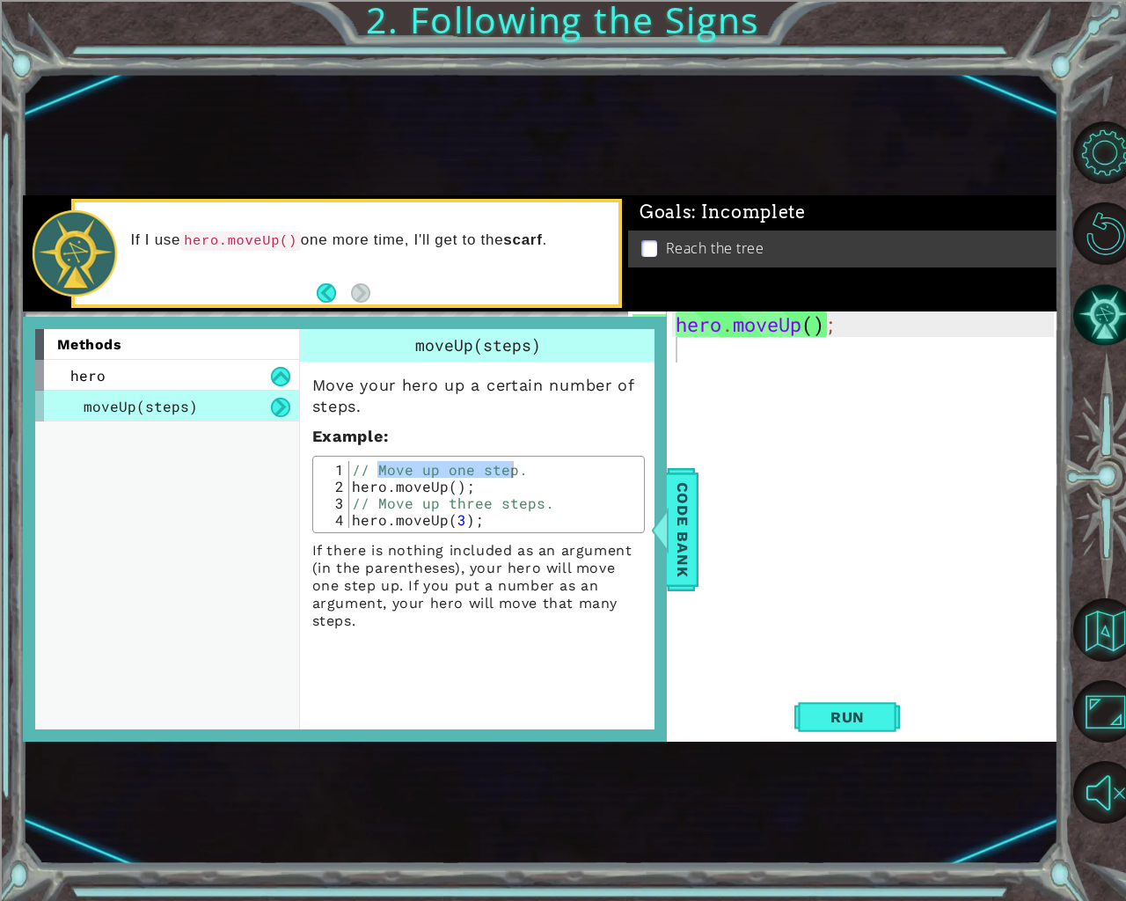
type textarea "hero.moveUp();"
click at [843, 332] on div "hero . moveUp ( ) ;" at bounding box center [867, 528] width 391 height 434
click at [736, 359] on div "hero . moveUp ( ) ;" at bounding box center [867, 528] width 391 height 434
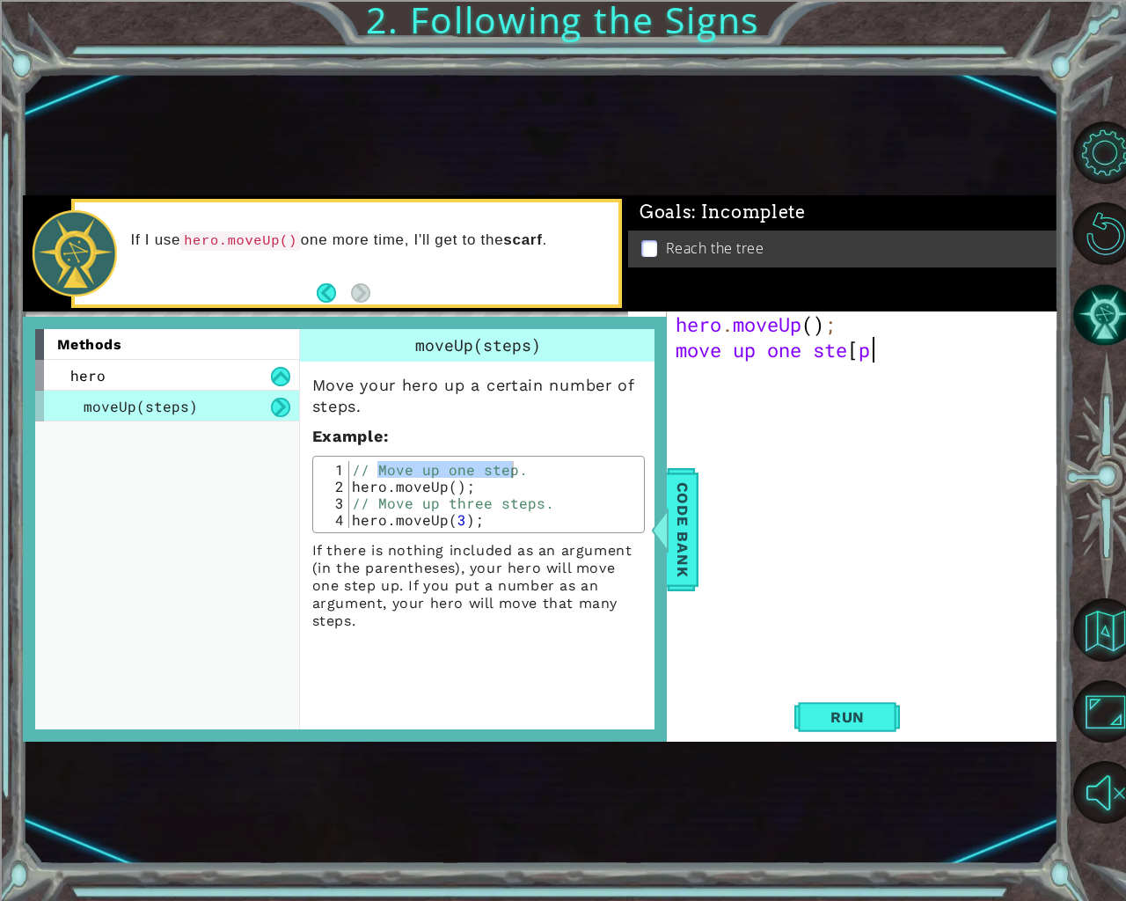
scroll to position [0, 8]
type textarea "move up one ste"
drag, startPoint x: 872, startPoint y: 414, endPoint x: 887, endPoint y: 436, distance: 26.6
click at [880, 430] on div "hero . moveUp ( ) ; move up one ste" at bounding box center [867, 528] width 391 height 434
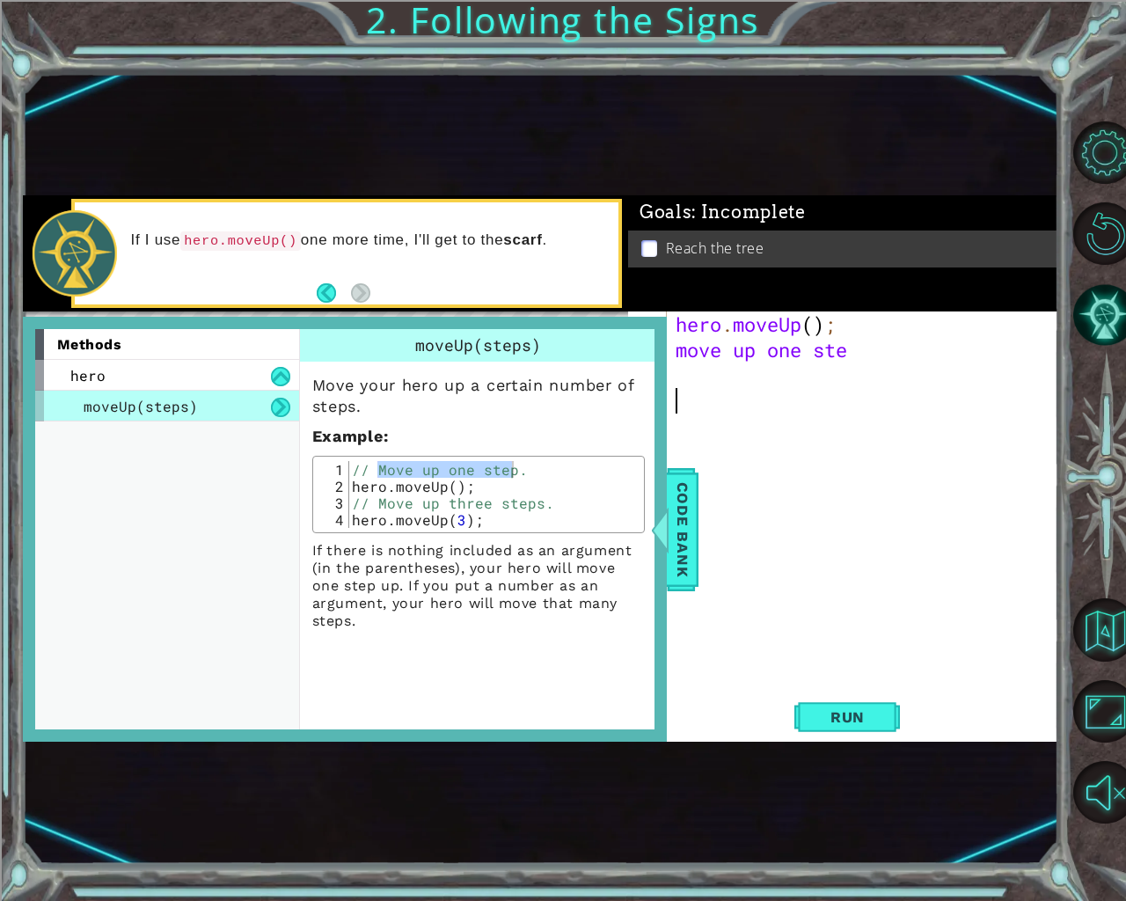
scroll to position [0, 0]
click at [857, 347] on div "hero . moveUp ( ) ; move up one ste" at bounding box center [867, 528] width 391 height 434
type textarea "move up one ste"
drag, startPoint x: 683, startPoint y: 501, endPoint x: 727, endPoint y: 475, distance: 50.8
click at [684, 502] on span "Code Bank" at bounding box center [683, 528] width 28 height 107
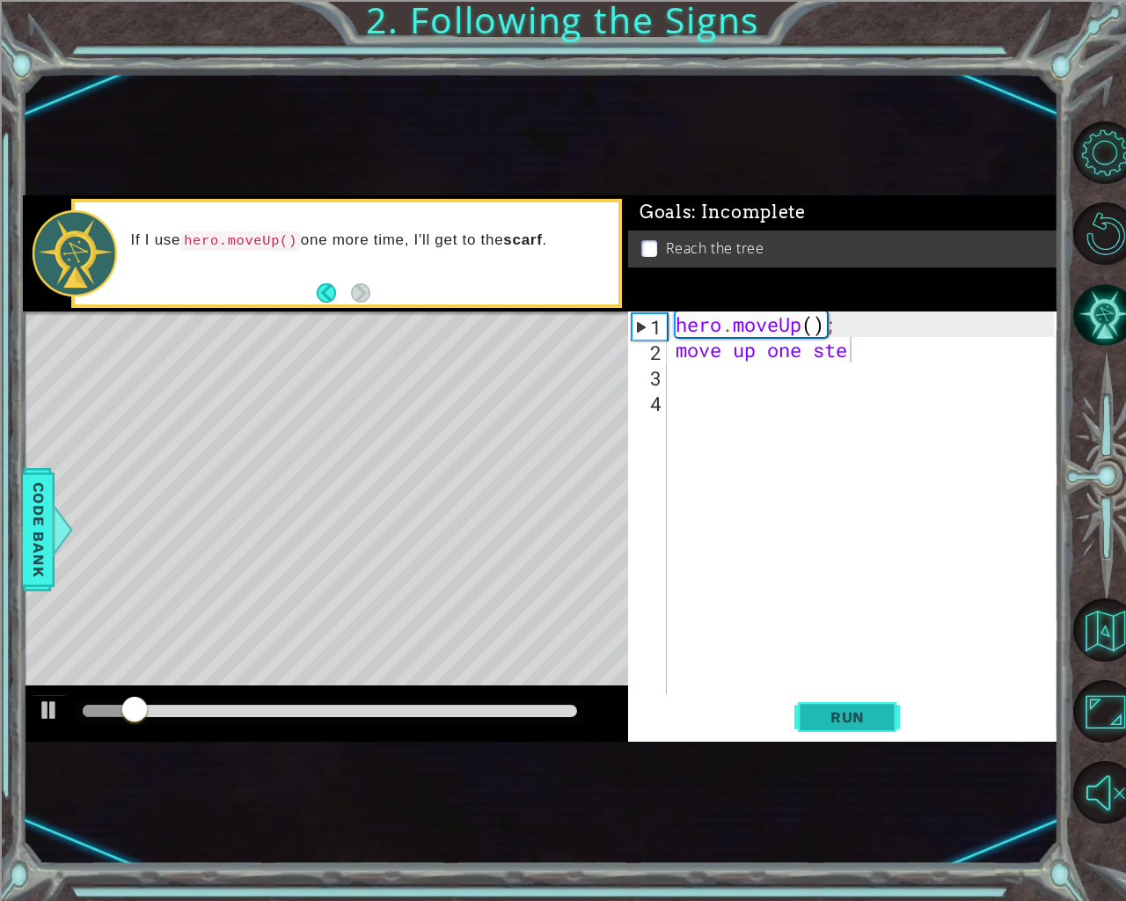
click at [843, 708] on span "Run" at bounding box center [847, 717] width 69 height 18
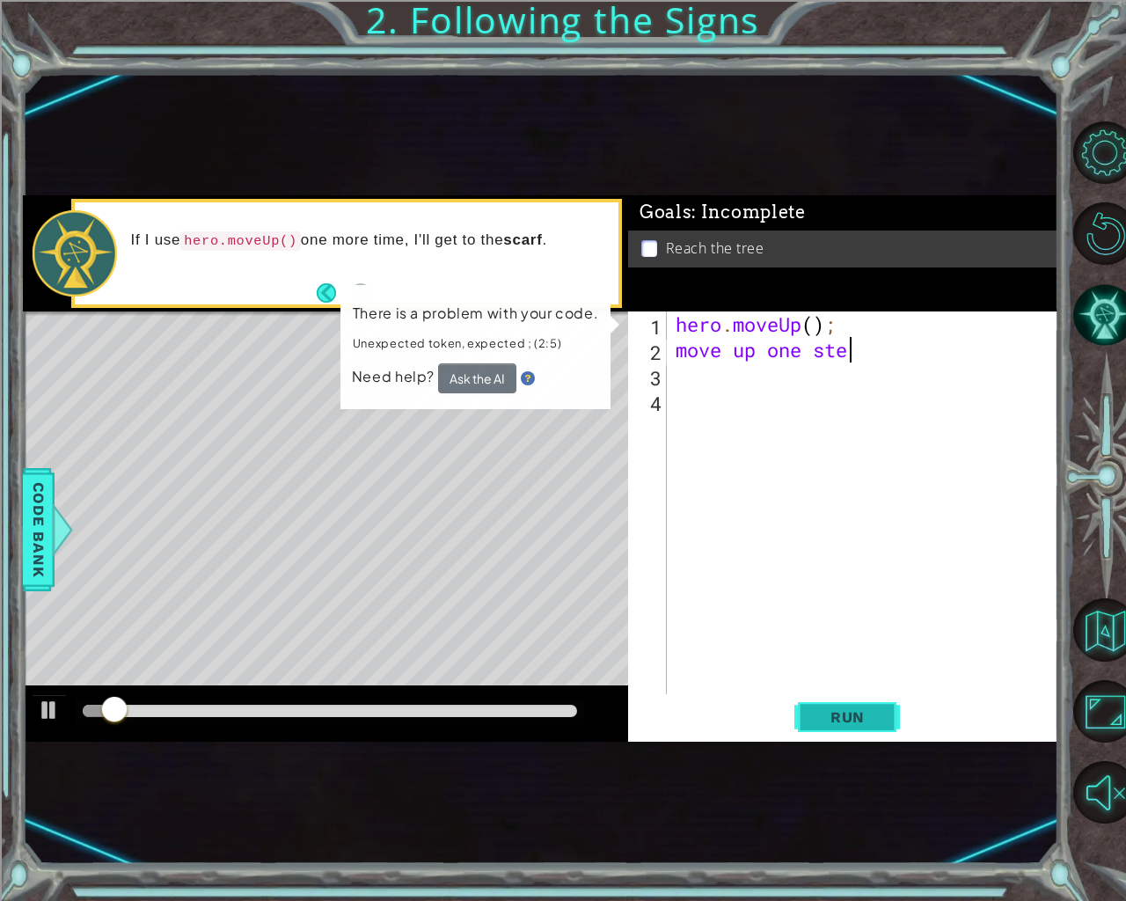
click at [843, 708] on span "Run" at bounding box center [847, 717] width 69 height 18
click at [833, 696] on button "Run" at bounding box center [847, 716] width 106 height 43
click at [454, 367] on button "Ask the AI" at bounding box center [476, 377] width 78 height 31
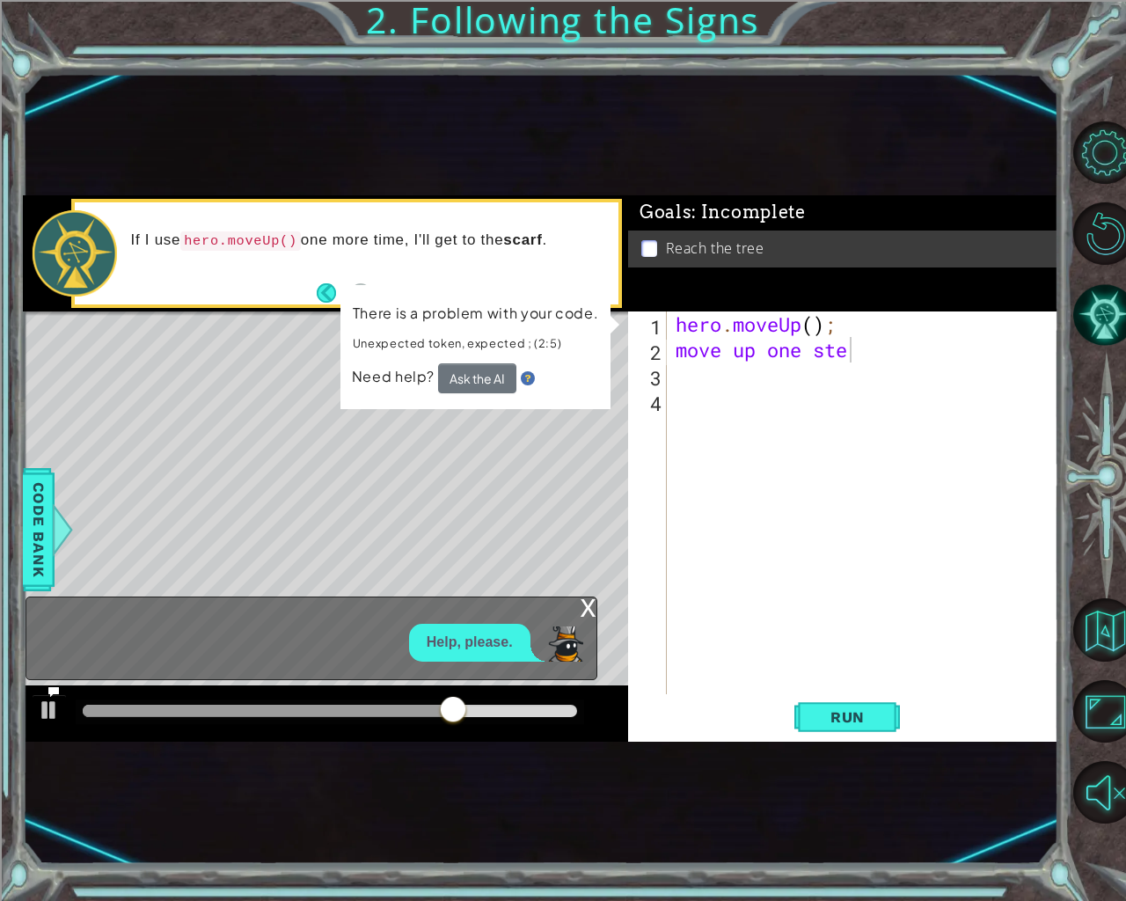
click at [525, 377] on img at bounding box center [528, 378] width 14 height 14
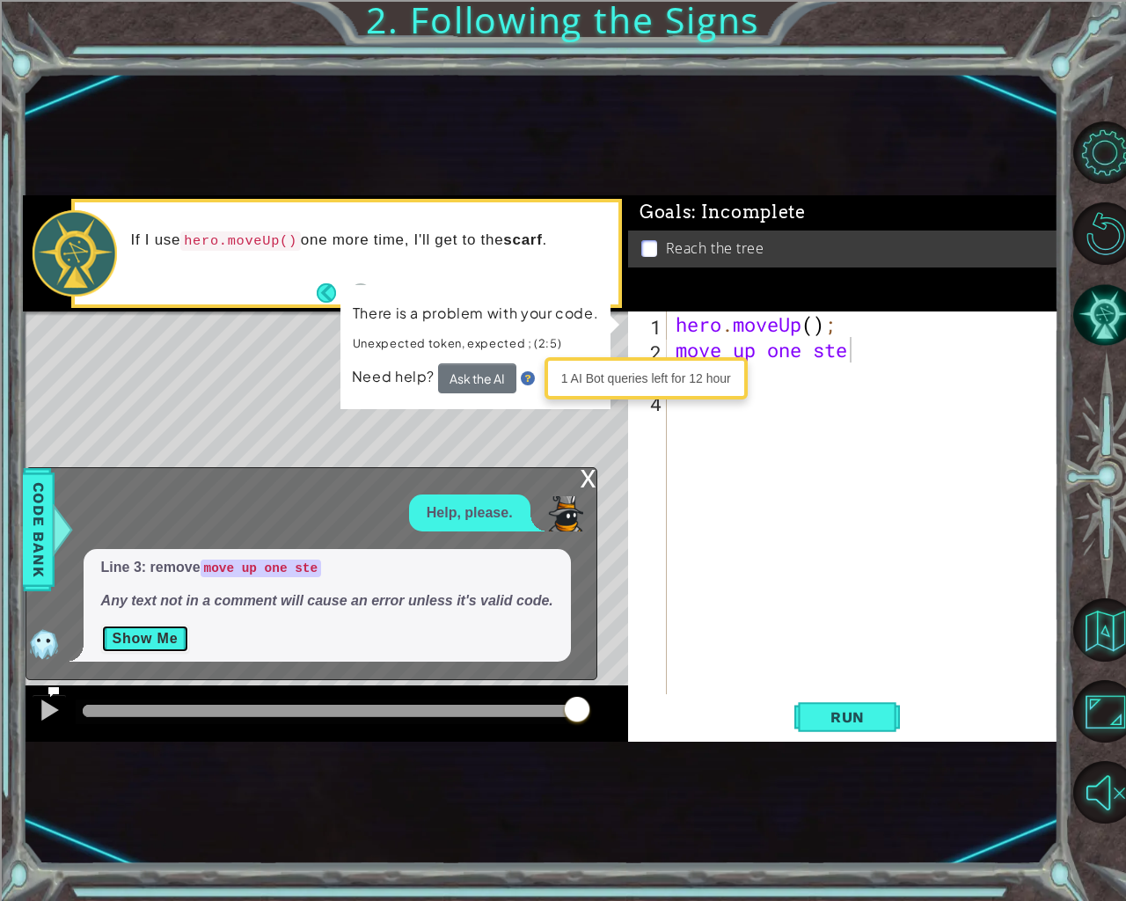
click at [150, 634] on button "Show Me" at bounding box center [145, 639] width 89 height 28
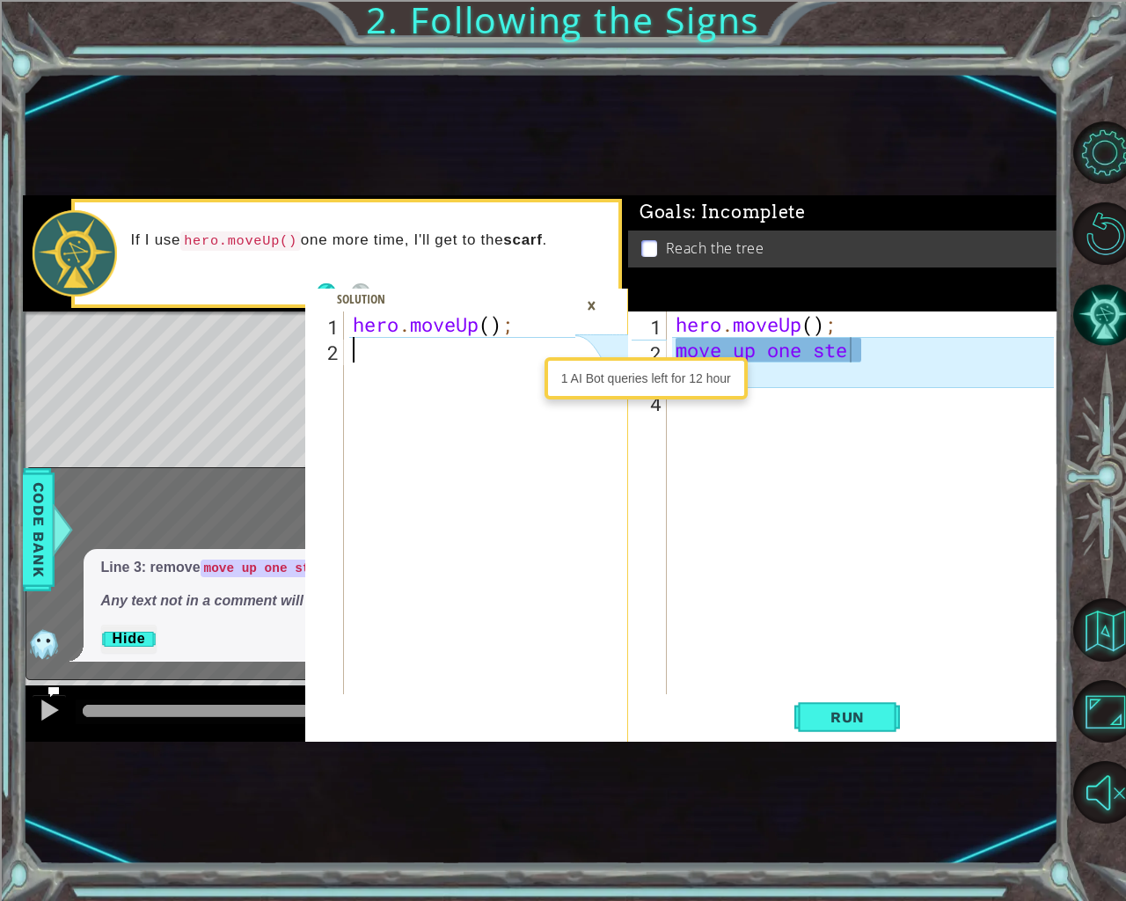
click at [457, 351] on div "hero . moveUp ( ) ;" at bounding box center [466, 528] width 235 height 434
click at [816, 376] on div "hero . moveUp ( ) ; move up one ste" at bounding box center [867, 528] width 391 height 434
click at [824, 354] on div "hero . moveUp ( ) ; move up one ste" at bounding box center [867, 528] width 391 height 434
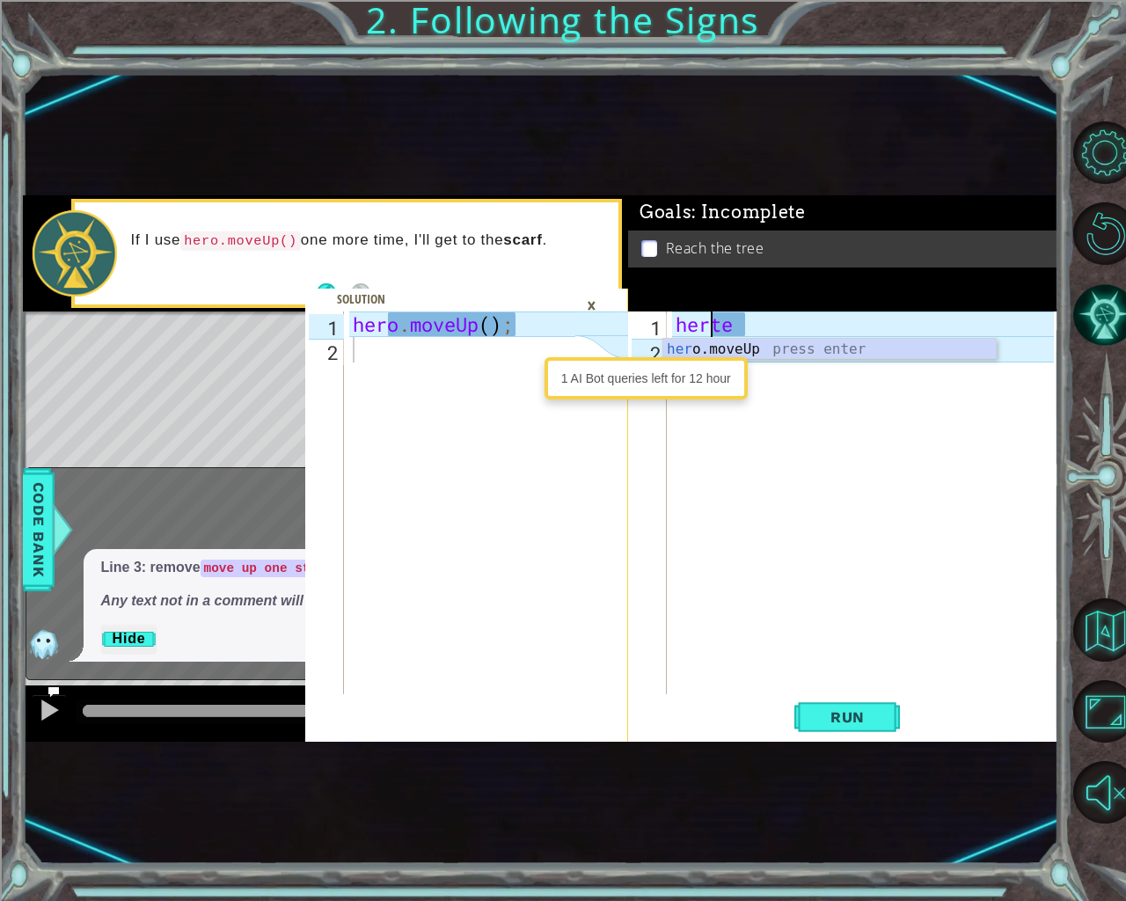
click at [810, 345] on div "her o.moveUp press enter" at bounding box center [829, 370] width 333 height 63
type textarea "h"
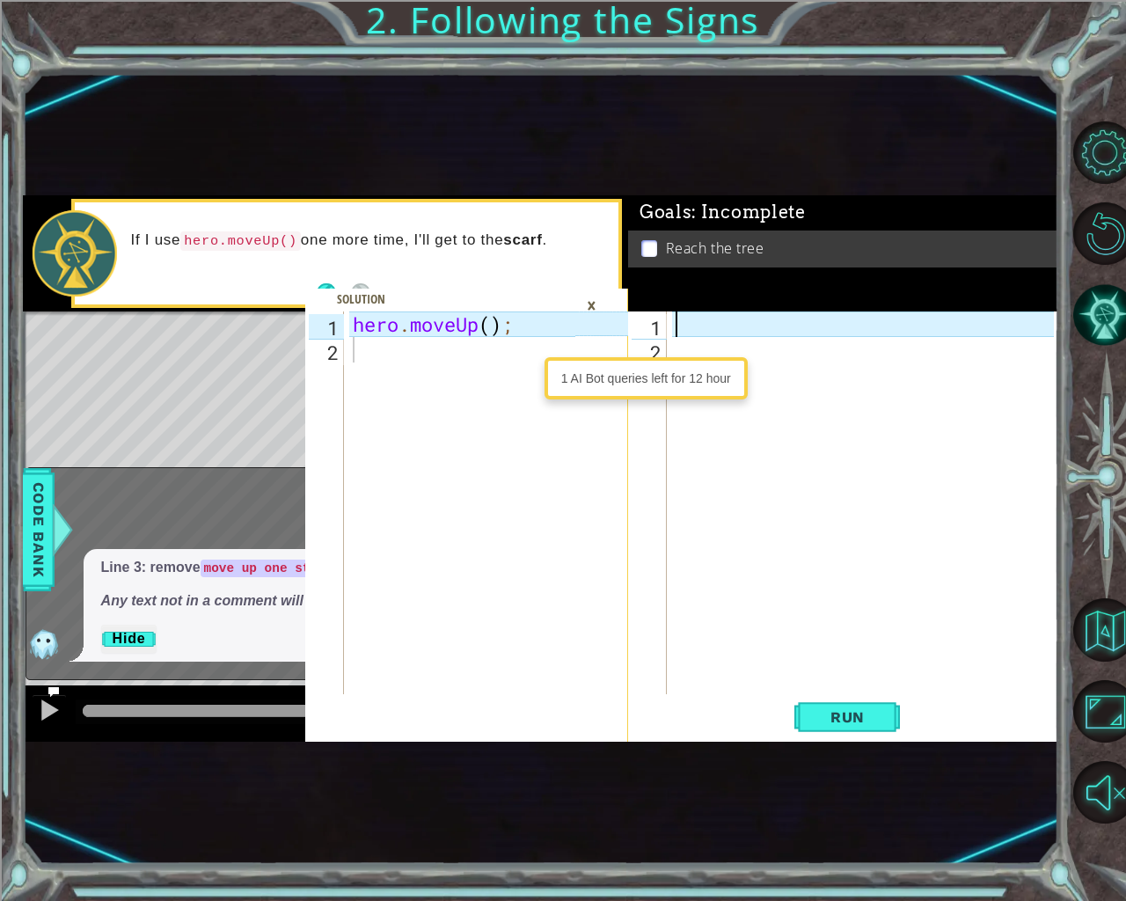
click at [810, 345] on div at bounding box center [867, 528] width 391 height 434
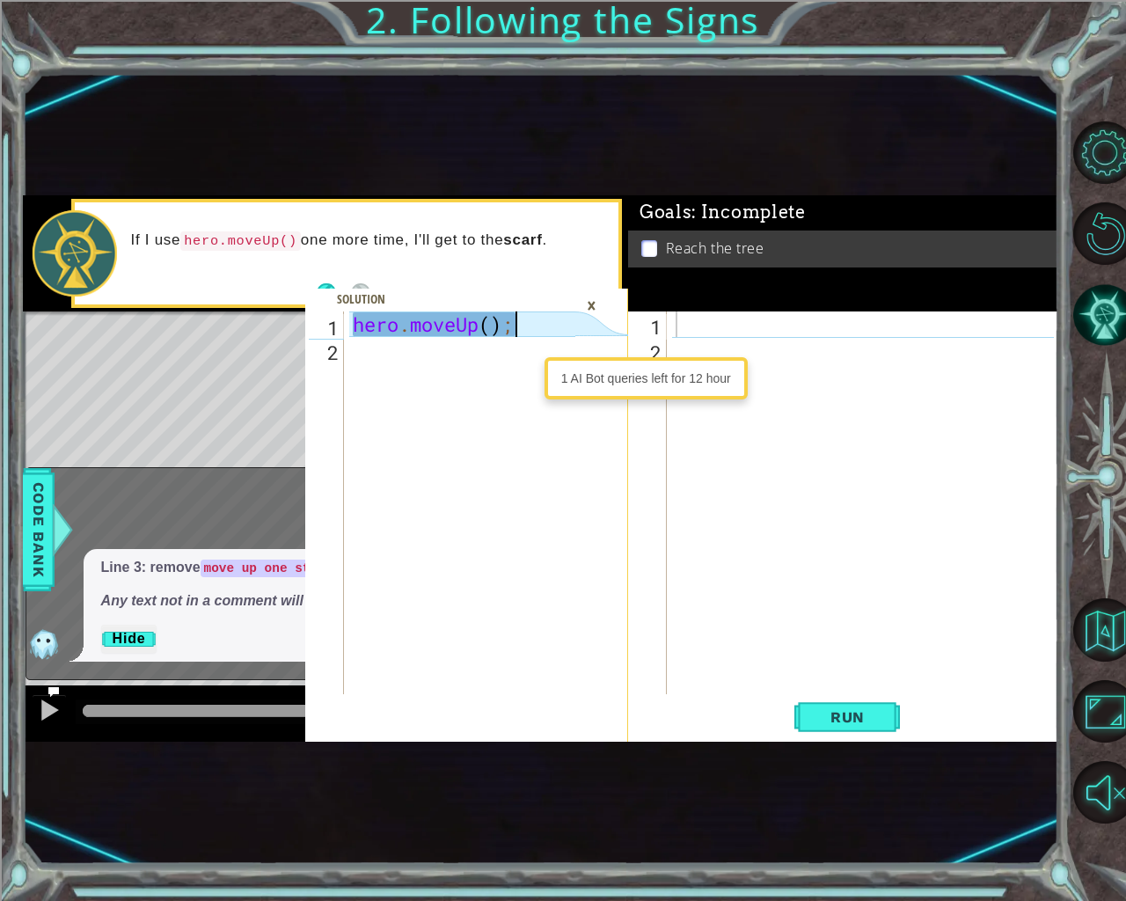
click at [553, 316] on div "hero . moveUp ( ) ;" at bounding box center [466, 528] width 235 height 434
click at [590, 406] on icon at bounding box center [601, 526] width 53 height 430
click at [592, 370] on div "1 AI Bot queries left for 12 hour" at bounding box center [646, 378] width 194 height 33
click at [599, 301] on div "×" at bounding box center [591, 305] width 27 height 30
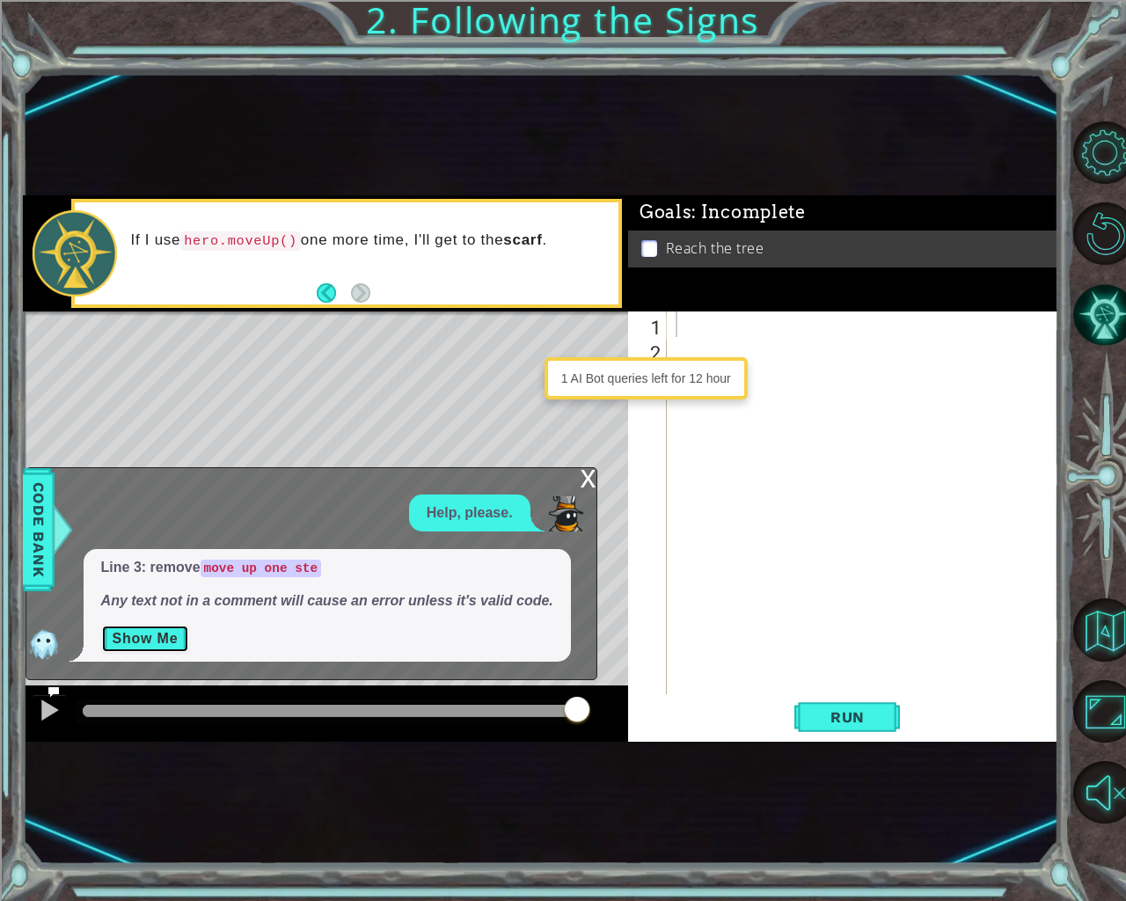
click at [170, 625] on button "Show Me" at bounding box center [145, 639] width 89 height 28
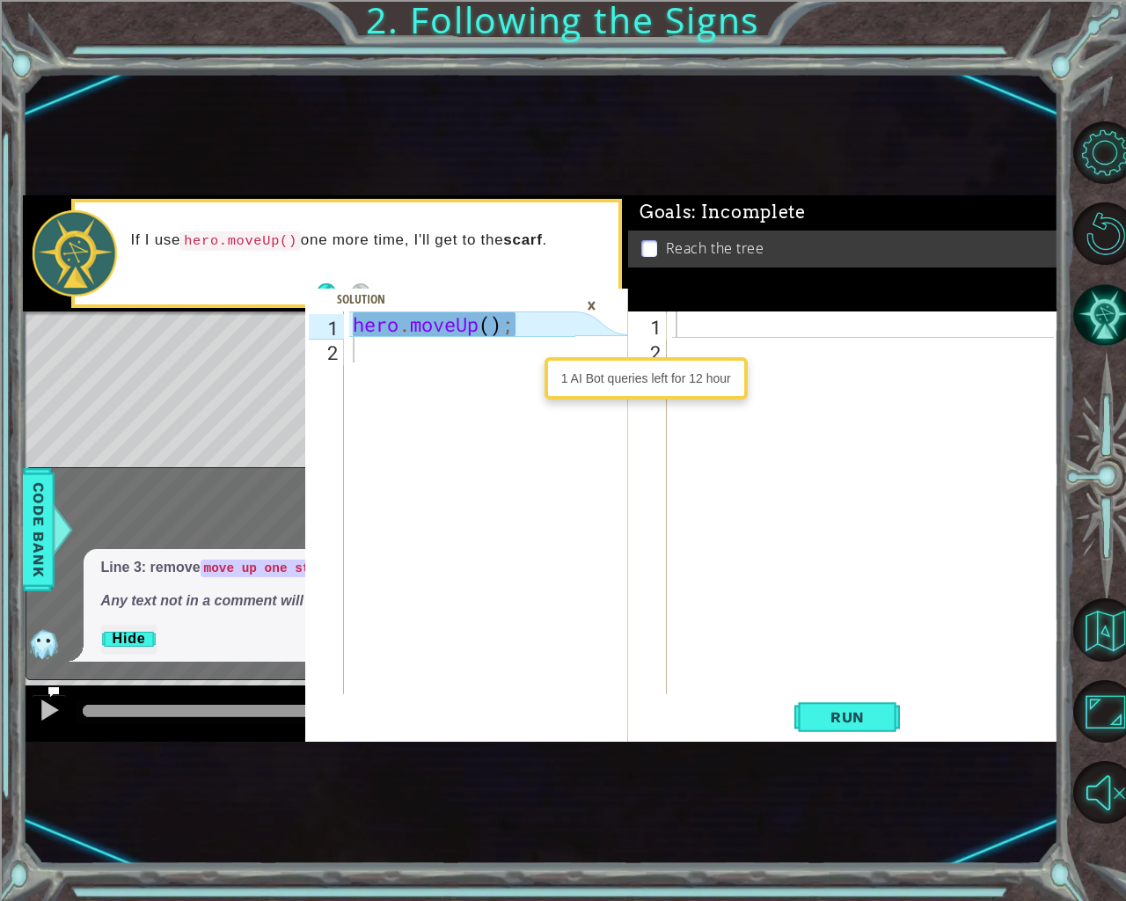
drag, startPoint x: 344, startPoint y: 324, endPoint x: 476, endPoint y: 330, distance: 132.1
click at [476, 330] on div "hero.moveUp(); 1 2 hero . moveUp ( ) ; הההההההההההההההההההההההההההההההההההההההה…" at bounding box center [440, 502] width 270 height 383
drag, startPoint x: 476, startPoint y: 330, endPoint x: 780, endPoint y: 487, distance: 342.7
click at [486, 349] on div "hero . moveUp ( ) ;" at bounding box center [466, 528] width 235 height 434
type textarea "hero.moveUp();"
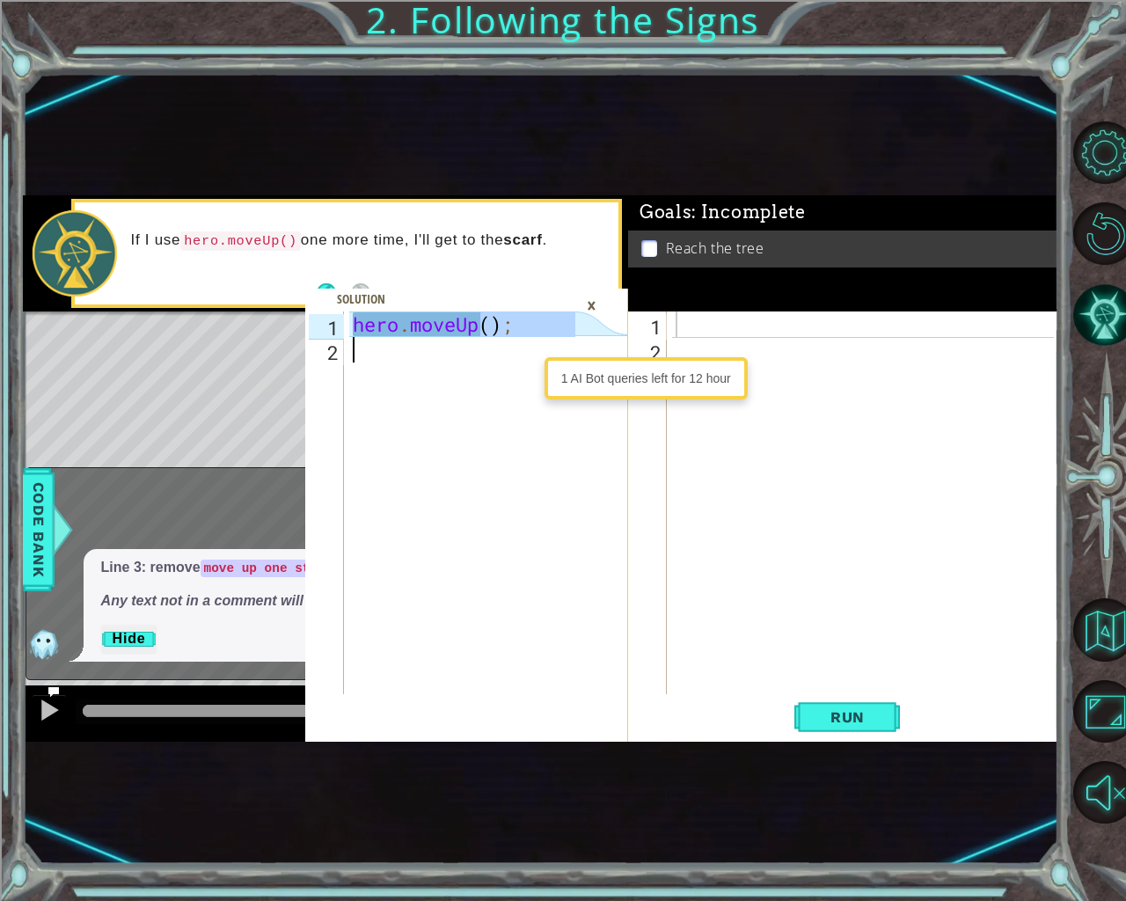
click at [944, 559] on div at bounding box center [867, 528] width 391 height 434
drag, startPoint x: 944, startPoint y: 559, endPoint x: 863, endPoint y: 900, distance: 350.8
click at [945, 560] on div at bounding box center [867, 528] width 391 height 434
click at [854, 725] on span "Run" at bounding box center [847, 717] width 69 height 18
click at [1112, 220] on button "Restart Level" at bounding box center [1104, 233] width 63 height 63
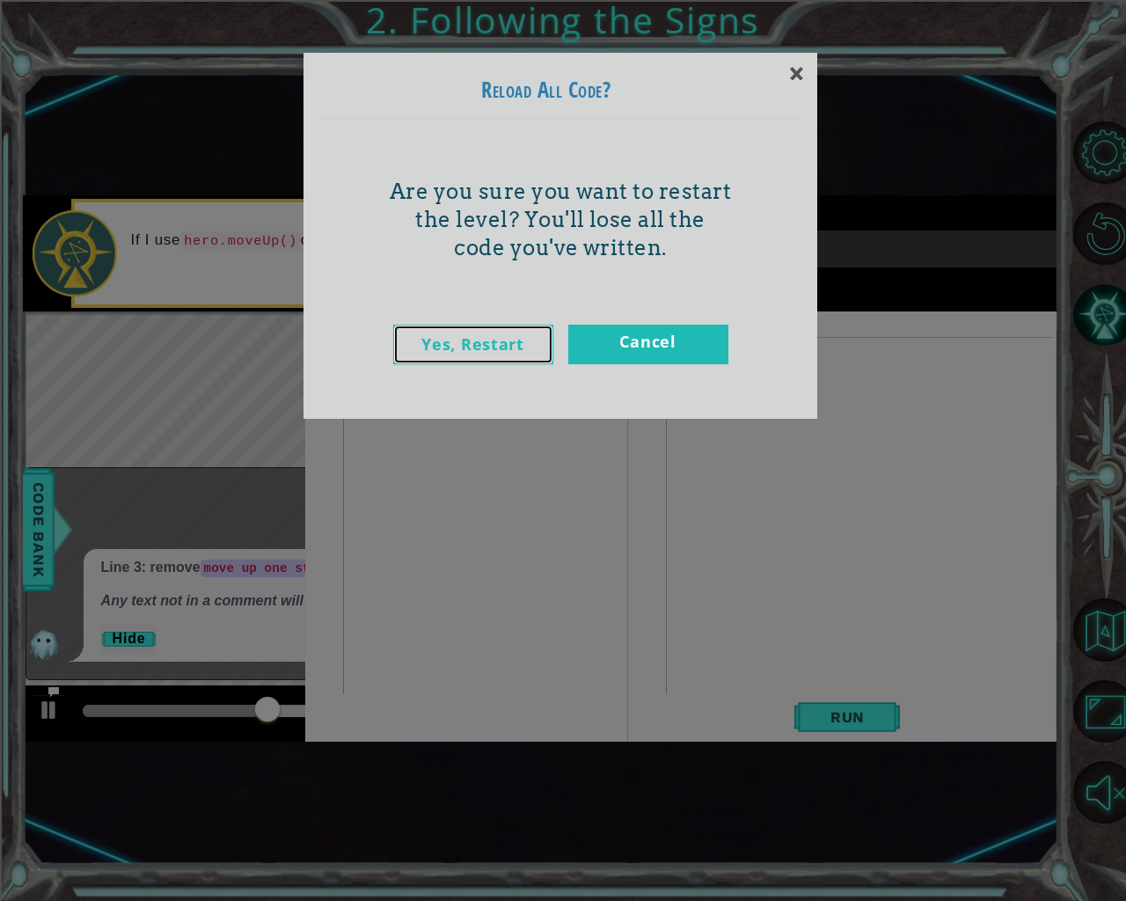
click at [450, 347] on link "Yes, Restart" at bounding box center [473, 345] width 160 height 40
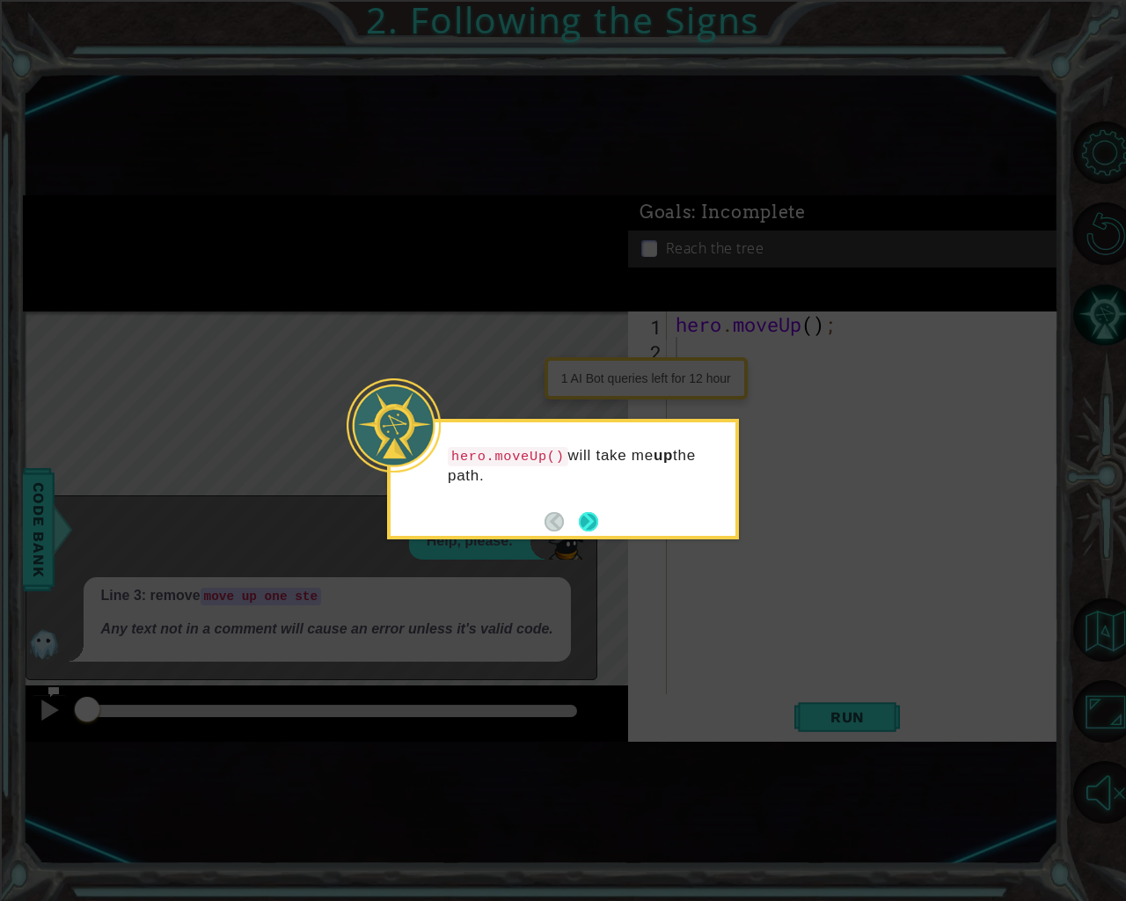
click at [596, 514] on button "Next" at bounding box center [588, 521] width 19 height 19
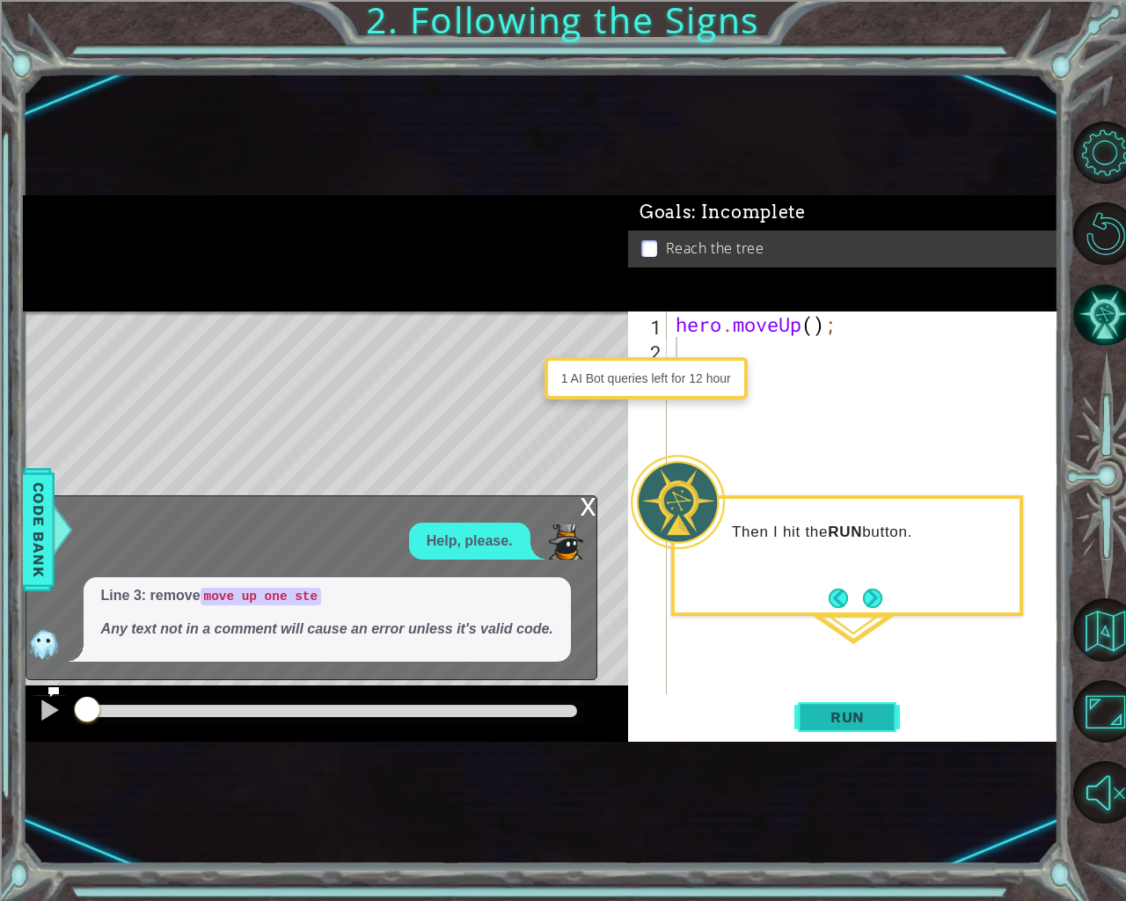
click at [857, 714] on span "Run" at bounding box center [847, 717] width 69 height 18
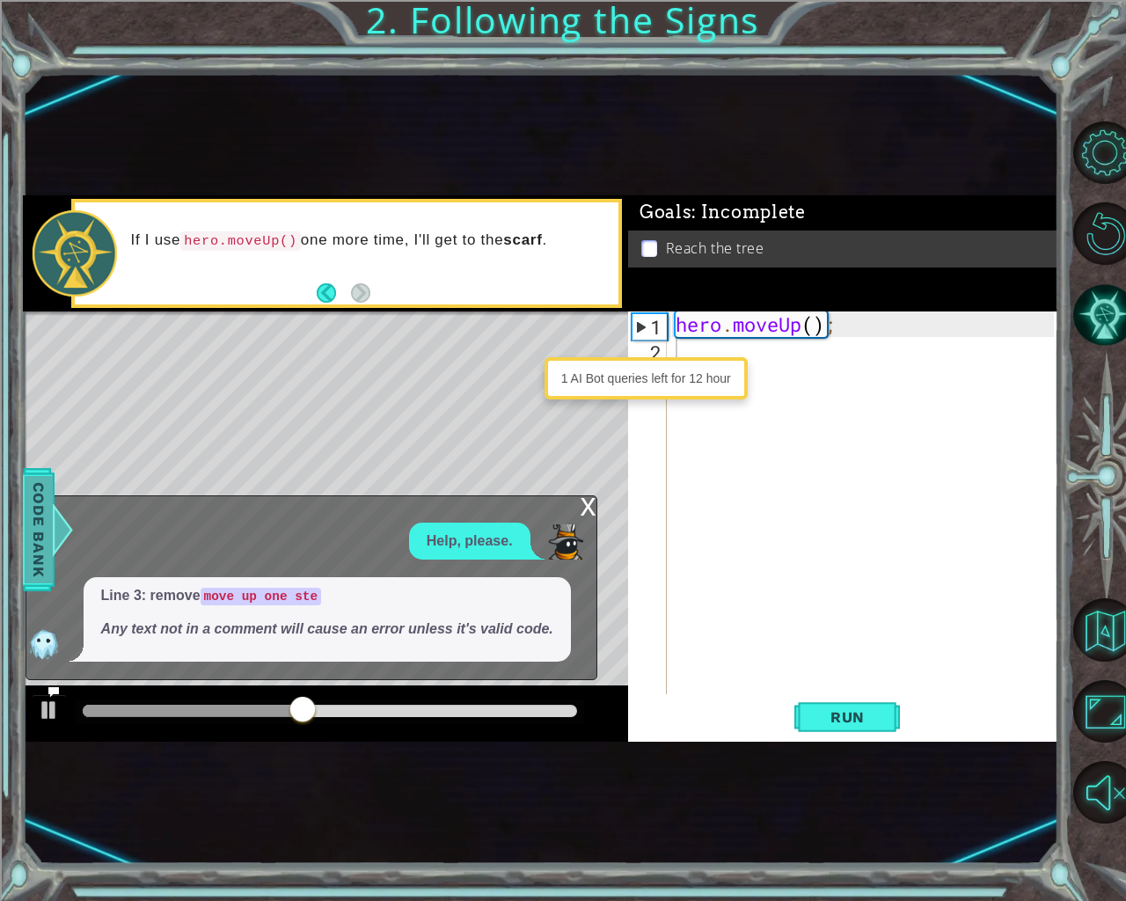
click at [38, 535] on span "Code Bank" at bounding box center [39, 528] width 28 height 107
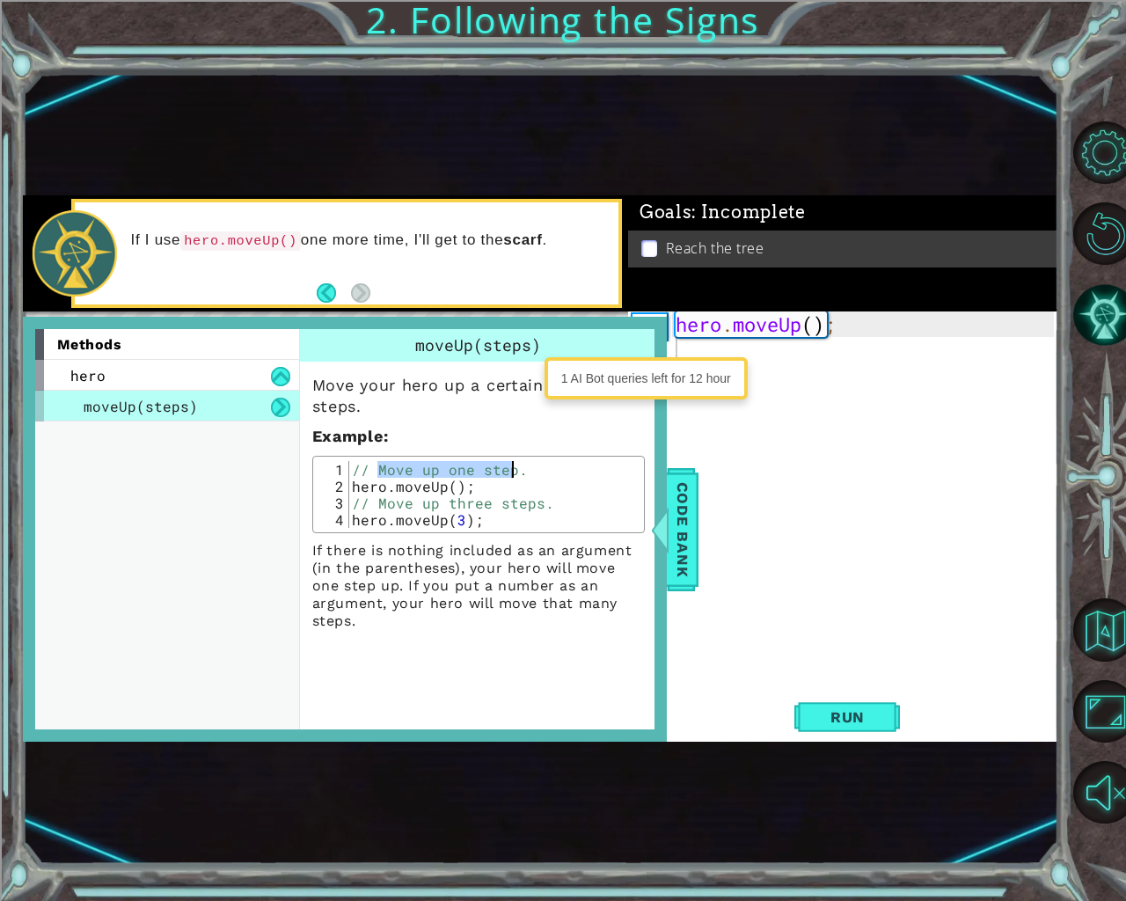
click at [448, 475] on div "// Move up one step. hero . moveUp ( ) ; // Move up three steps. hero . moveUp …" at bounding box center [493, 494] width 290 height 67
click at [377, 466] on div "// Move up one step. hero . moveUp ( ) ; // Move up three steps. hero . moveUp …" at bounding box center [493, 511] width 290 height 100
drag, startPoint x: 377, startPoint y: 466, endPoint x: 521, endPoint y: 474, distance: 143.6
click at [521, 474] on div "// Move up one step. hero . moveUp ( ) ; // Move up three steps. hero . moveUp …" at bounding box center [493, 511] width 290 height 100
drag, startPoint x: 826, startPoint y: 371, endPoint x: 796, endPoint y: 385, distance: 33.1
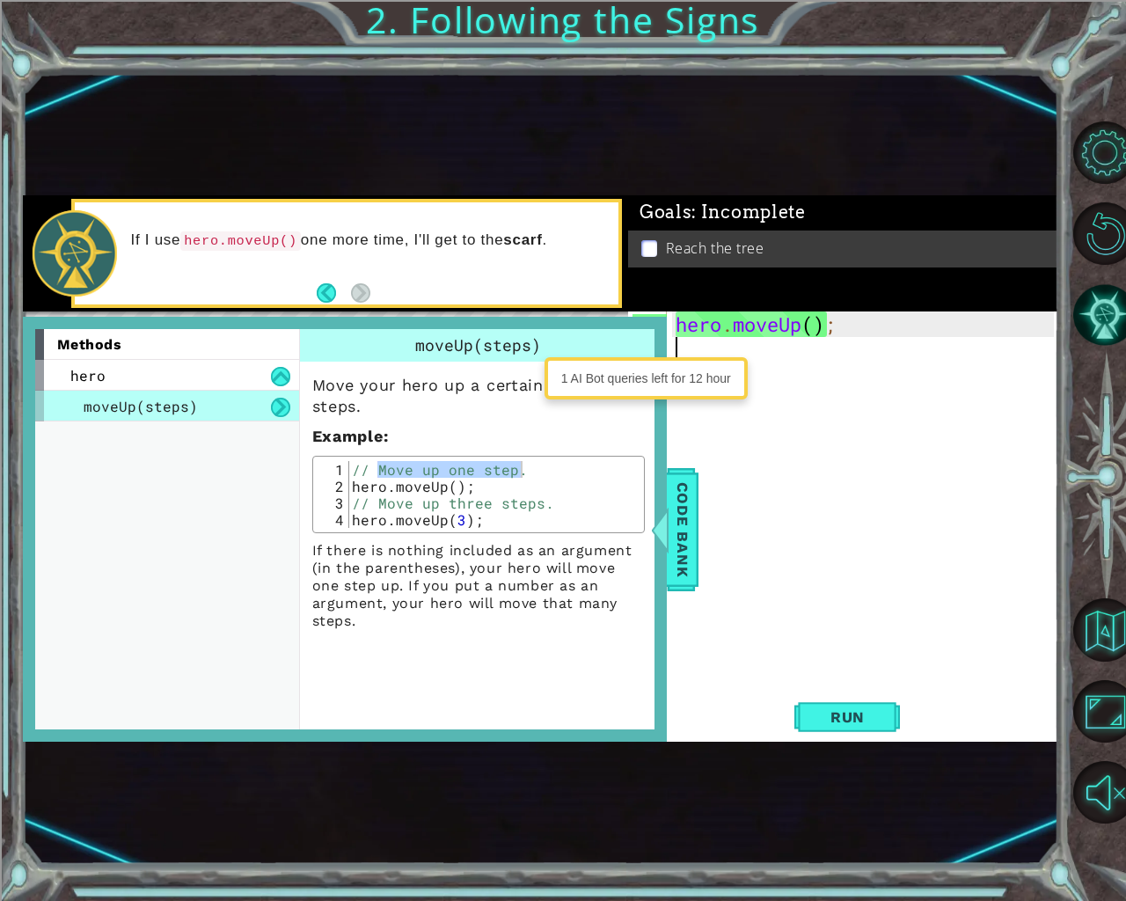
click at [823, 375] on div "hero . moveUp ( ) ;" at bounding box center [867, 528] width 391 height 434
click at [776, 386] on div "hero . moveUp ( ) ;" at bounding box center [867, 528] width 391 height 434
click at [676, 524] on span "Code Bank" at bounding box center [683, 528] width 28 height 107
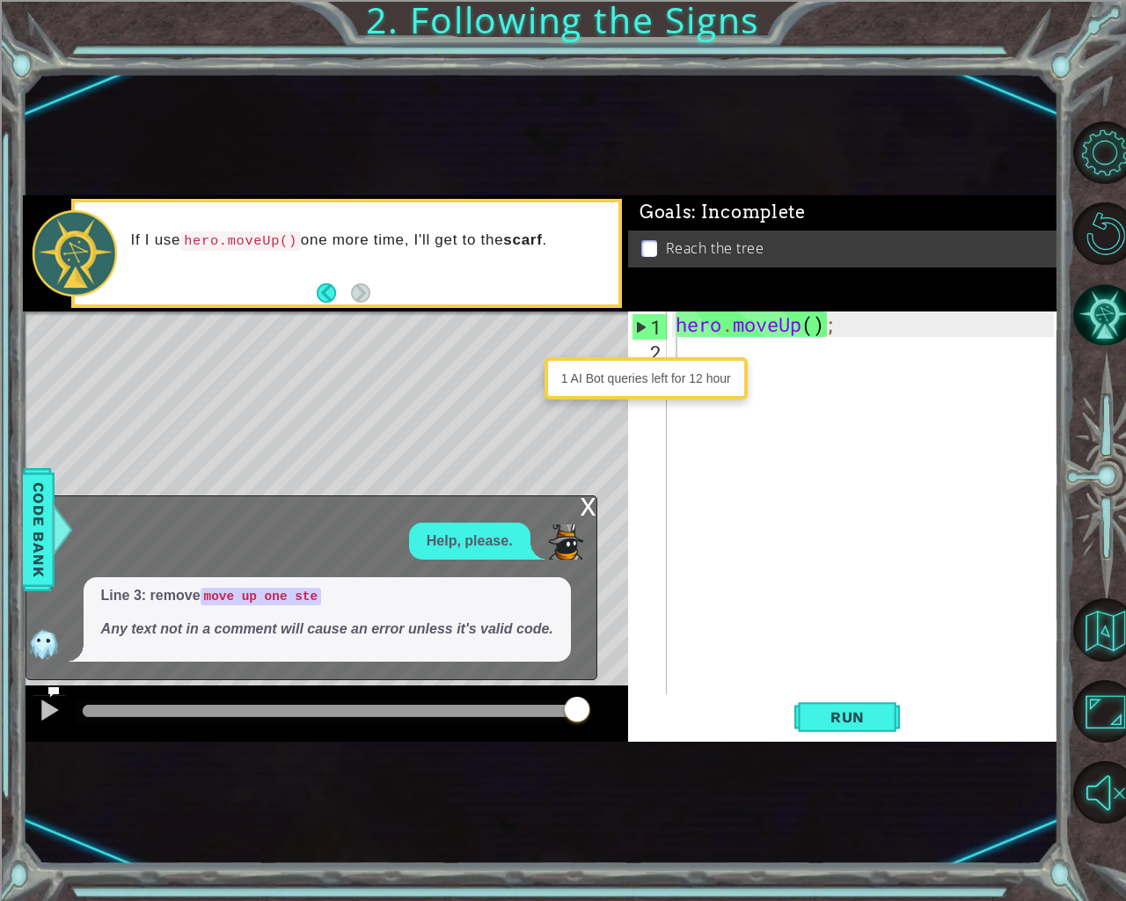
click at [695, 355] on div "hero . moveUp ( ) ;" at bounding box center [867, 528] width 391 height 434
paste textarea "Move up one step."
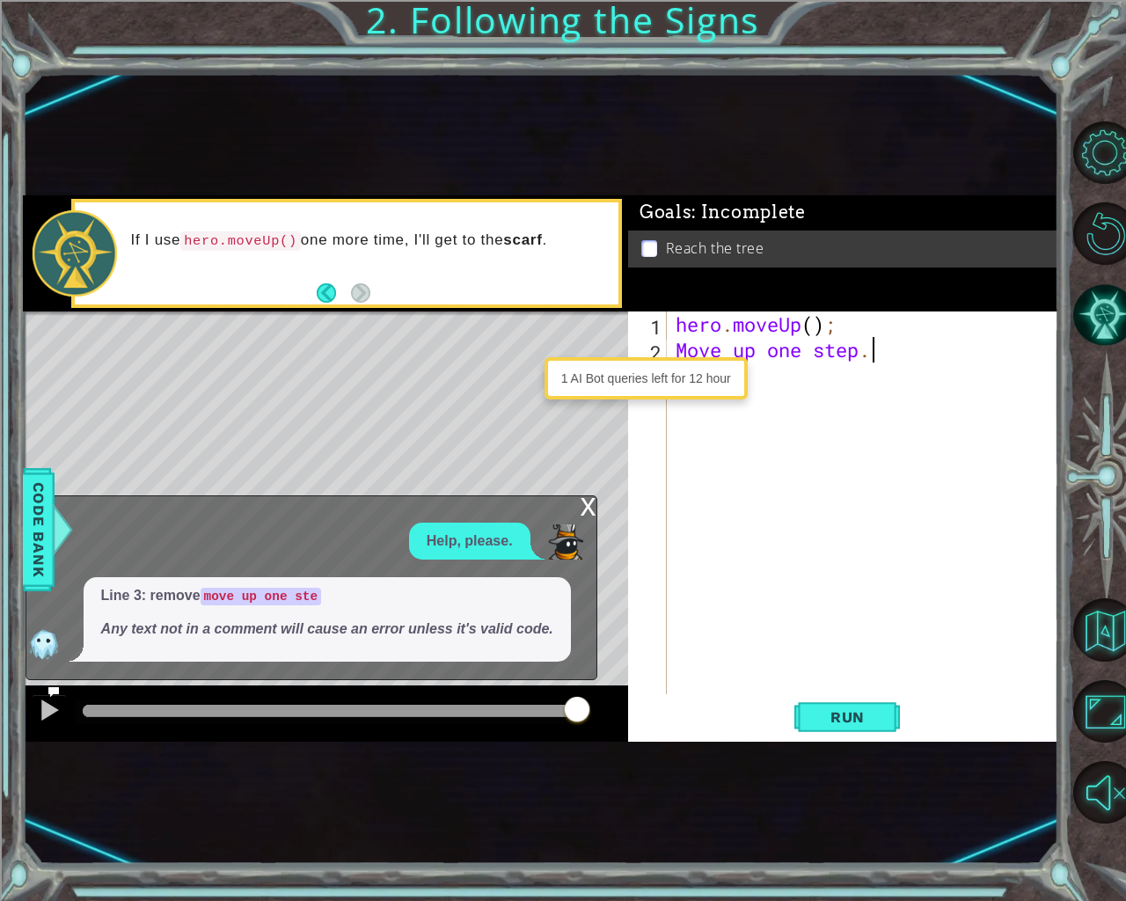
paste textarea "Move up one step."
type textarea "Move up one ste"
click at [43, 501] on span "Code Bank" at bounding box center [39, 528] width 28 height 107
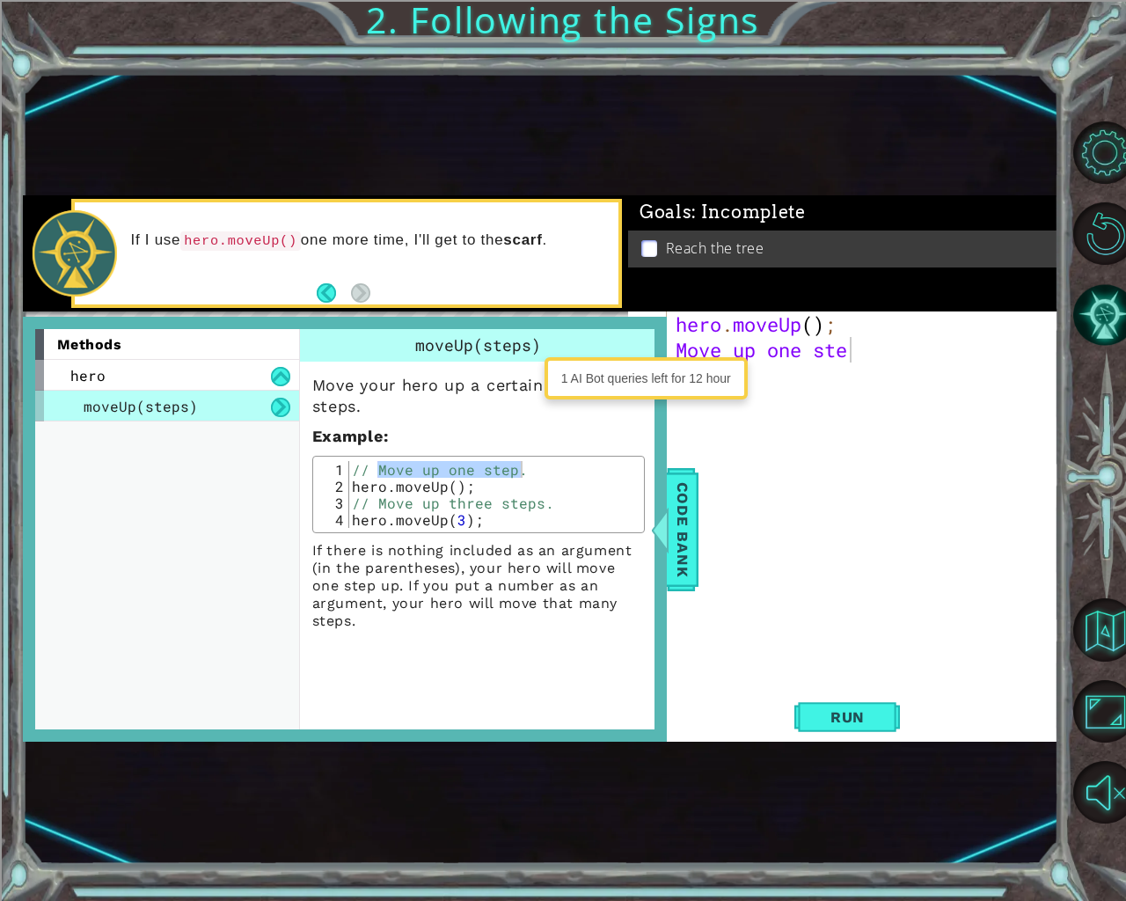
click at [37, 520] on div "methods hero moveUp(steps)" at bounding box center [173, 529] width 277 height 400
click at [673, 544] on span "Code Bank" at bounding box center [683, 528] width 28 height 107
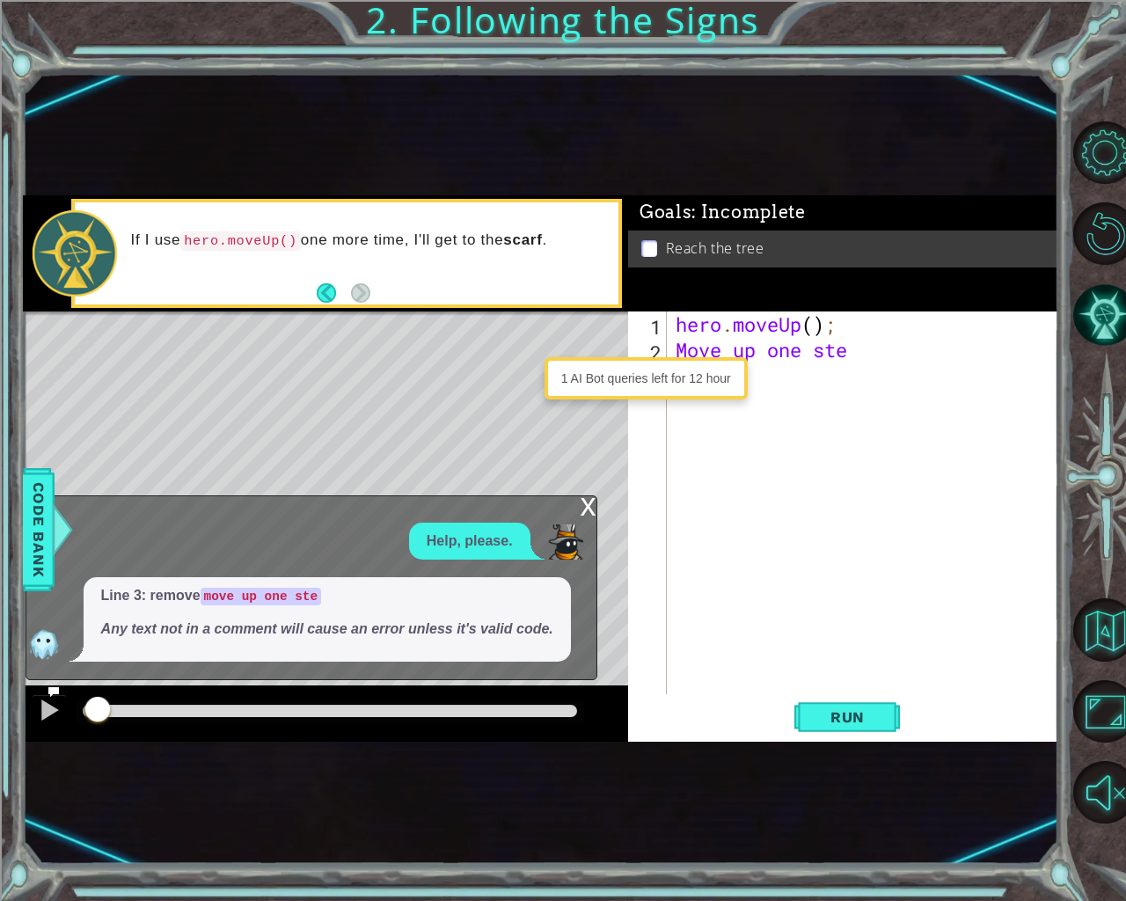
click at [802, 372] on div "hero . moveUp ( ) ; Move up one ste" at bounding box center [867, 528] width 391 height 434
click at [853, 361] on div "hero . moveUp ( ) ; Move up one ste p" at bounding box center [867, 528] width 391 height 434
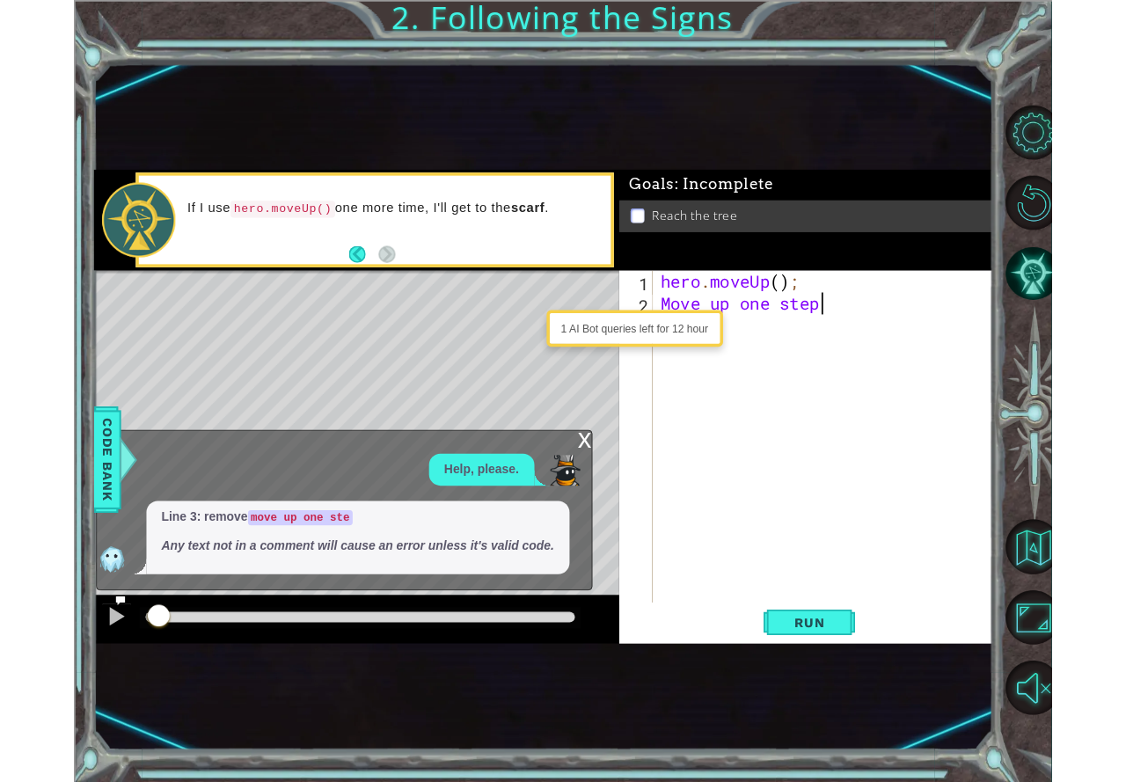
scroll to position [0, 7]
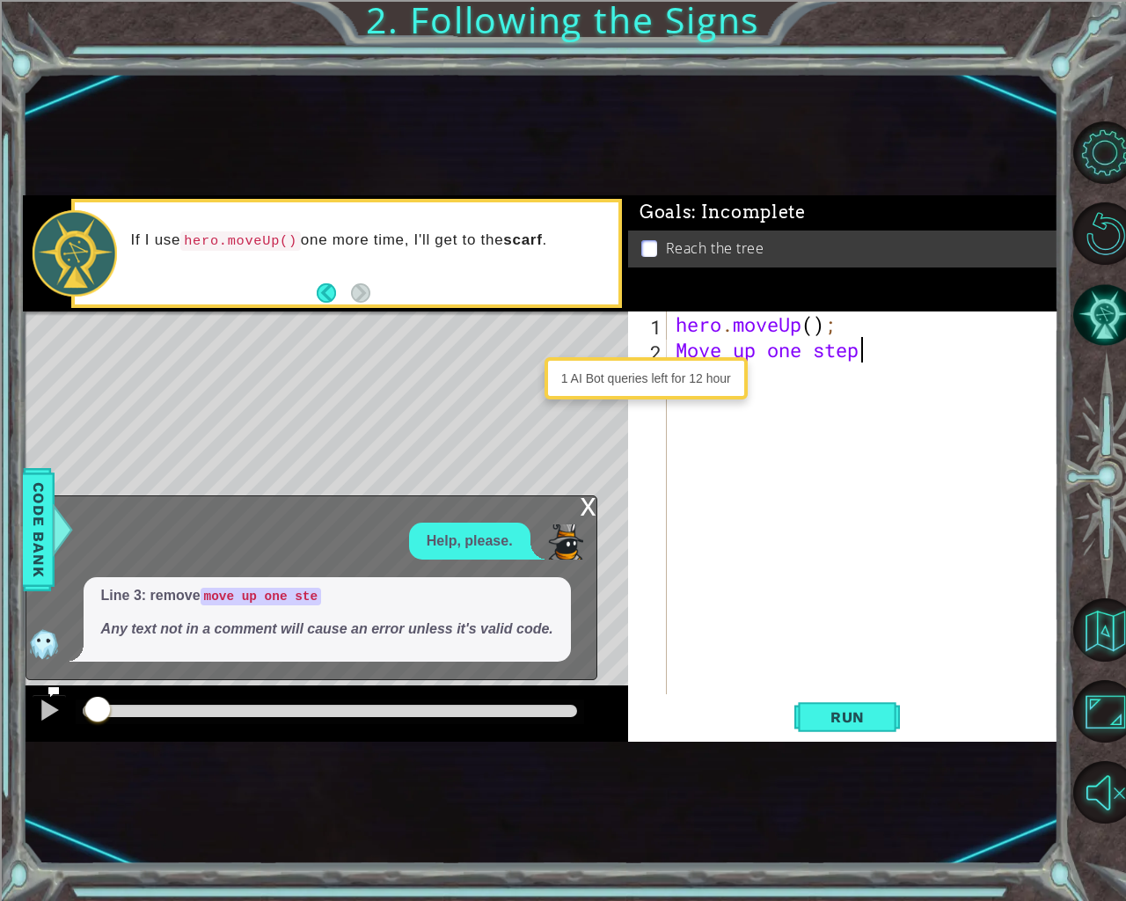
type textarea "Move up one step"
click at [710, 389] on div "1 AI Bot queries left for 12 hour" at bounding box center [646, 378] width 194 height 33
click at [861, 716] on span "Run" at bounding box center [847, 717] width 69 height 18
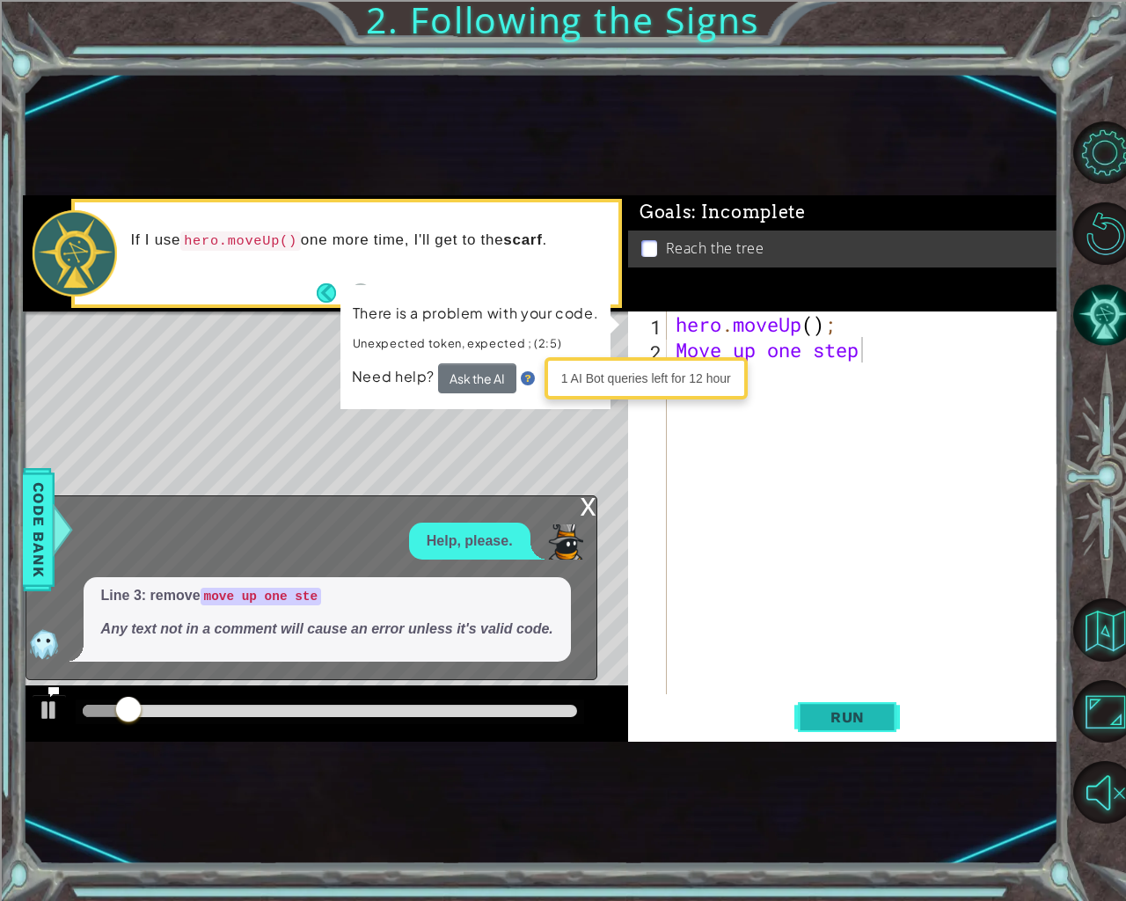
click at [861, 716] on span "Run" at bounding box center [847, 717] width 69 height 18
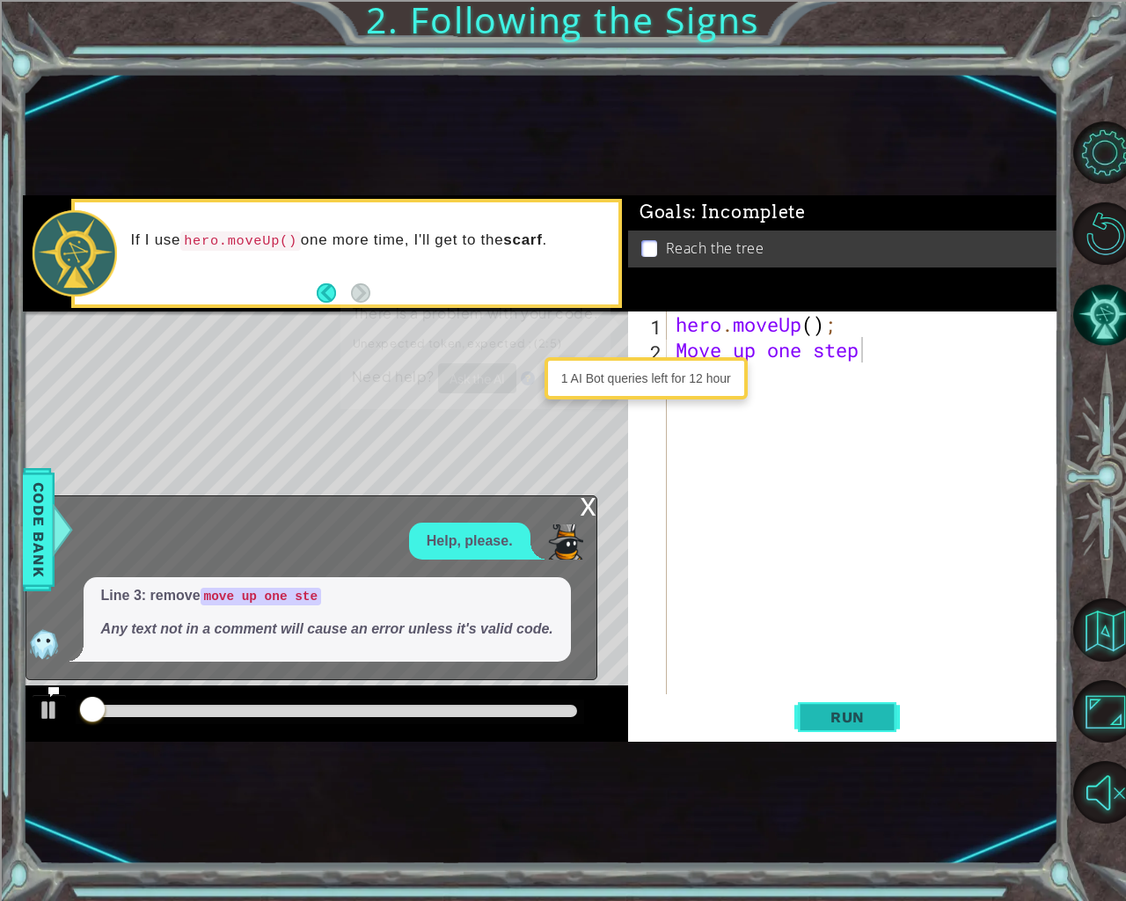
click at [862, 715] on span "Run" at bounding box center [847, 717] width 69 height 18
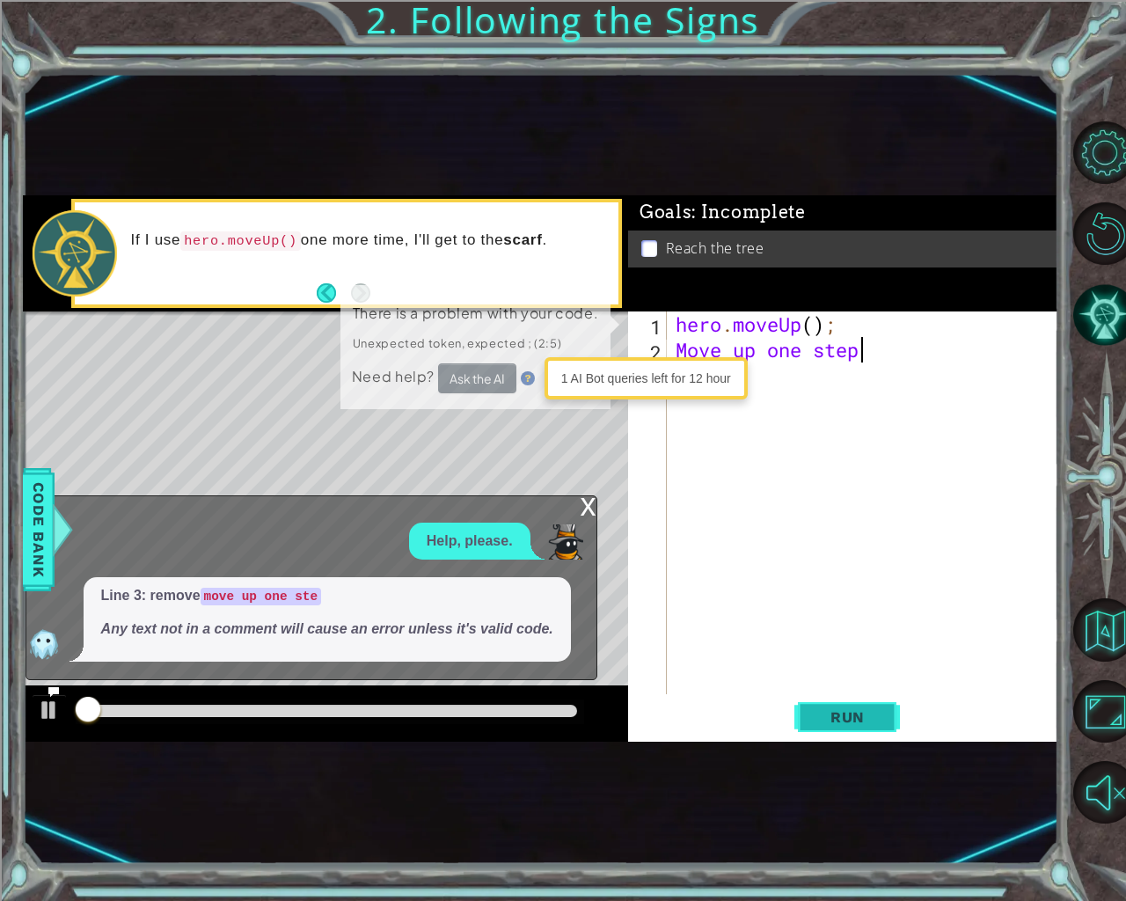
click at [862, 715] on span "Run" at bounding box center [847, 717] width 69 height 18
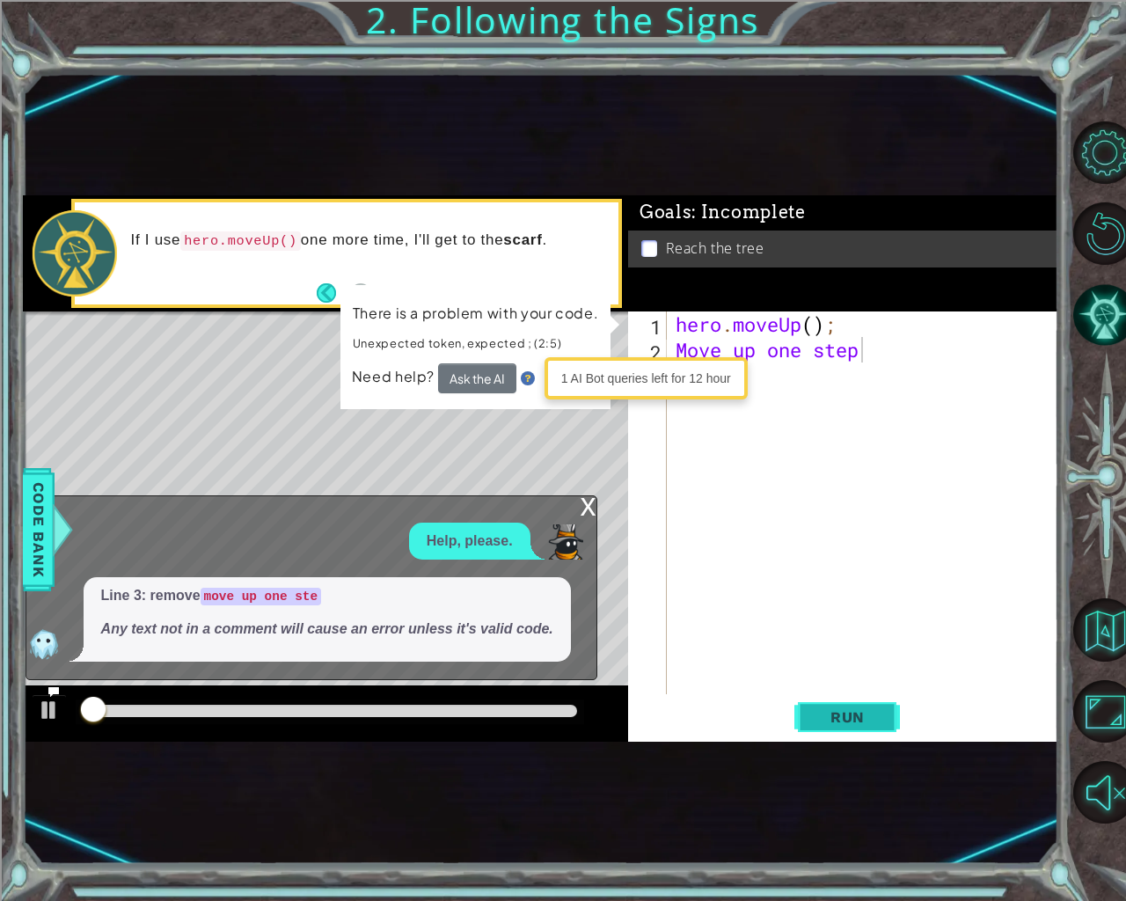
click at [862, 715] on span "Run" at bounding box center [847, 717] width 69 height 18
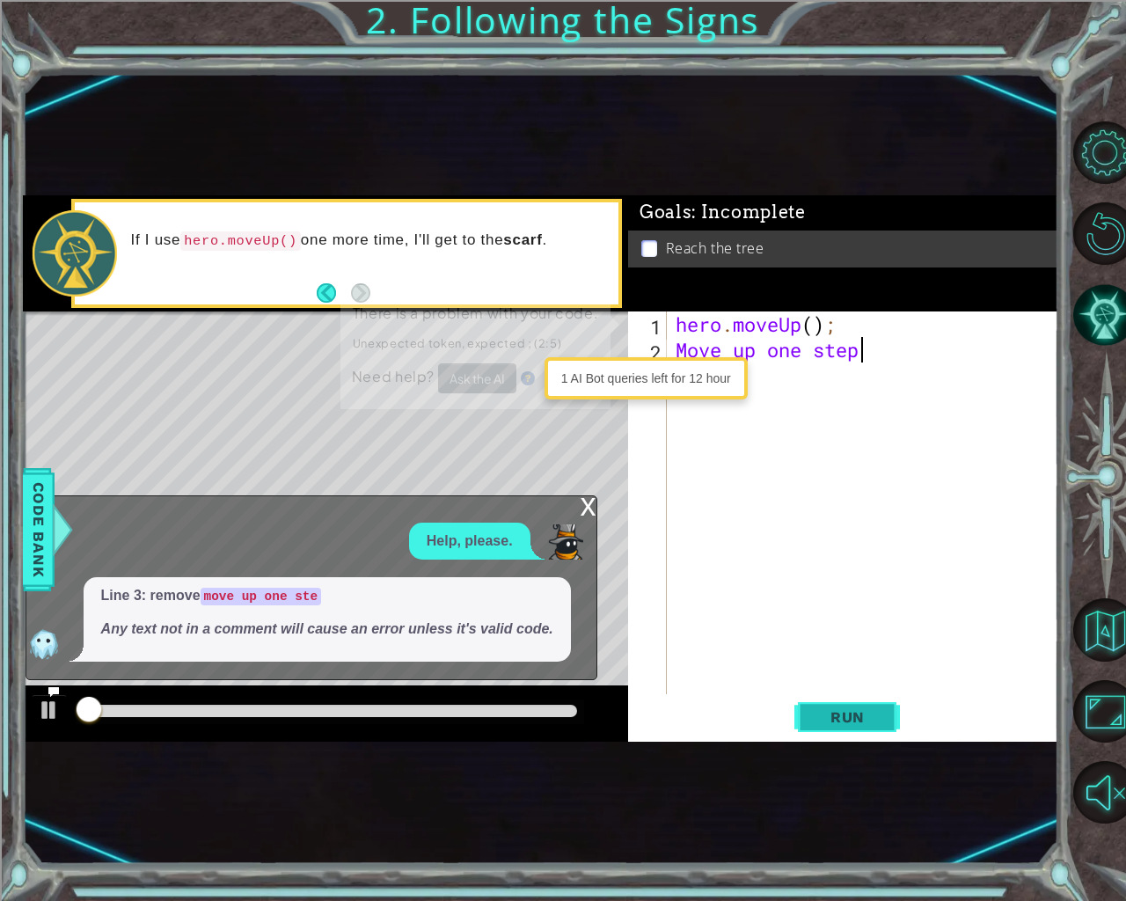
click at [862, 715] on span "Run" at bounding box center [847, 717] width 69 height 18
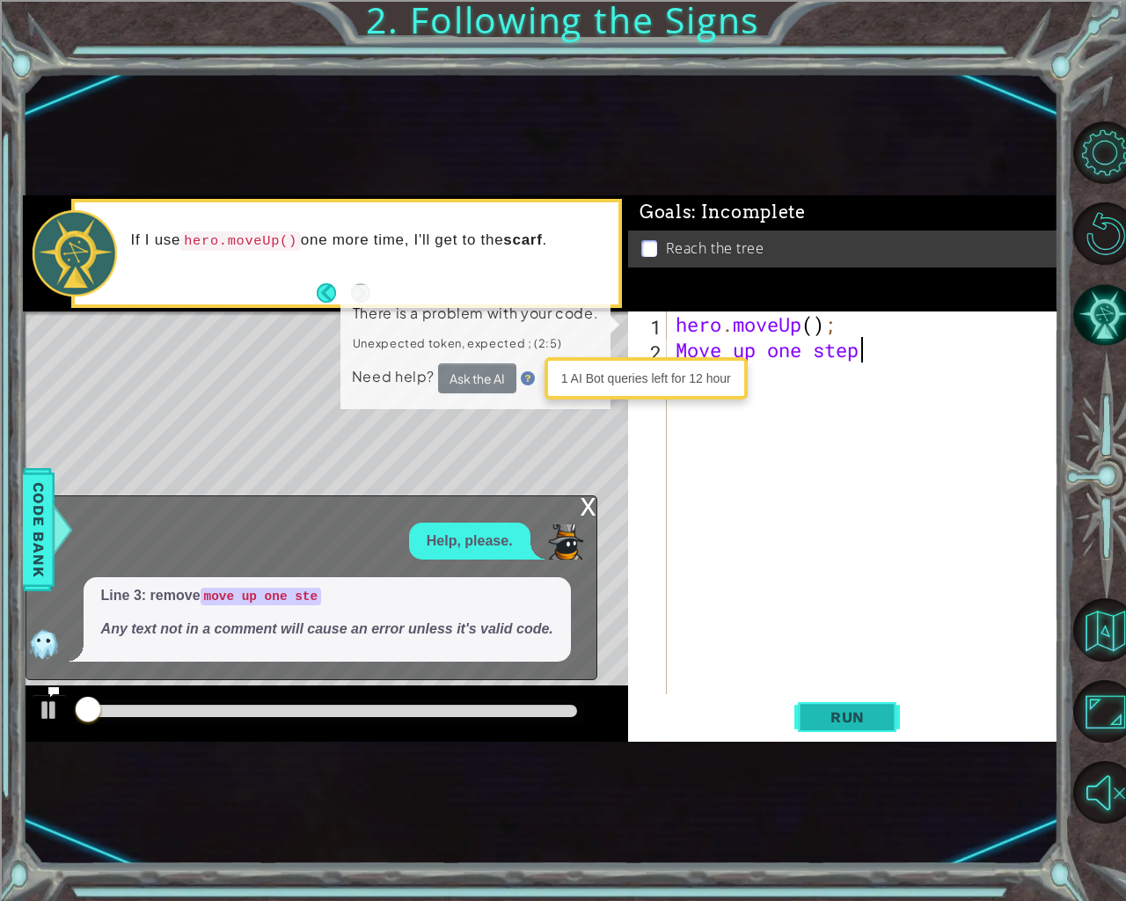
click at [862, 715] on span "Run" at bounding box center [847, 717] width 69 height 18
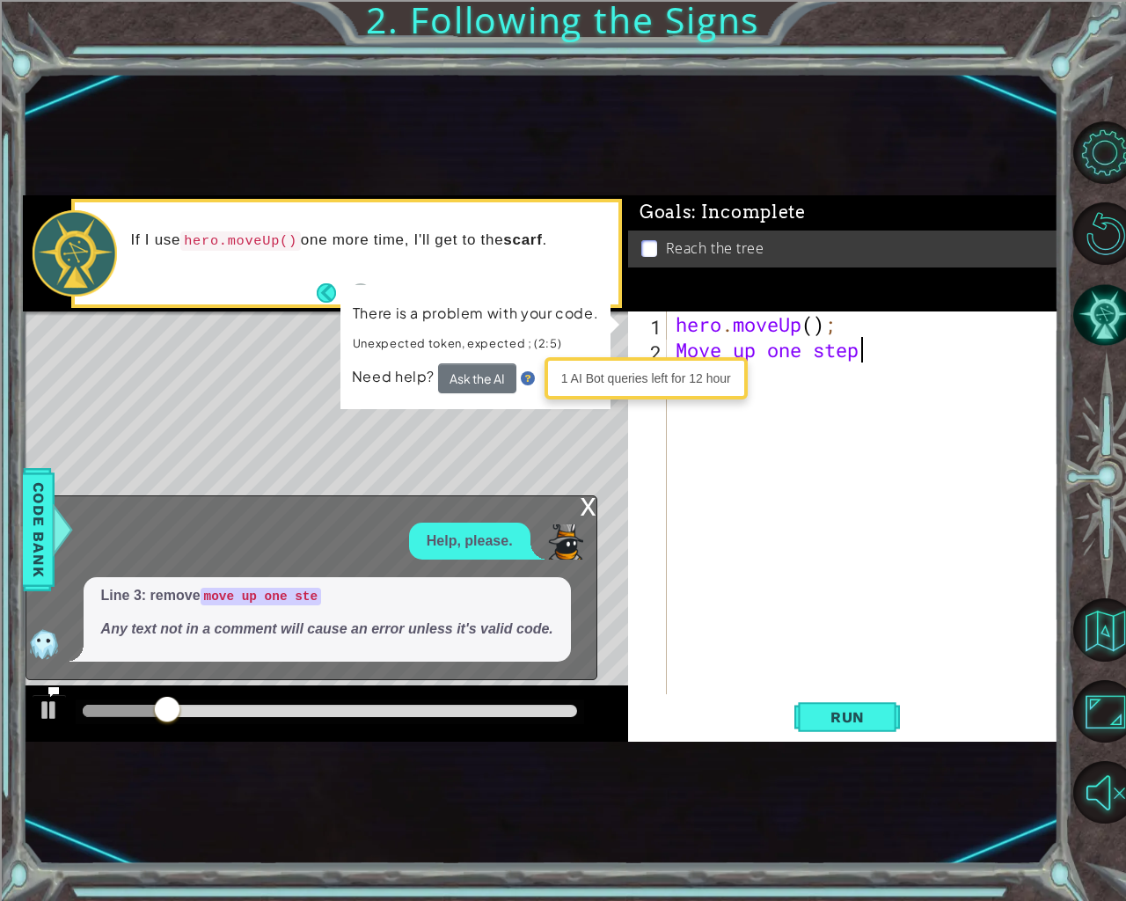
click at [587, 496] on div "x" at bounding box center [589, 505] width 16 height 18
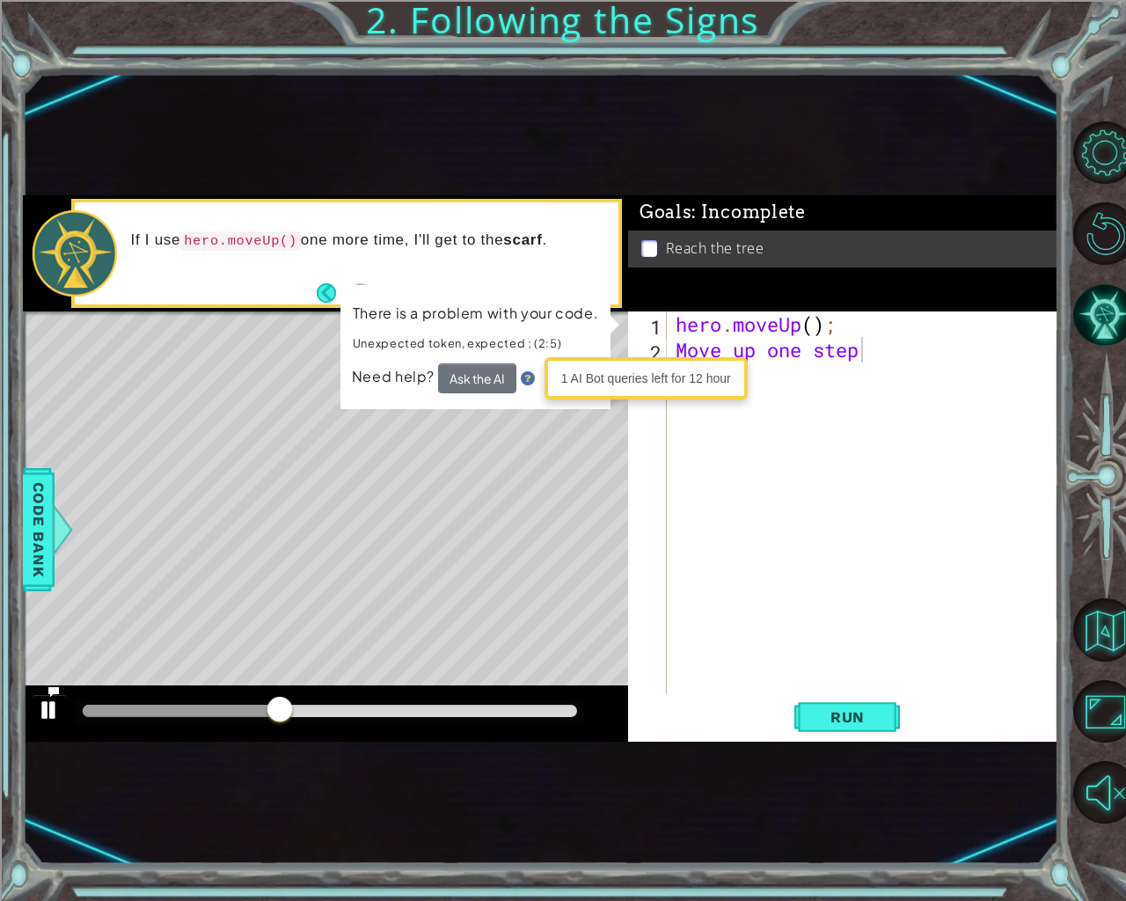
click at [55, 704] on div "hero.moveUp(); 1 2 hero . moveUp ( ) ; הההההההההההההההההההההההההההההההההההההההה…" at bounding box center [541, 468] width 1036 height 546
click at [55, 706] on div at bounding box center [49, 710] width 23 height 23
click at [55, 707] on div at bounding box center [49, 710] width 23 height 23
drag, startPoint x: 361, startPoint y: 709, endPoint x: 582, endPoint y: 691, distance: 221.6
click at [574, 688] on div at bounding box center [325, 713] width 605 height 56
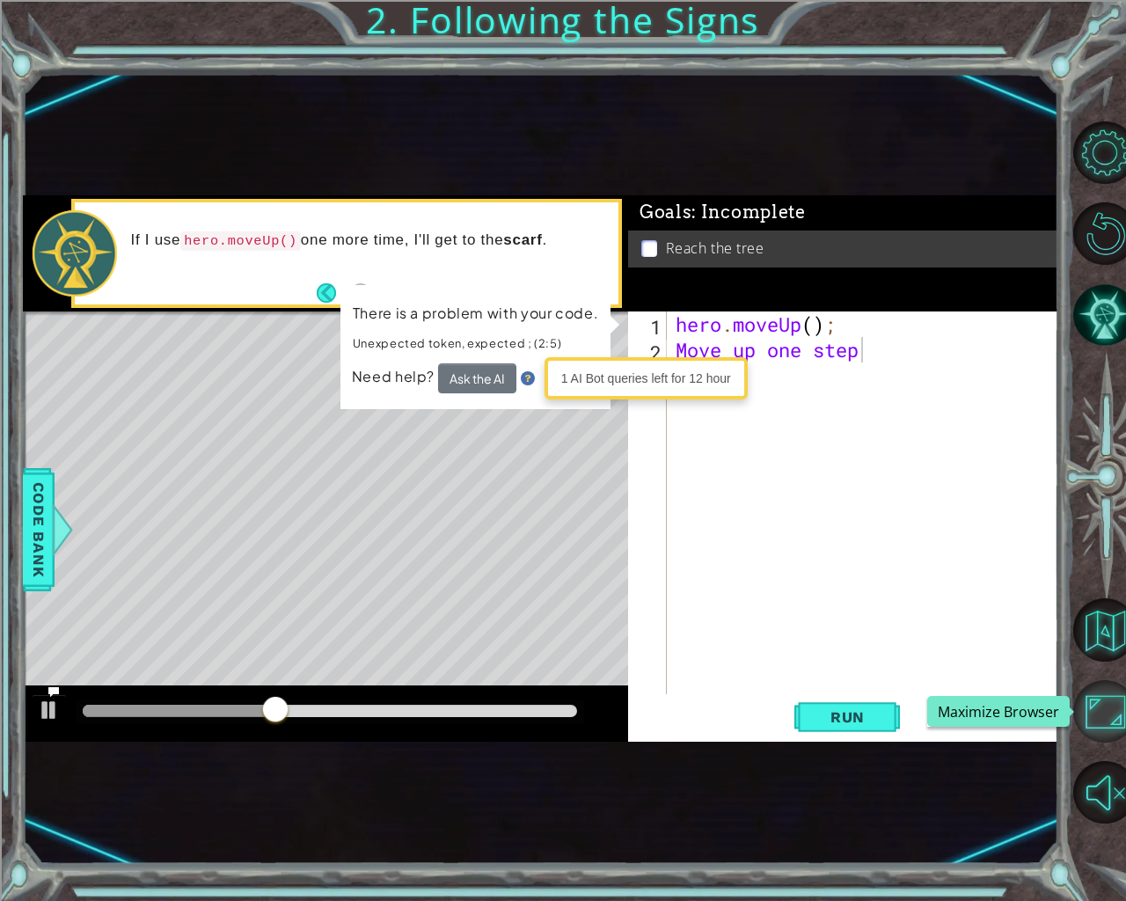
click at [1096, 714] on button "Maximize Browser" at bounding box center [1104, 711] width 63 height 63
